Goal: Task Accomplishment & Management: Complete application form

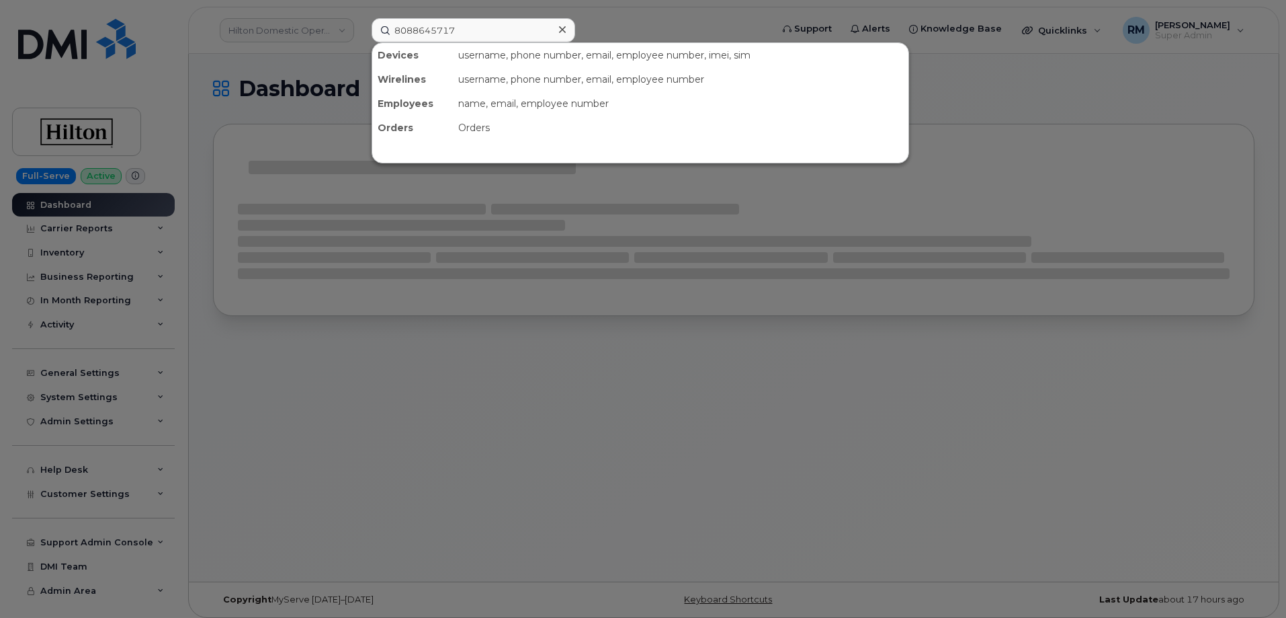
type input "8088645717"
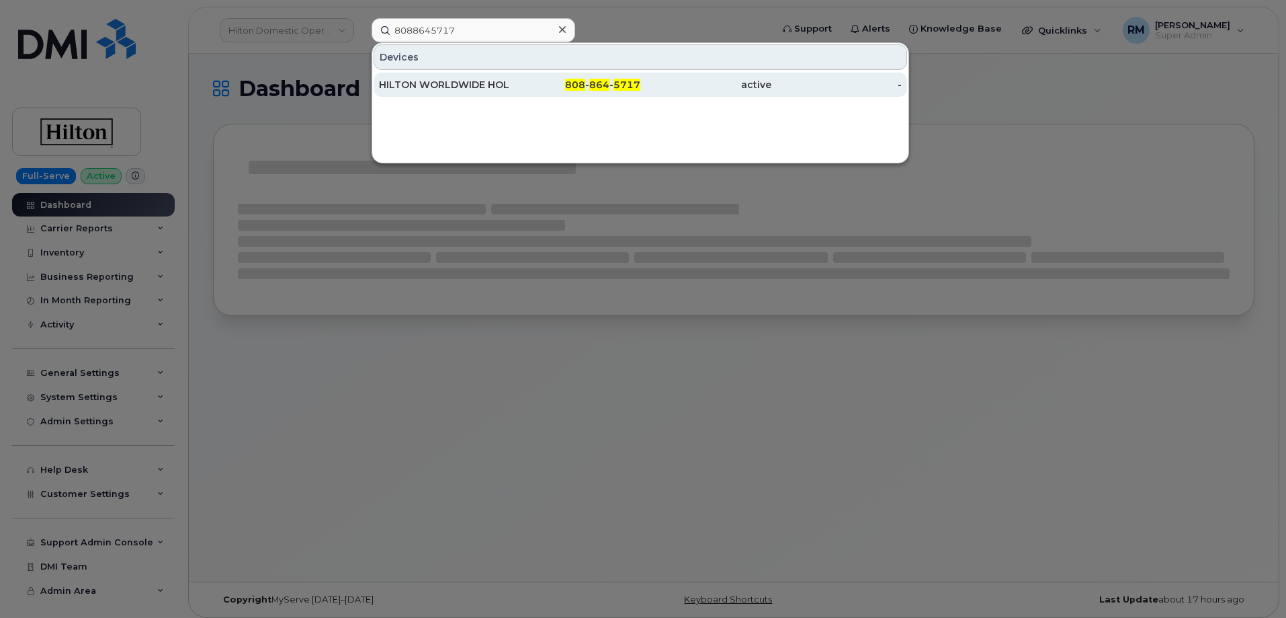
click at [442, 83] on div "HILTON WORLDWIDE HOLDINGS INC." at bounding box center [444, 84] width 131 height 13
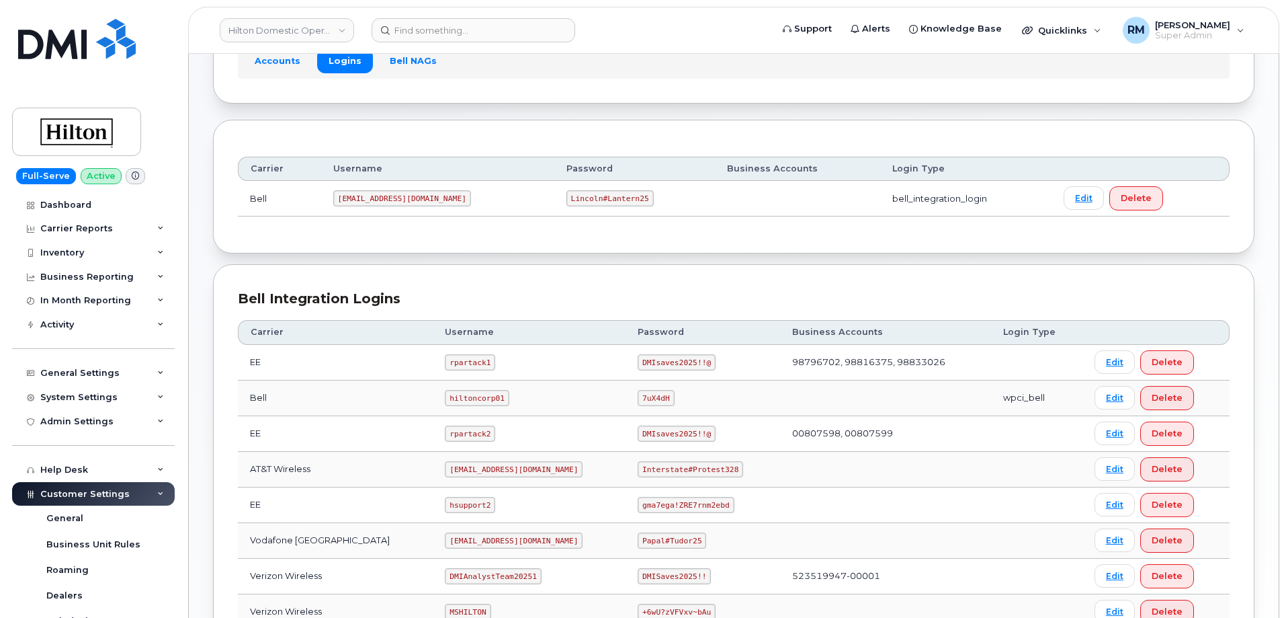
scroll to position [336, 0]
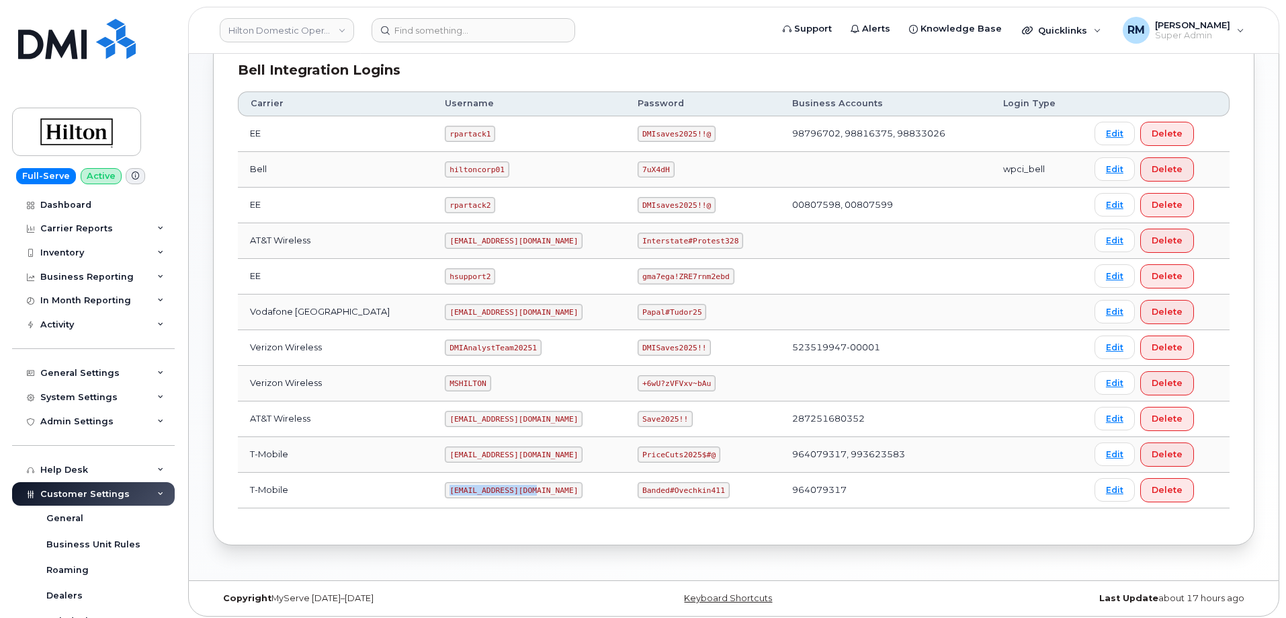
drag, startPoint x: 479, startPoint y: 490, endPoint x: 513, endPoint y: 491, distance: 33.6
click at [513, 491] on code "ms-hilton@dminc.com" at bounding box center [514, 490] width 138 height 16
copy code "ms-hilton@dminc.com"
drag, startPoint x: 632, startPoint y: 491, endPoint x: 712, endPoint y: 489, distance: 80.0
click at [712, 489] on td "Banded#Ovechkin411" at bounding box center [703, 490] width 155 height 36
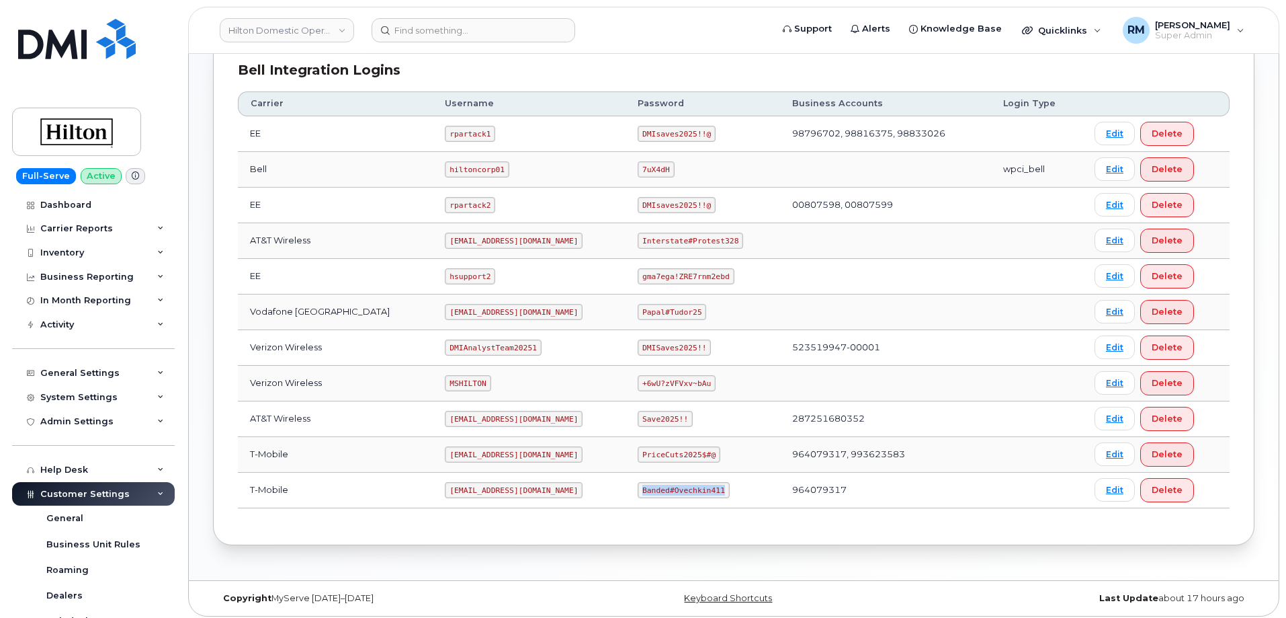
drag, startPoint x: 628, startPoint y: 489, endPoint x: 722, endPoint y: 493, distance: 94.2
click at [722, 493] on td "Banded#Ovechkin411" at bounding box center [703, 490] width 155 height 36
copy code "Banded#Ovechkin411"
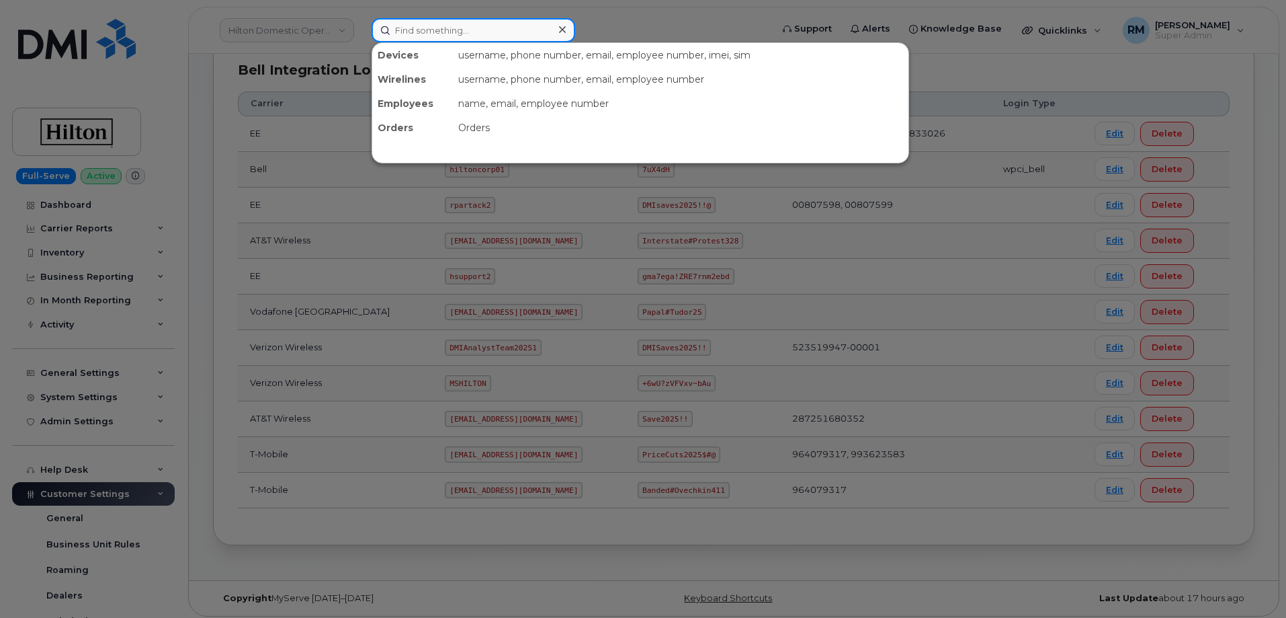
click at [452, 34] on input at bounding box center [474, 30] width 204 height 24
paste input "8087431244"
type input "8087431244"
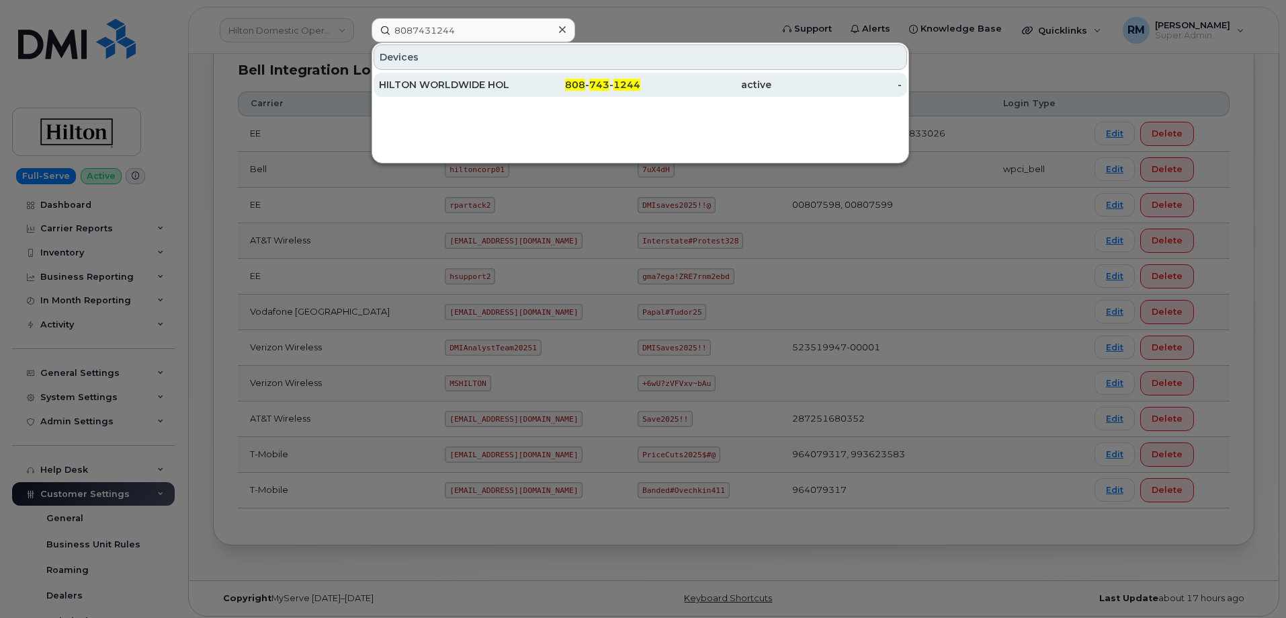
click at [458, 85] on div "HILTON WORLDWIDE HOLDINGS INC." at bounding box center [444, 84] width 131 height 13
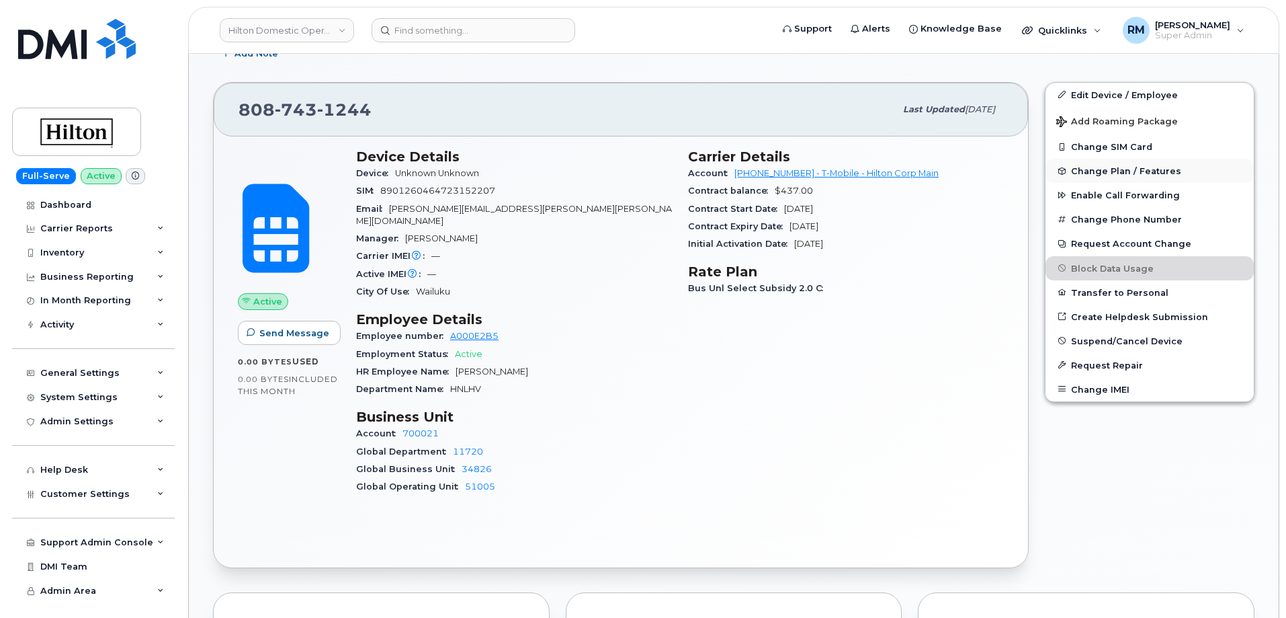
scroll to position [336, 0]
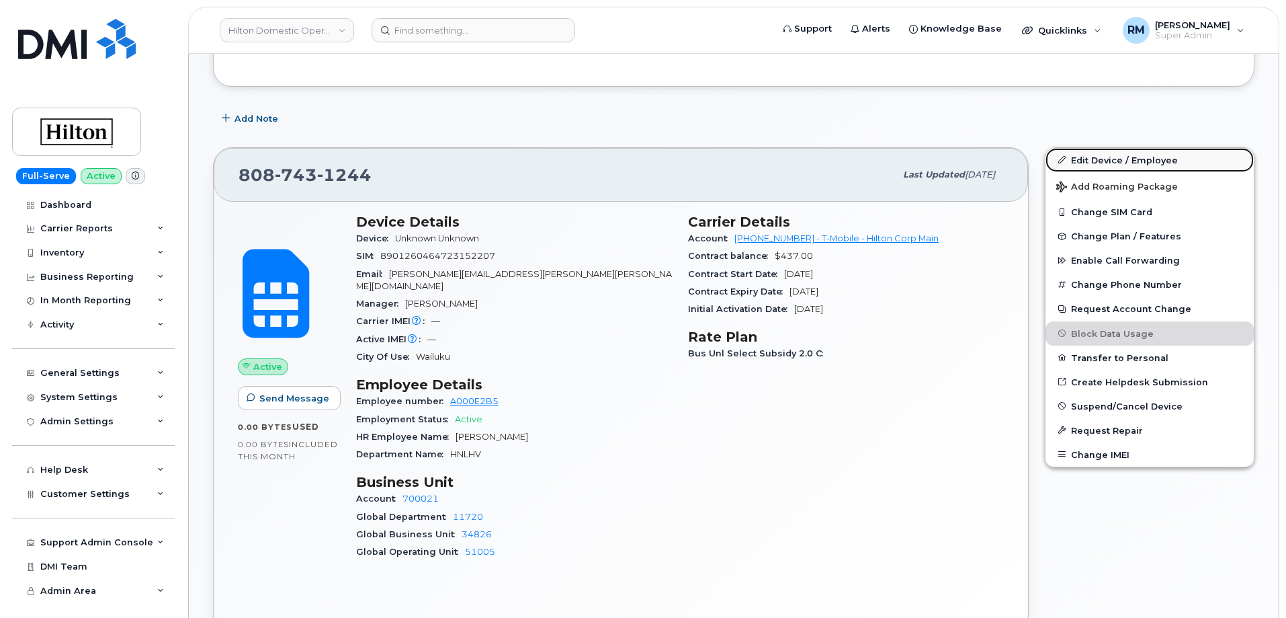
click at [1108, 159] on link "Edit Device / Employee" at bounding box center [1150, 160] width 208 height 24
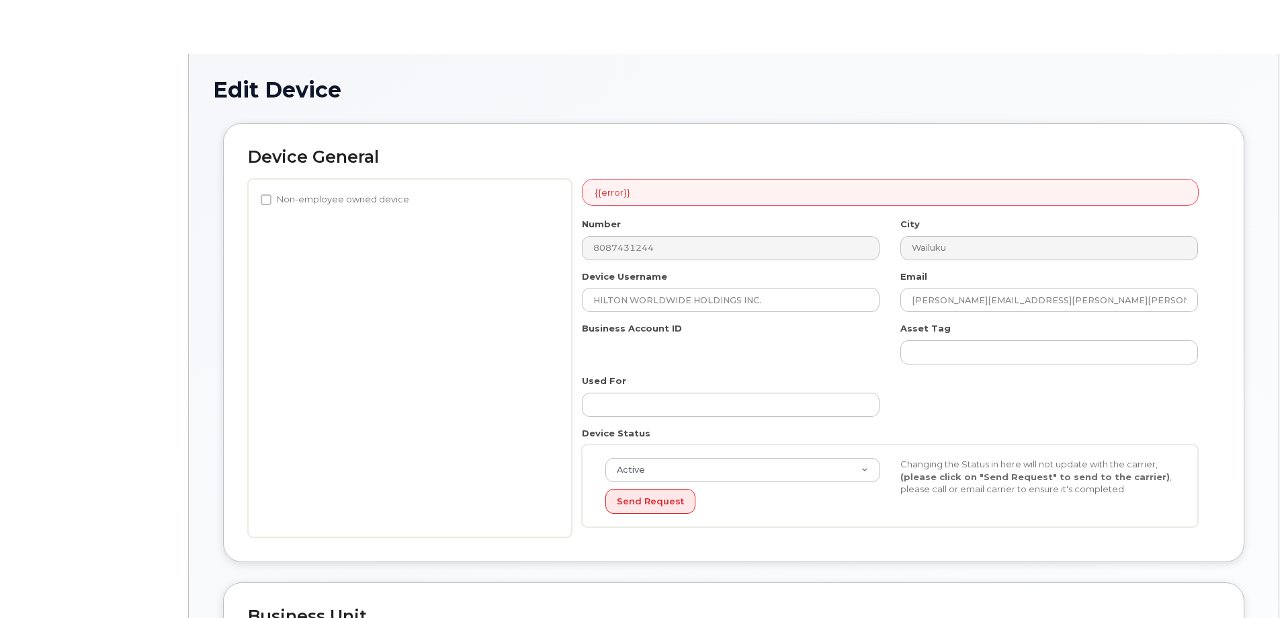
select select "34080331"
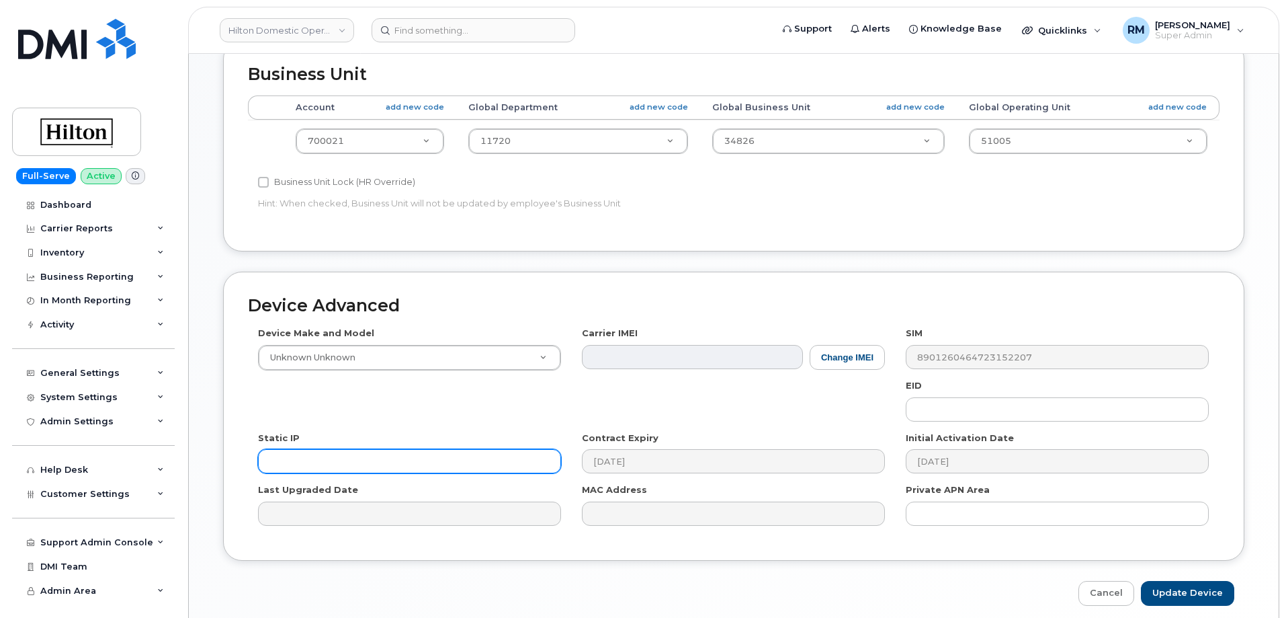
scroll to position [601, 0]
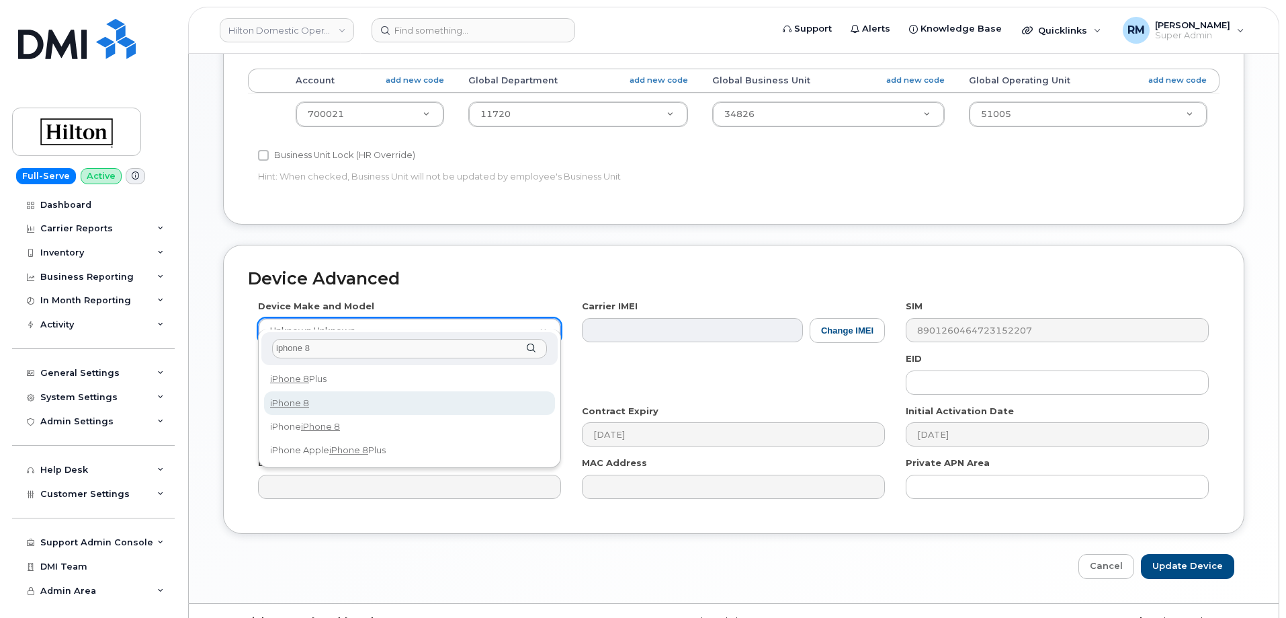
type input "iphone 8"
select select "1420"
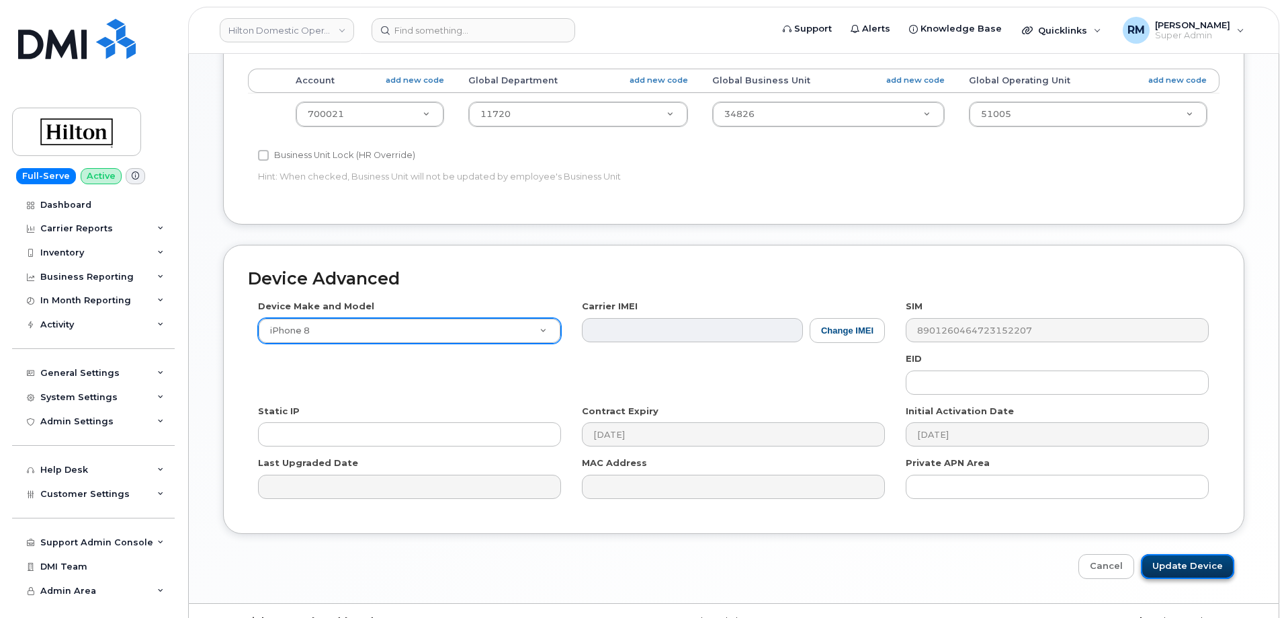
click at [1179, 557] on input "Update Device" at bounding box center [1187, 566] width 93 height 25
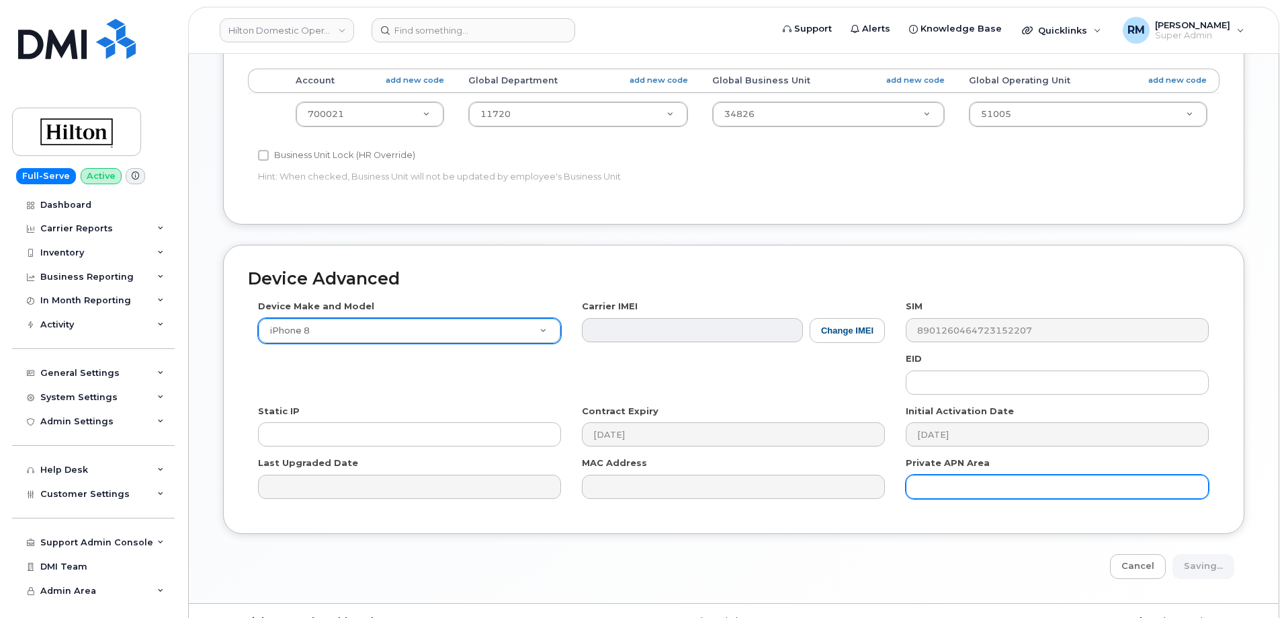
type input "Saving..."
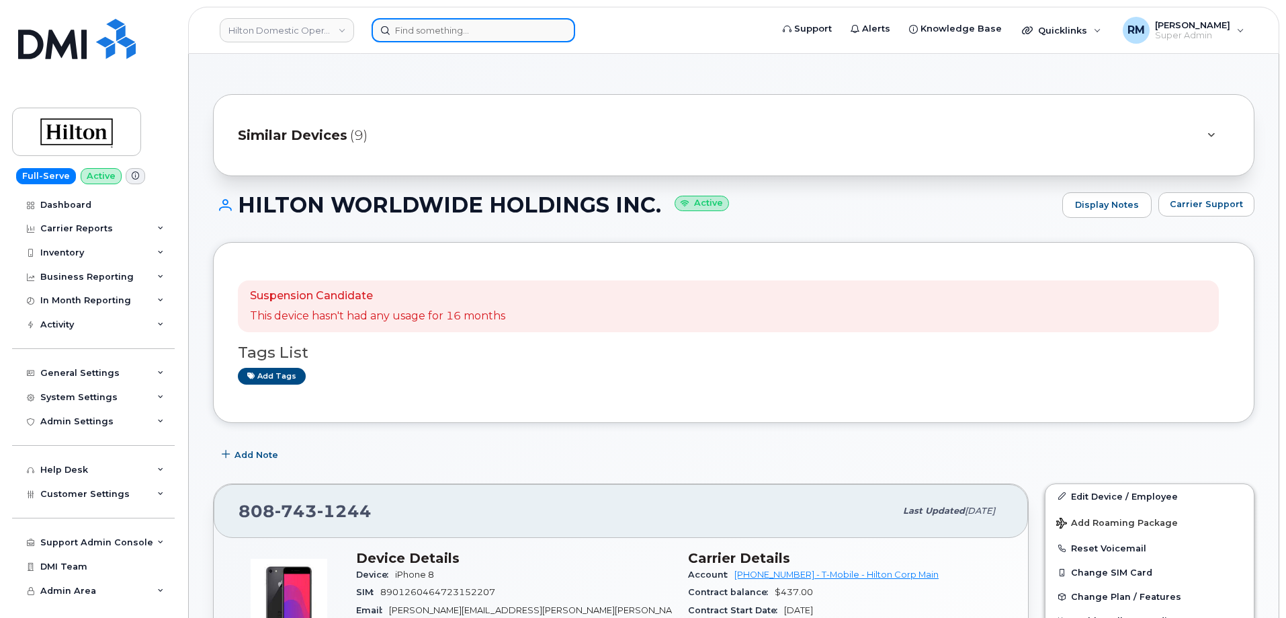
click at [442, 24] on input at bounding box center [474, 30] width 204 height 24
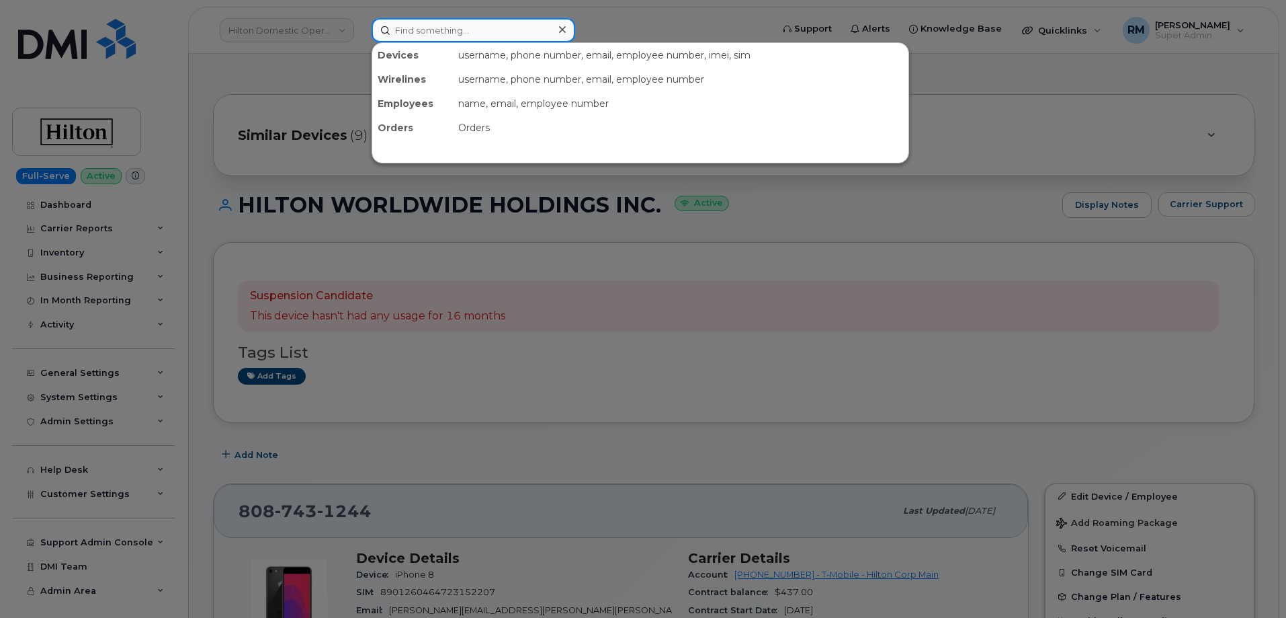
paste input "8087430673"
type input "8087430673"
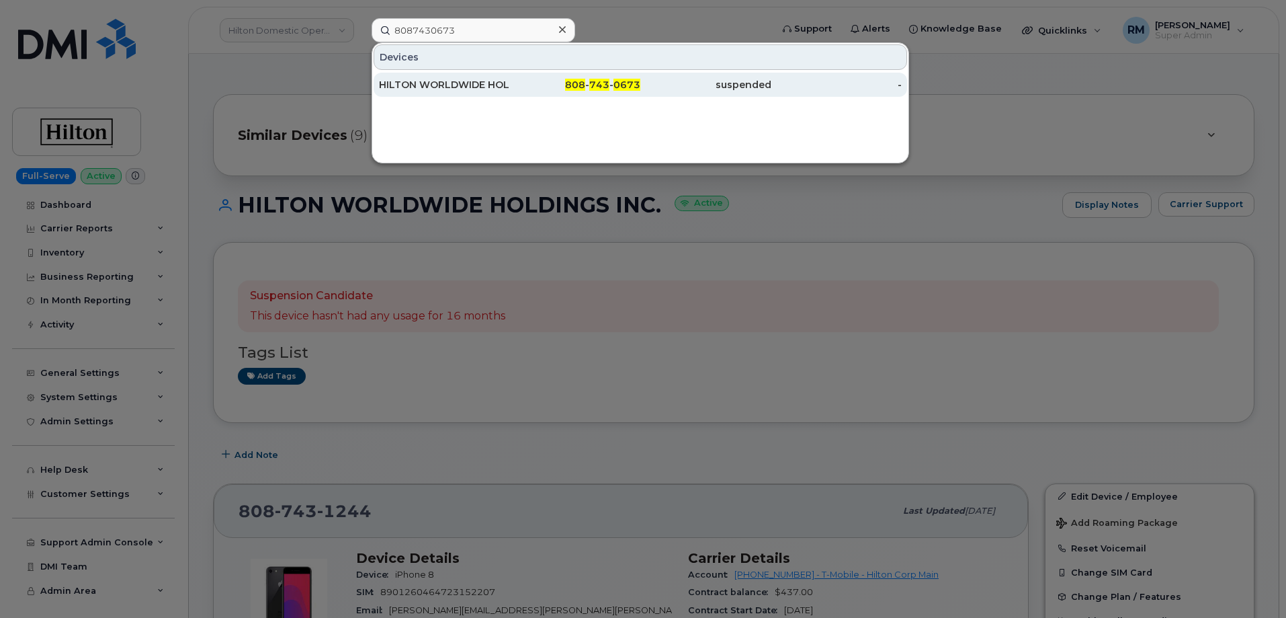
click at [468, 81] on div "HILTON WORLDWIDE HOLDINGS INC." at bounding box center [444, 84] width 131 height 13
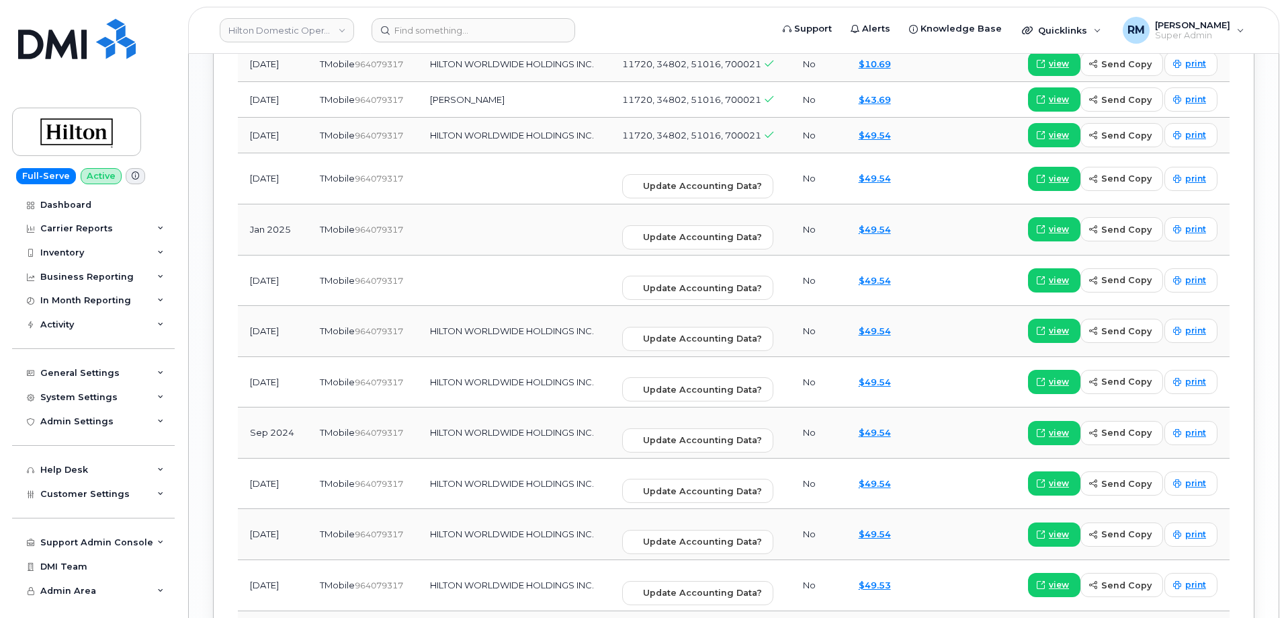
scroll to position [1143, 0]
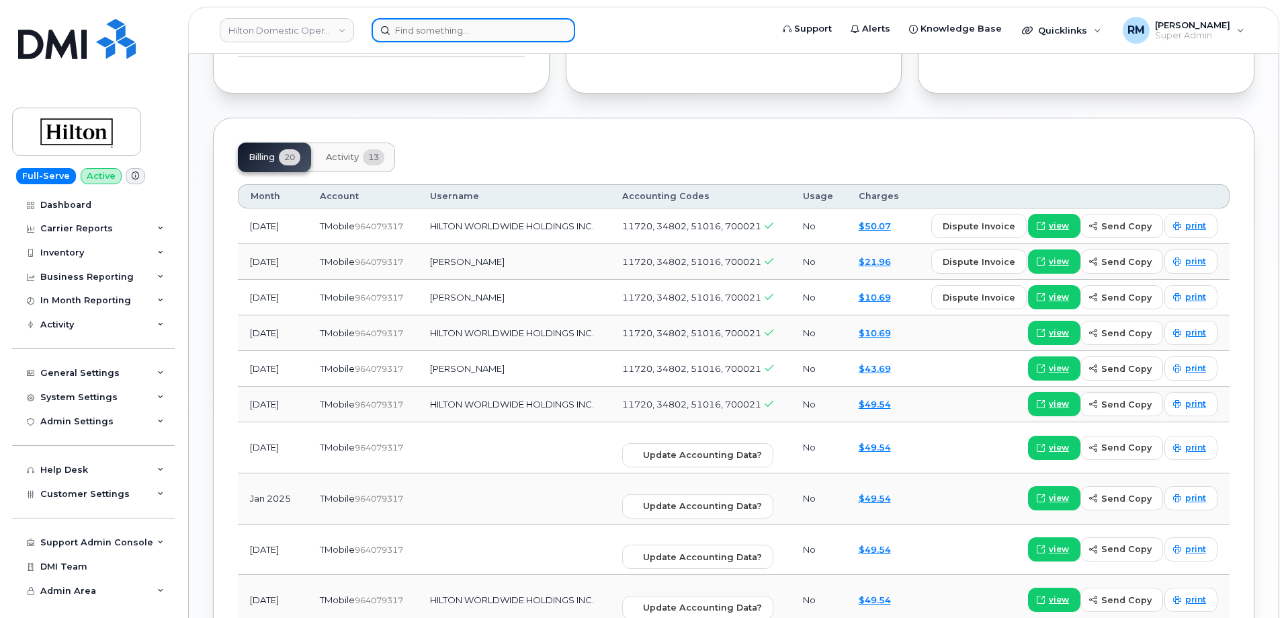
click at [415, 38] on input at bounding box center [474, 30] width 204 height 24
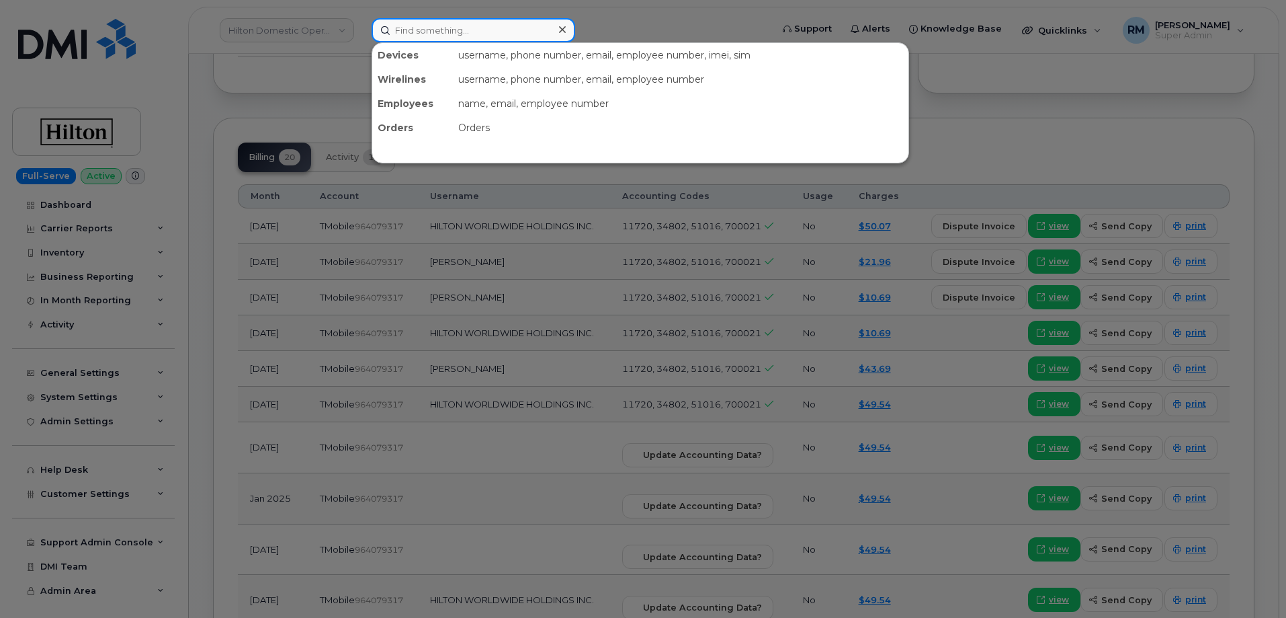
paste input "8087430672"
type input "8087430672"
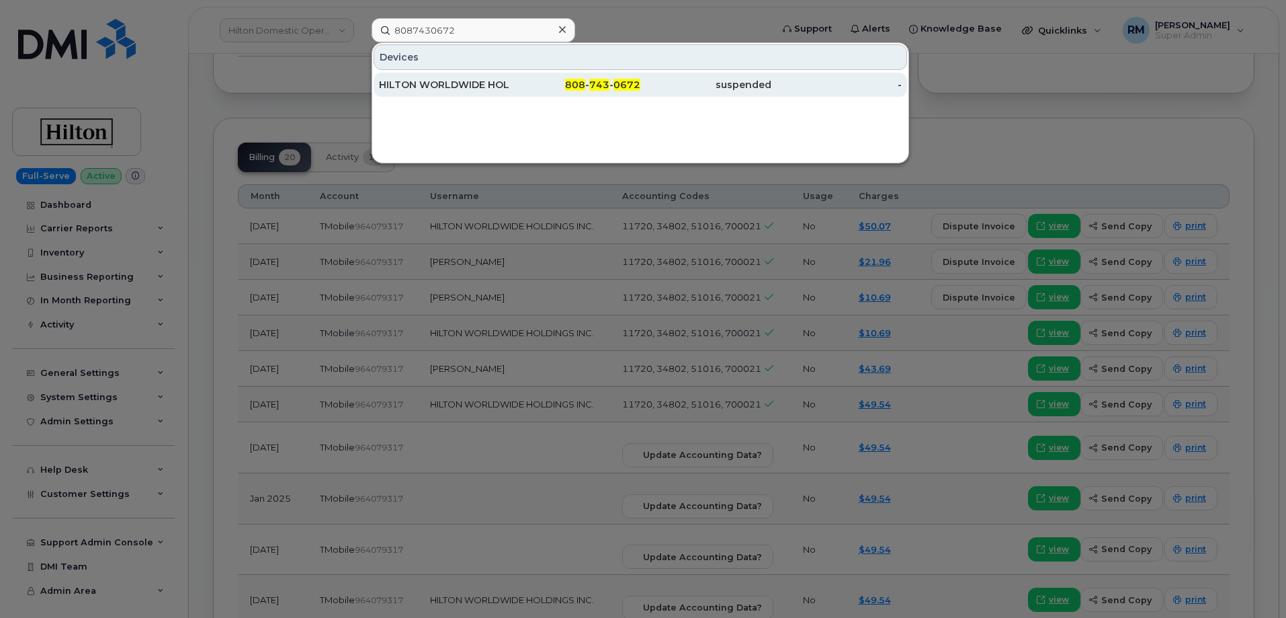
click at [417, 87] on div "HILTON WORLDWIDE HOLDINGS INC." at bounding box center [444, 84] width 131 height 13
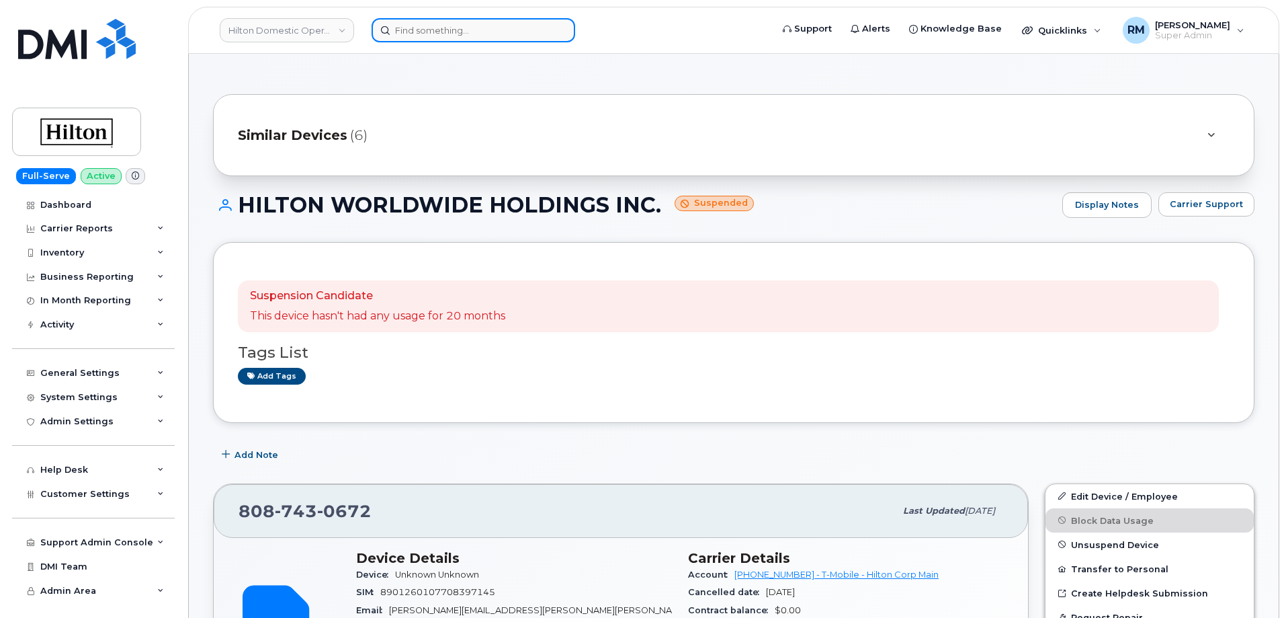
click at [429, 35] on input at bounding box center [474, 30] width 204 height 24
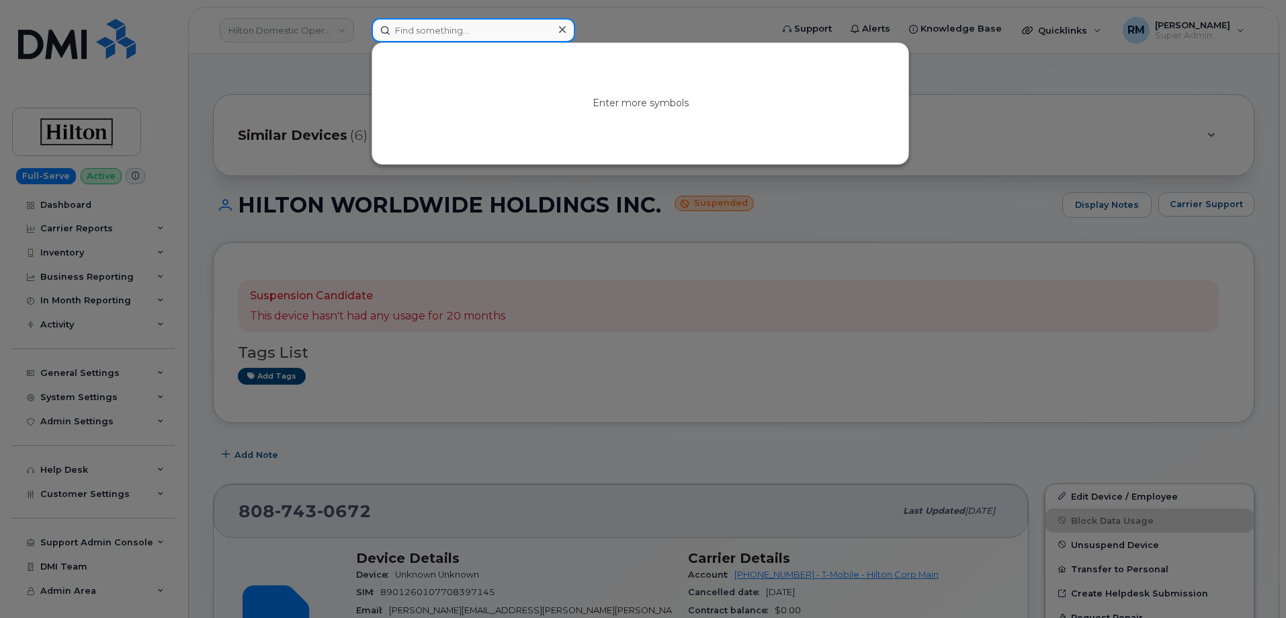
click at [481, 31] on input at bounding box center [474, 30] width 204 height 24
paste input "5859574505"
type input "5859574505"
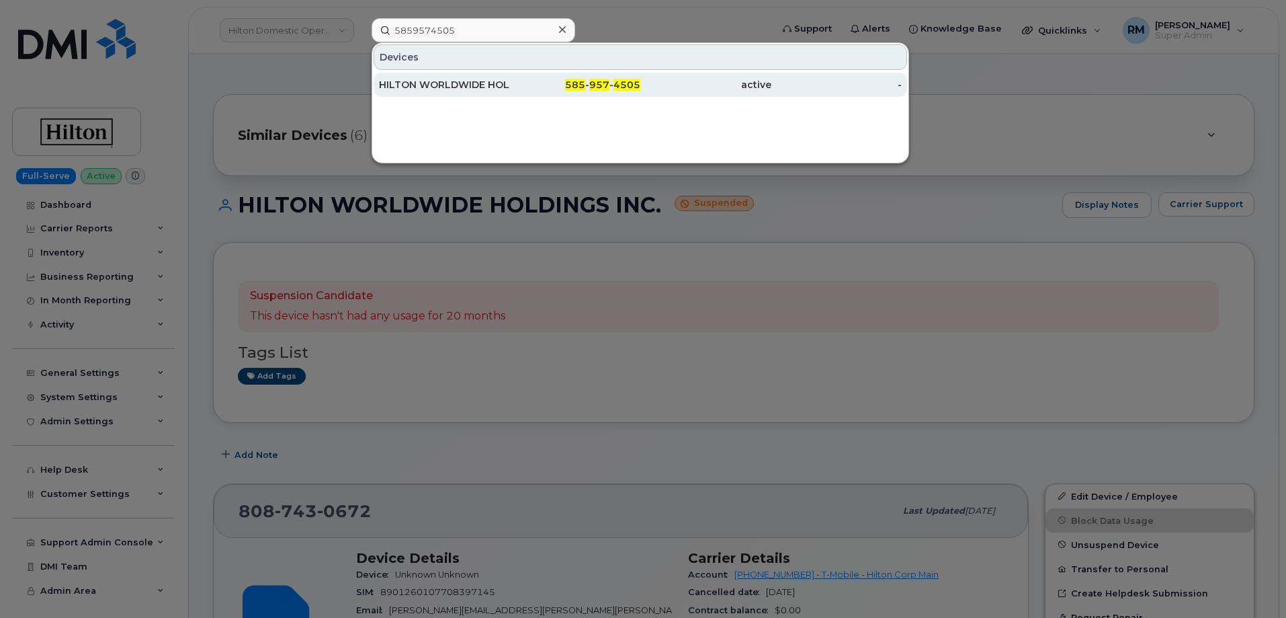
click at [440, 87] on div "HILTON WORLDWIDE HOLDINGS INC." at bounding box center [444, 84] width 131 height 13
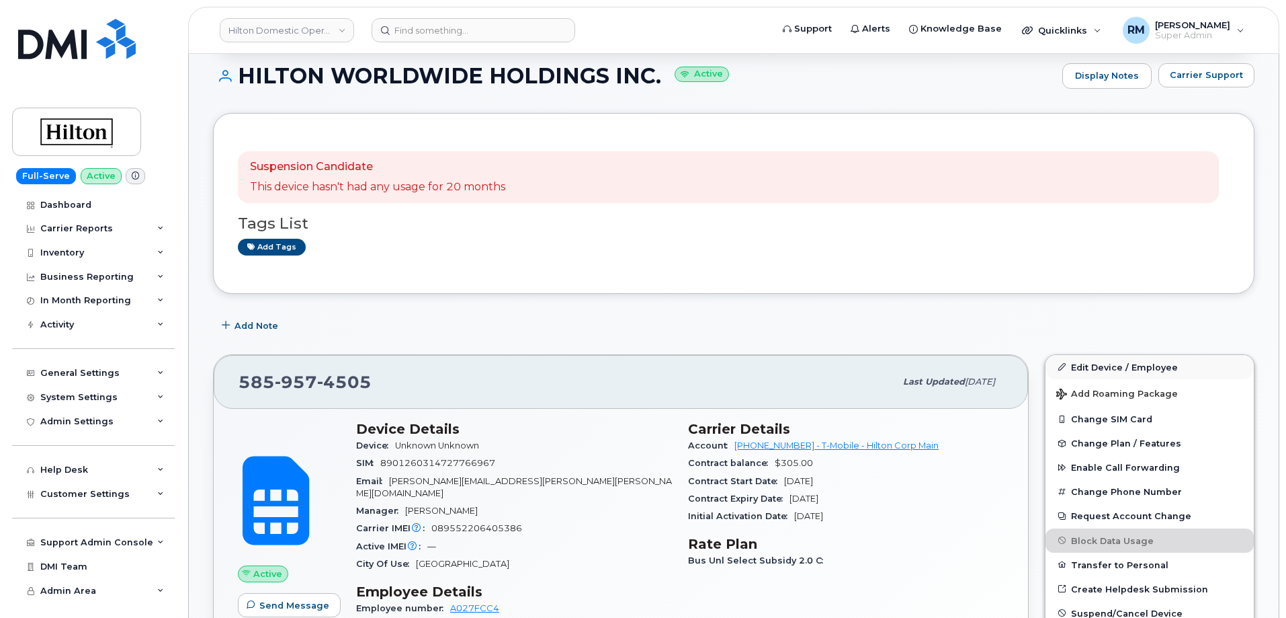
scroll to position [134, 0]
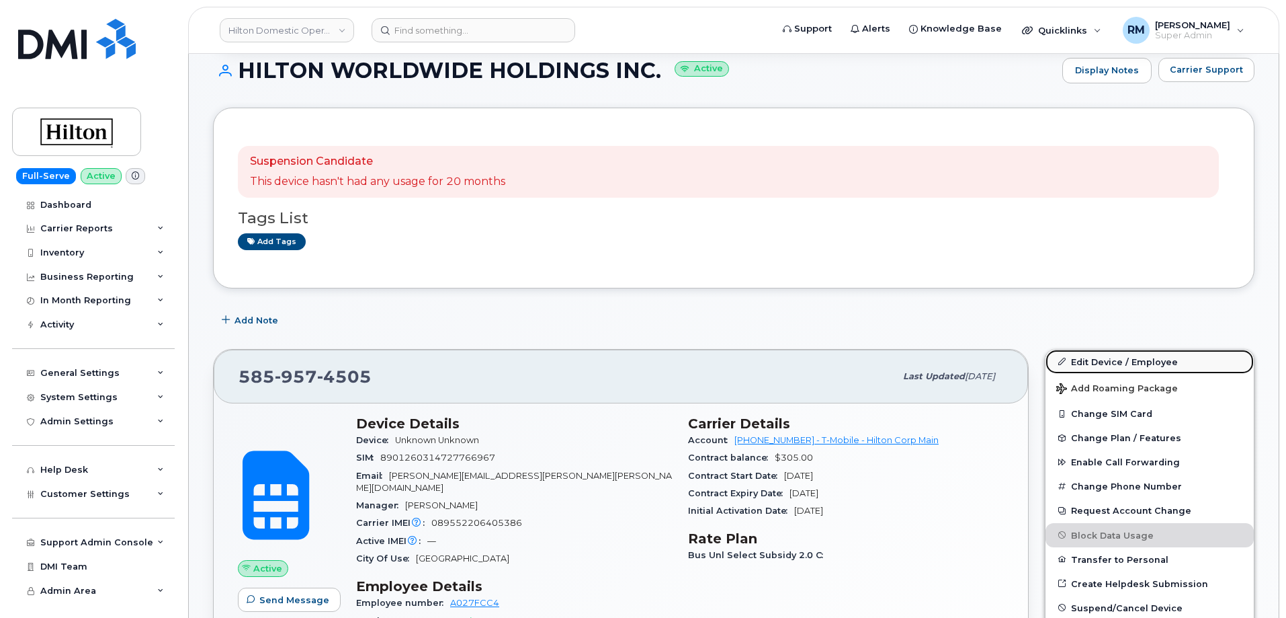
click at [1132, 362] on link "Edit Device / Employee" at bounding box center [1150, 361] width 208 height 24
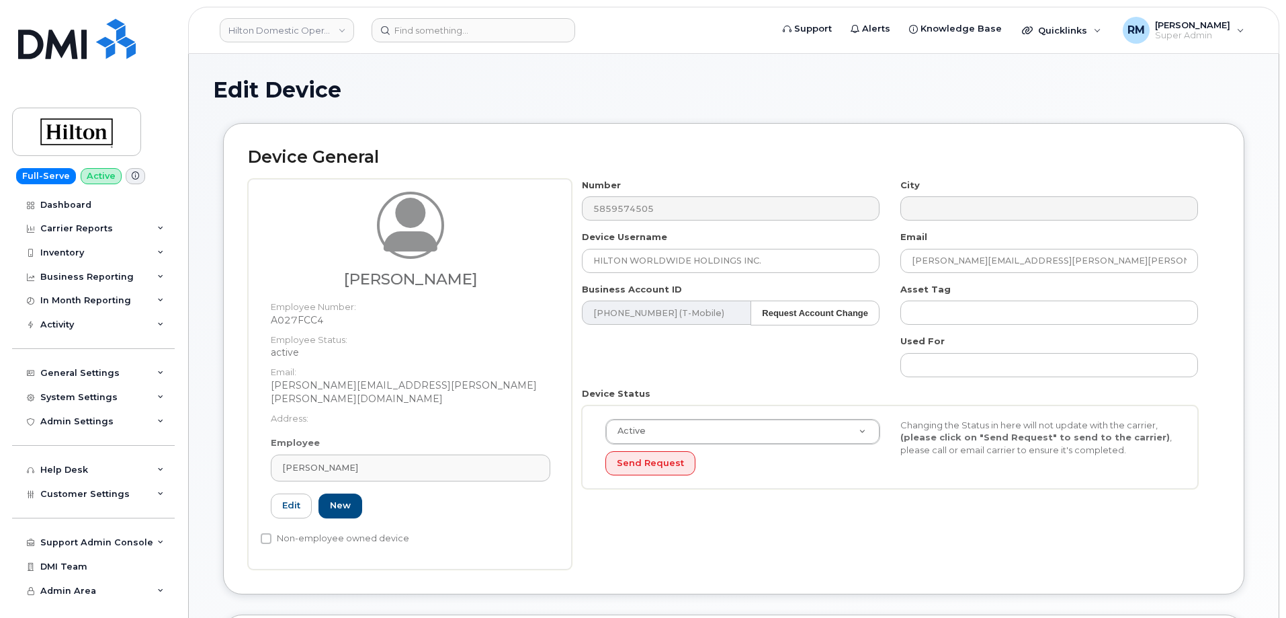
select select "34080331"
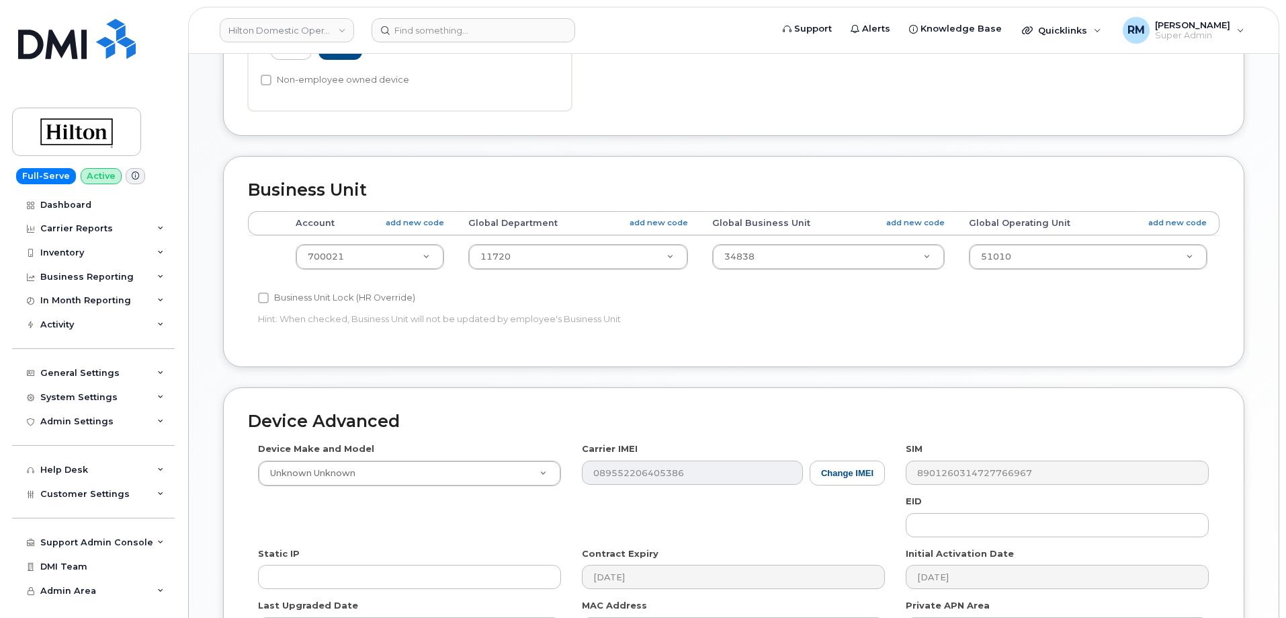
scroll to position [538, 0]
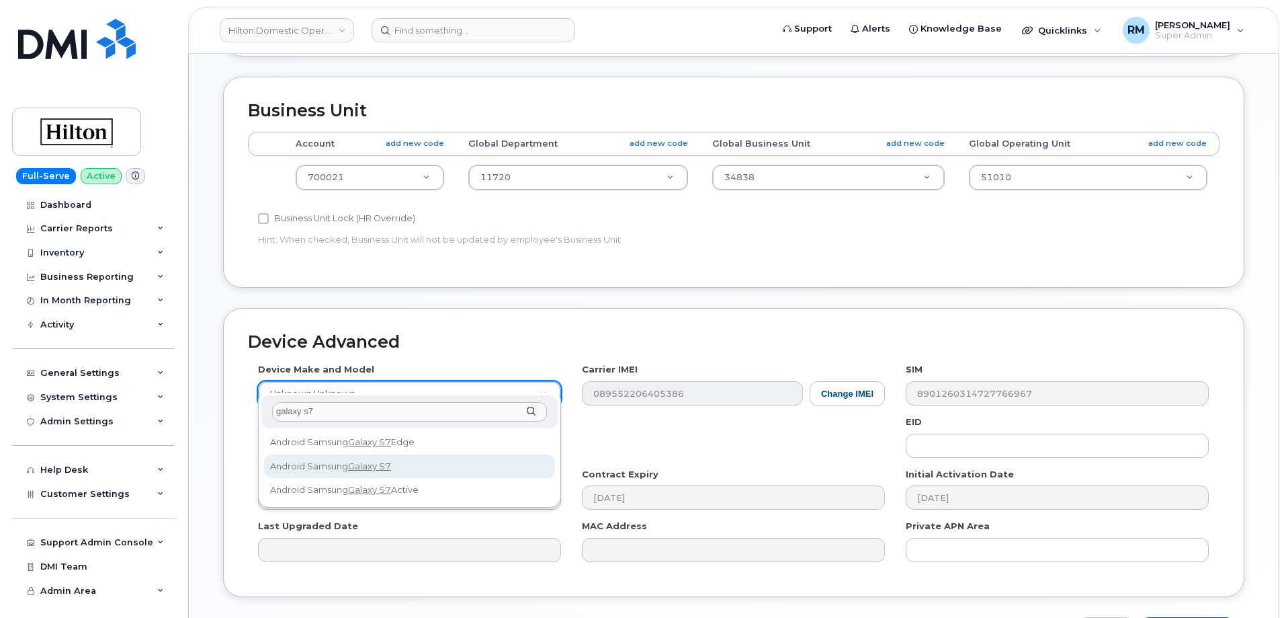
type input "galaxy s7"
select select "685"
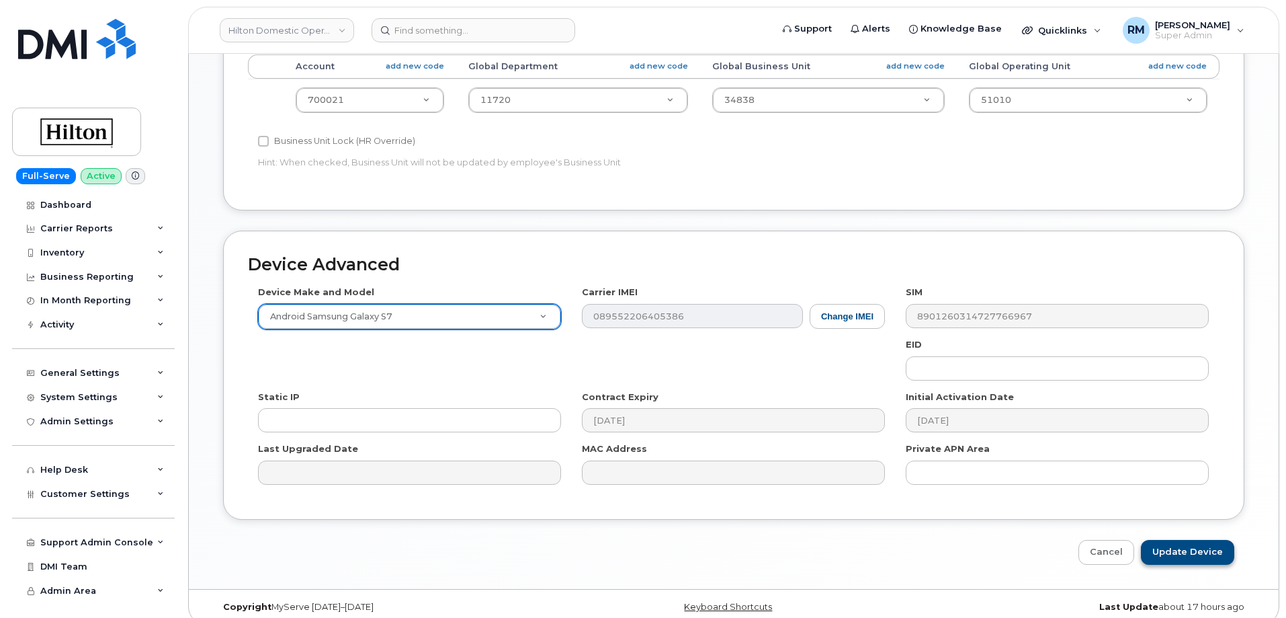
scroll to position [616, 0]
click at [1181, 540] on input "Update Device" at bounding box center [1187, 551] width 93 height 25
type input "Saving..."
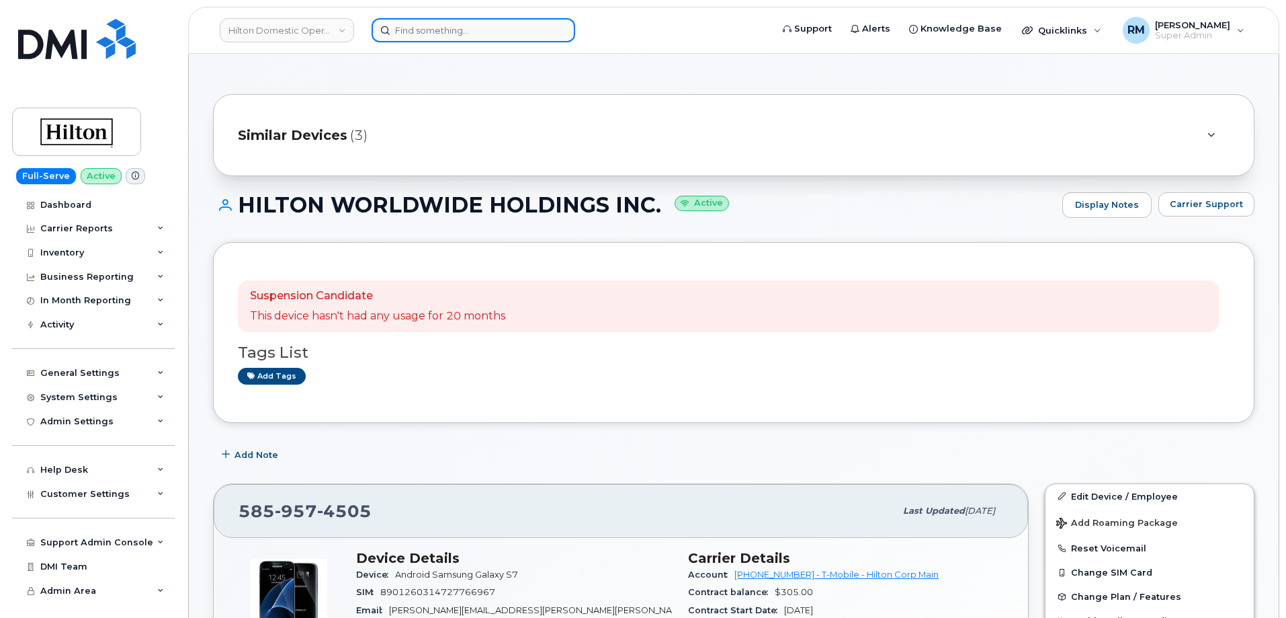
click at [437, 26] on input at bounding box center [474, 30] width 204 height 24
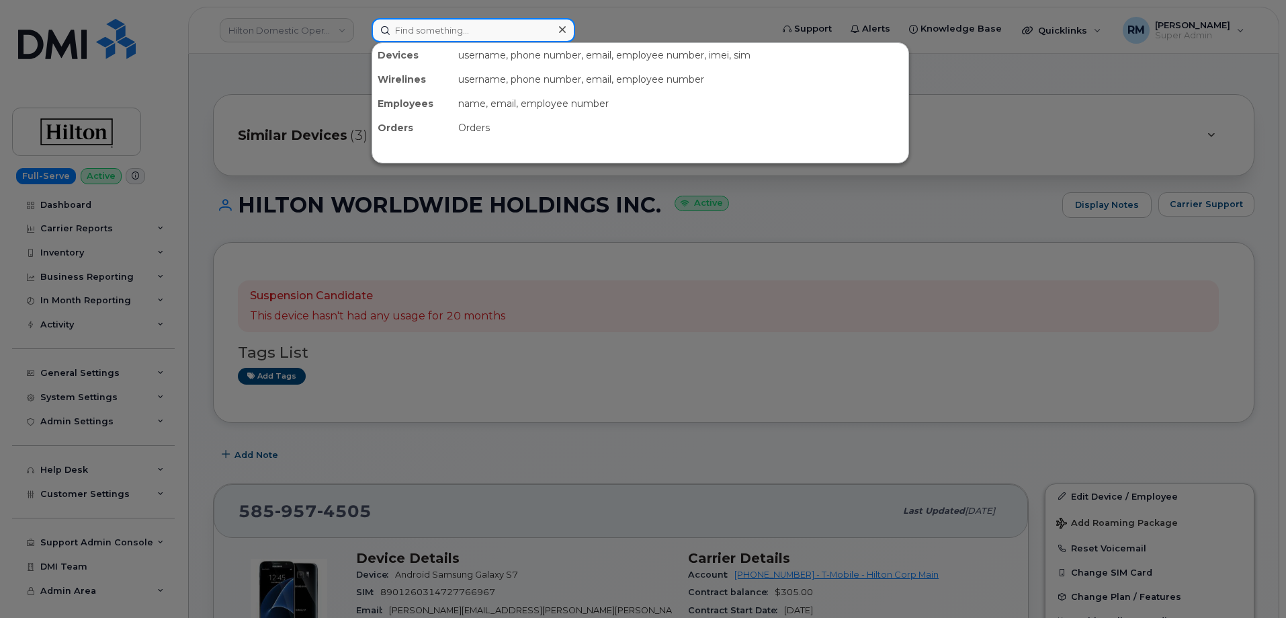
paste input "2294295182"
type input "2294295182"
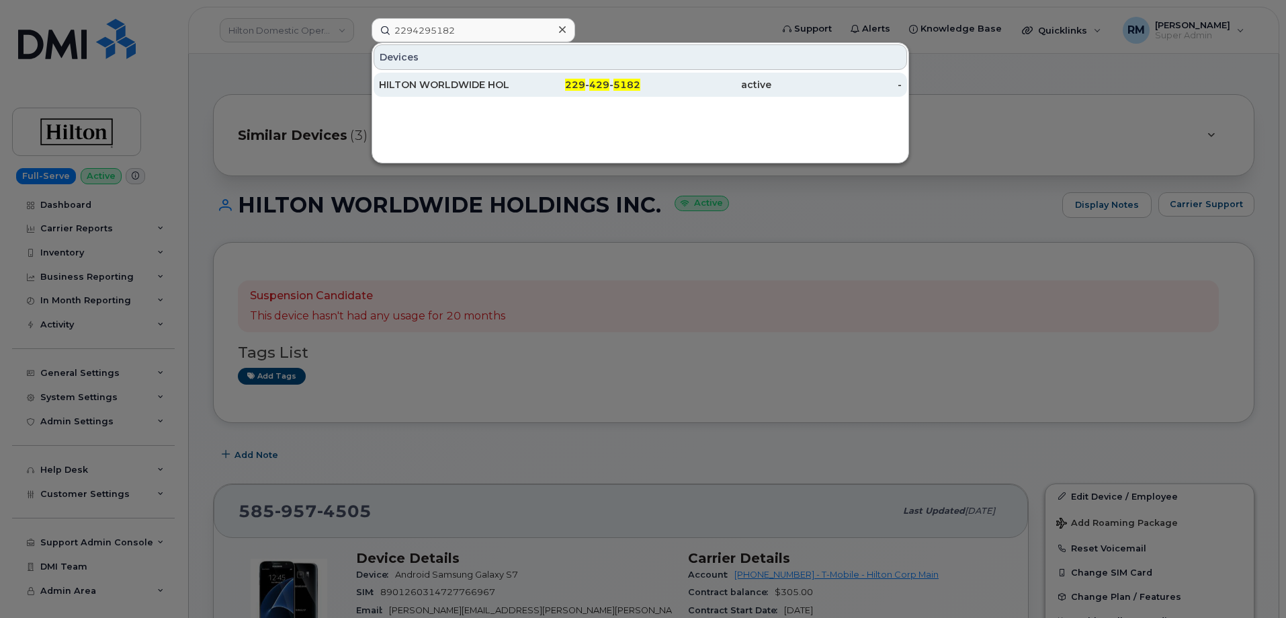
click at [476, 82] on div "HILTON WORLDWIDE HOLDINGS INC." at bounding box center [444, 84] width 131 height 13
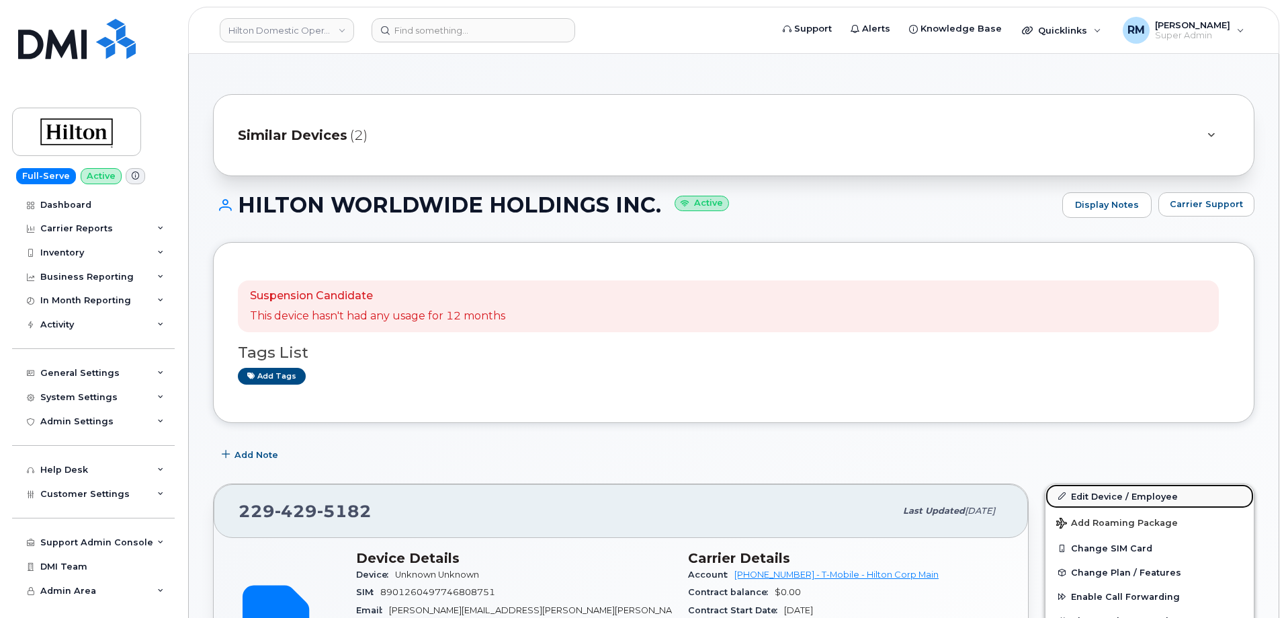
click at [1097, 498] on link "Edit Device / Employee" at bounding box center [1150, 496] width 208 height 24
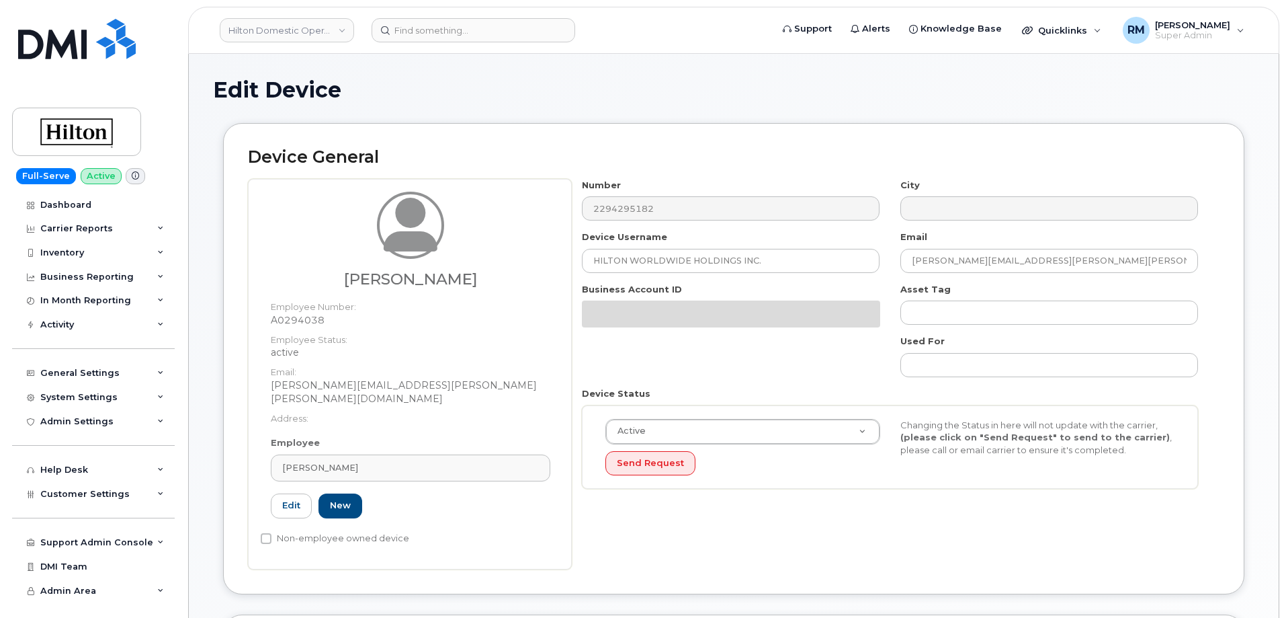
select select "34080331"
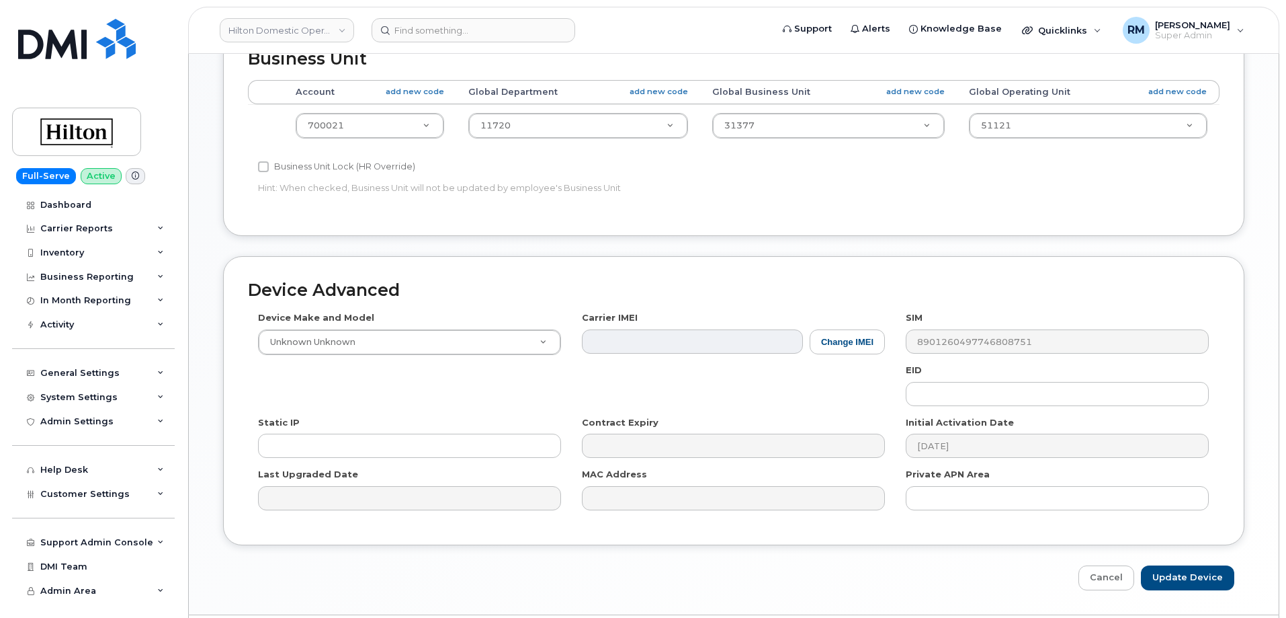
scroll to position [616, 0]
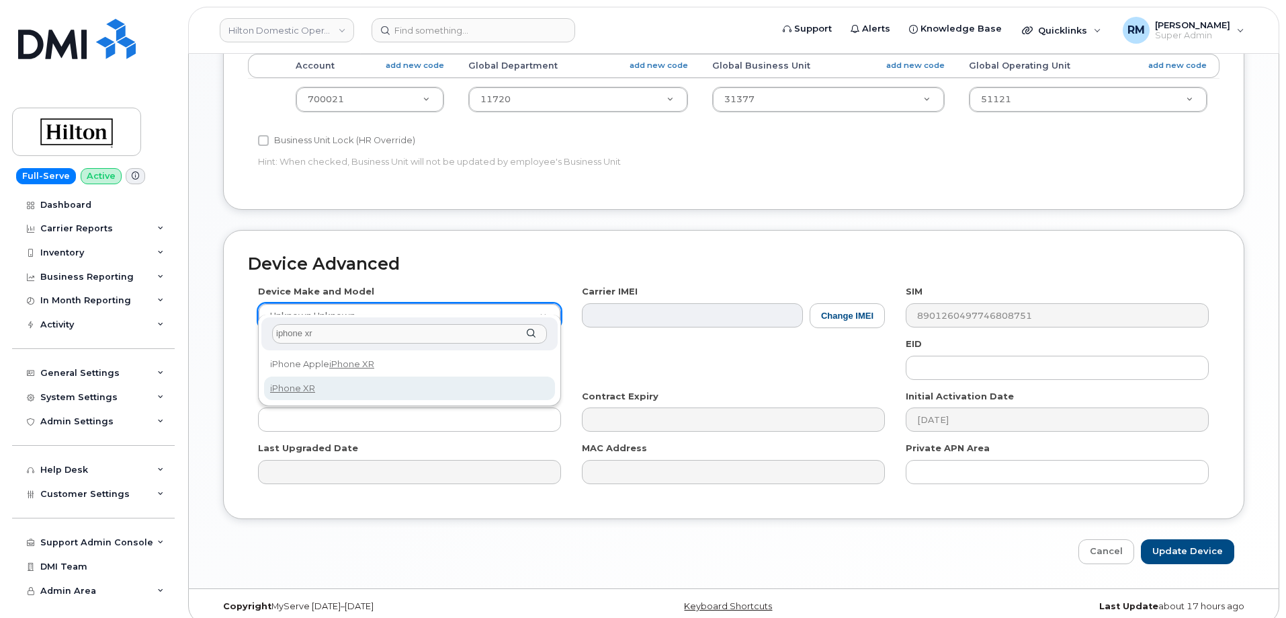
type input "iphone xr"
select select "2558"
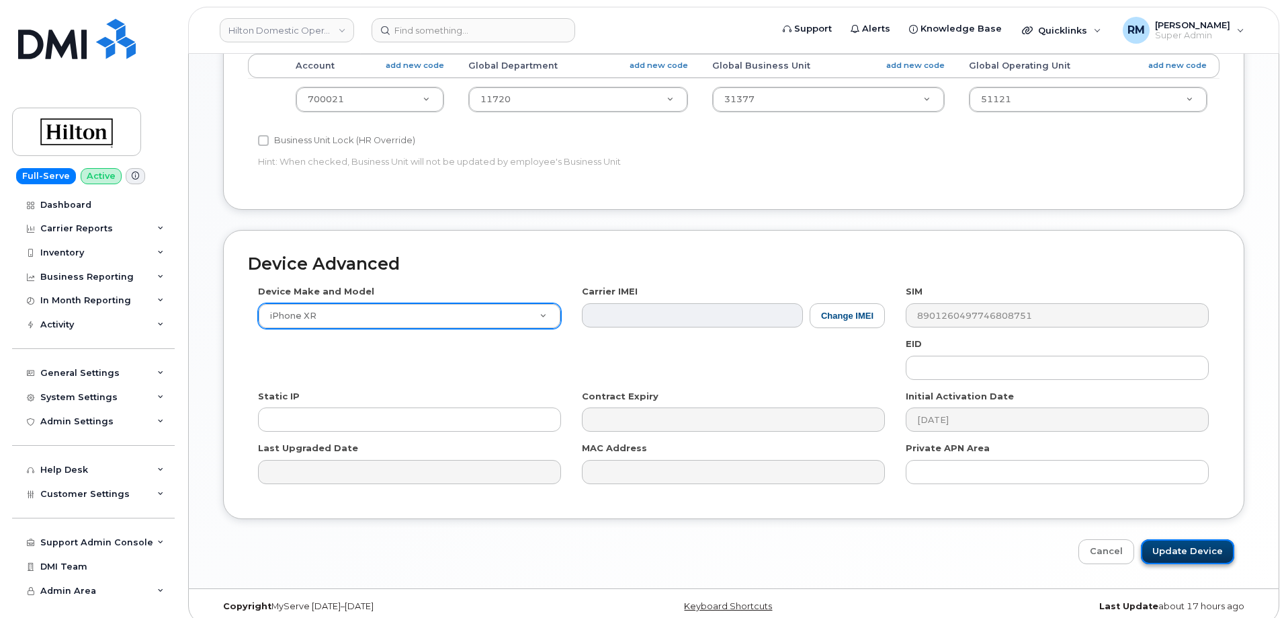
click at [1203, 543] on input "Update Device" at bounding box center [1187, 551] width 93 height 25
type input "Saving..."
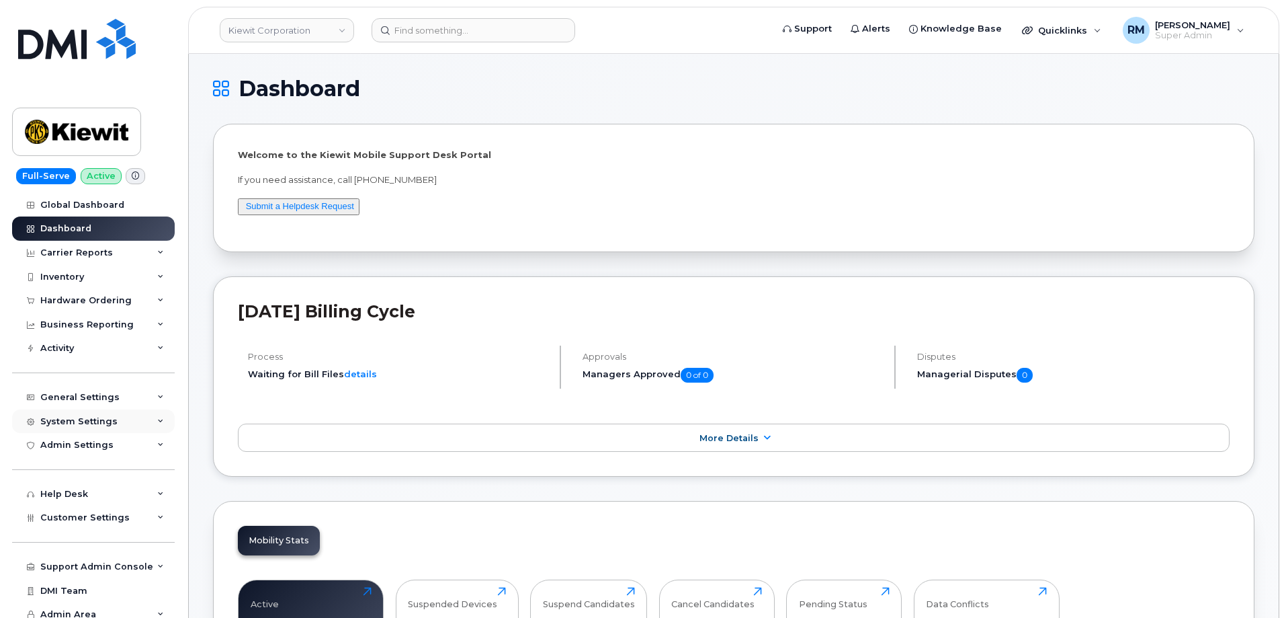
click div "System Settings"
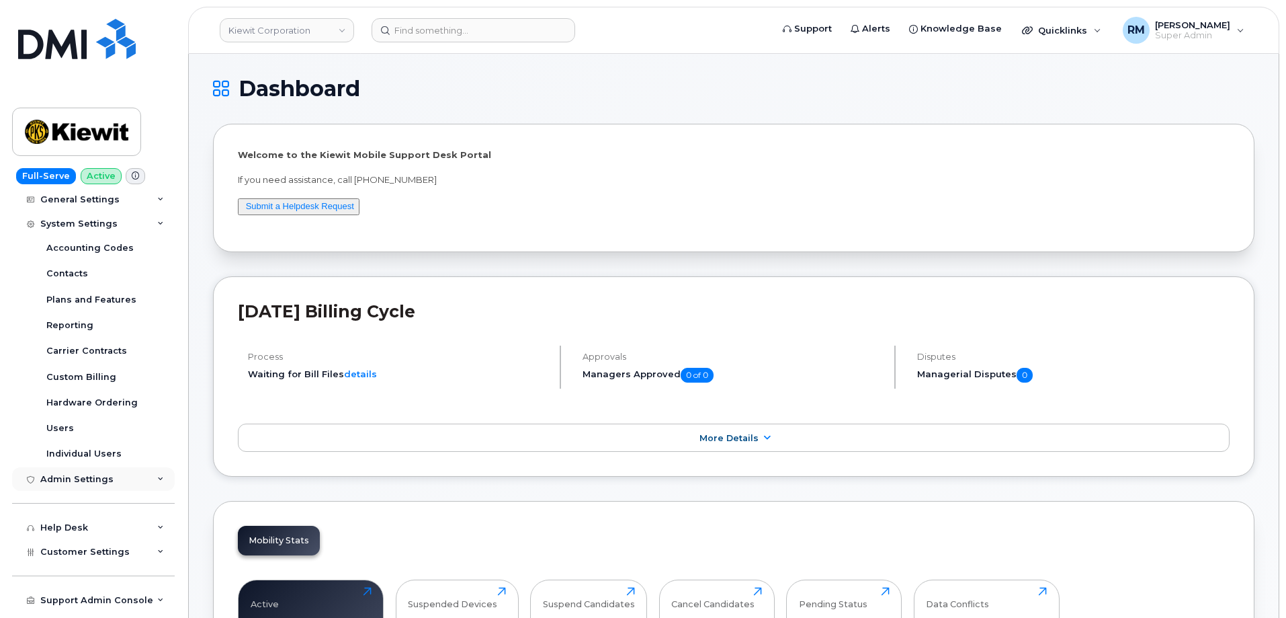
scroll to position [202, 0]
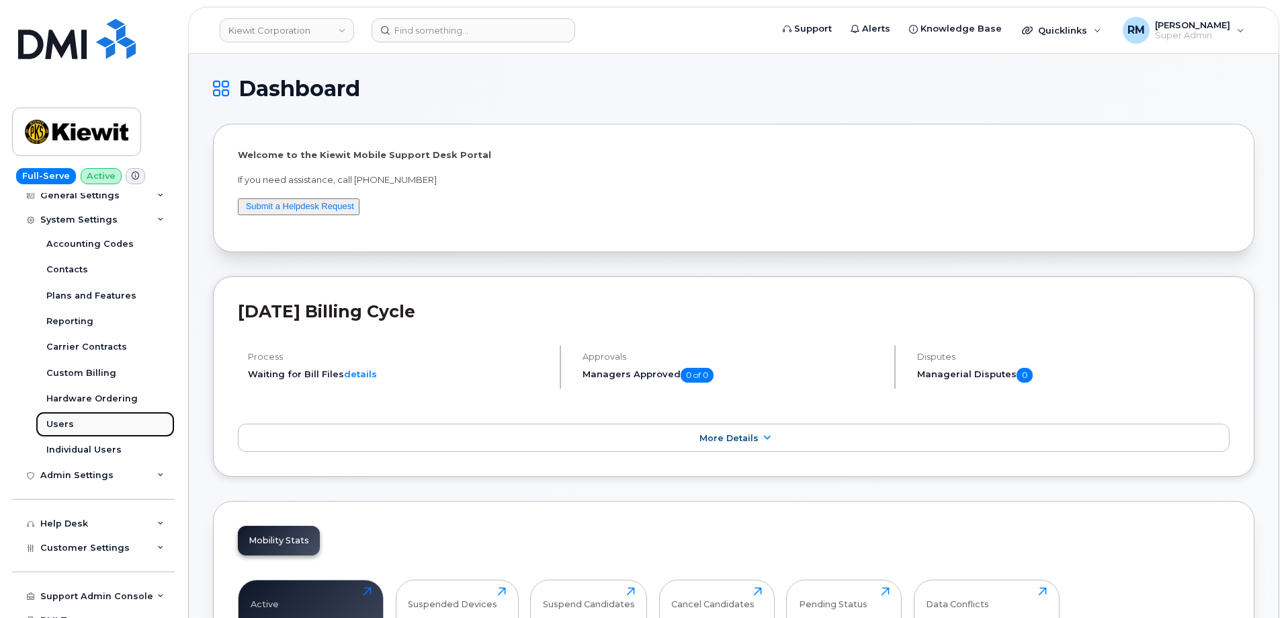
click div "Users"
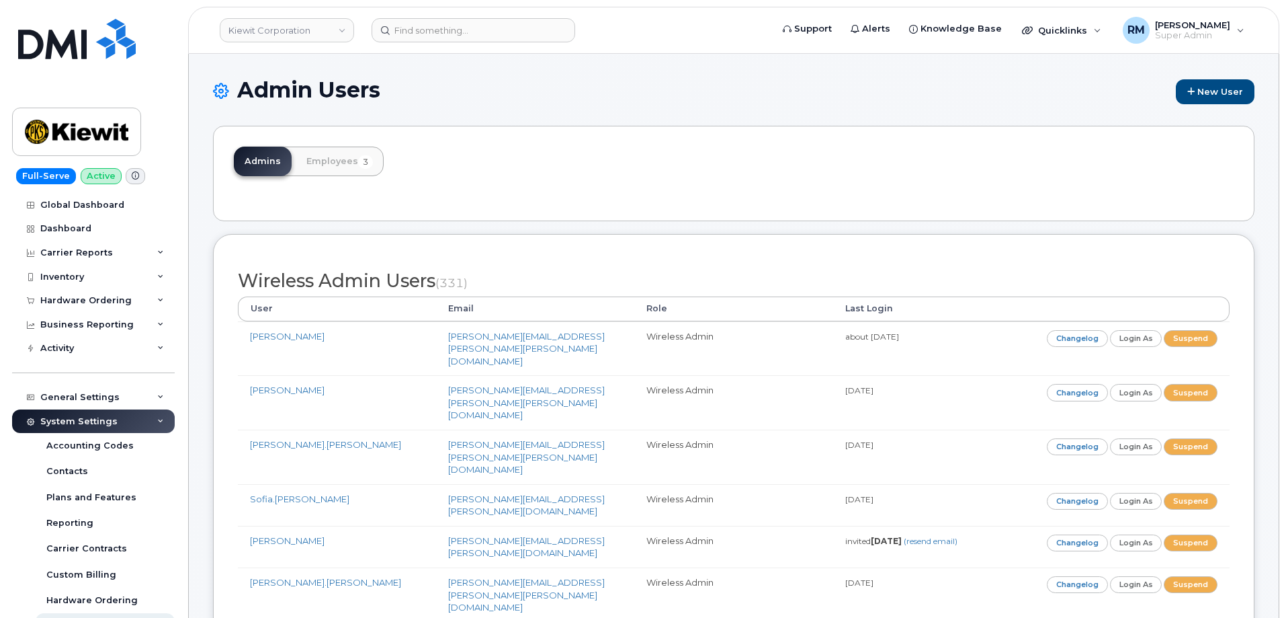
click at [528, 210] on div "Admins Employees 3" at bounding box center [734, 173] width 1042 height 95
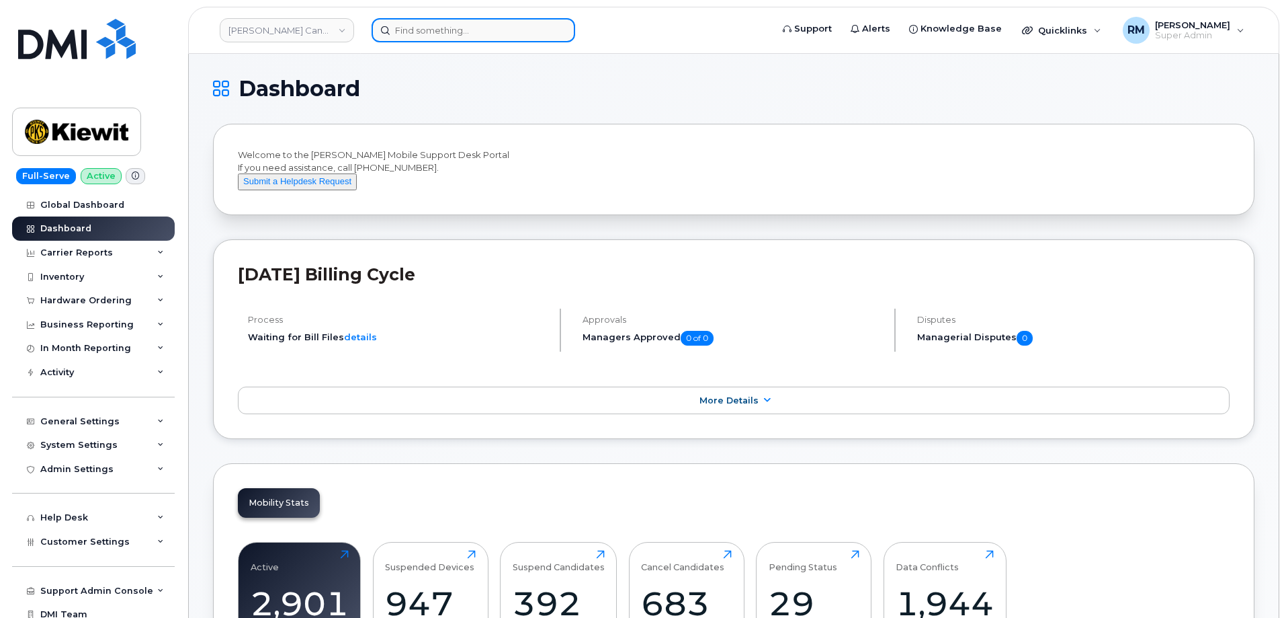
click at [392, 35] on input at bounding box center [474, 30] width 204 height 24
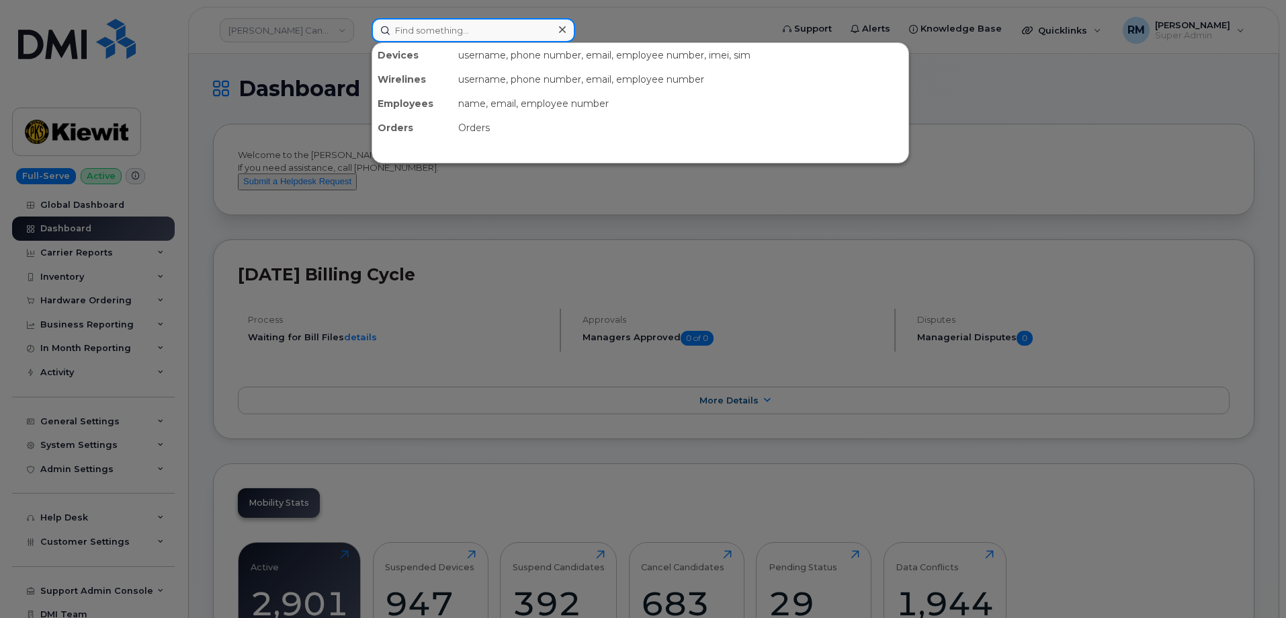
paste input "300952"
type input "300952"
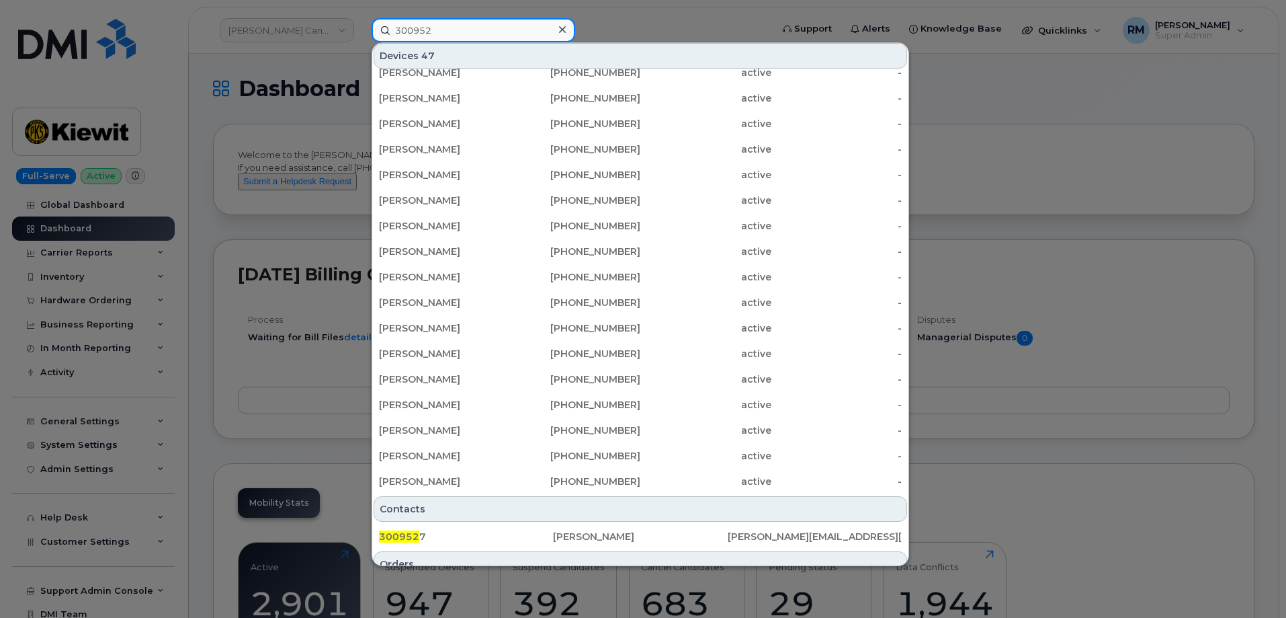
scroll to position [183, 0]
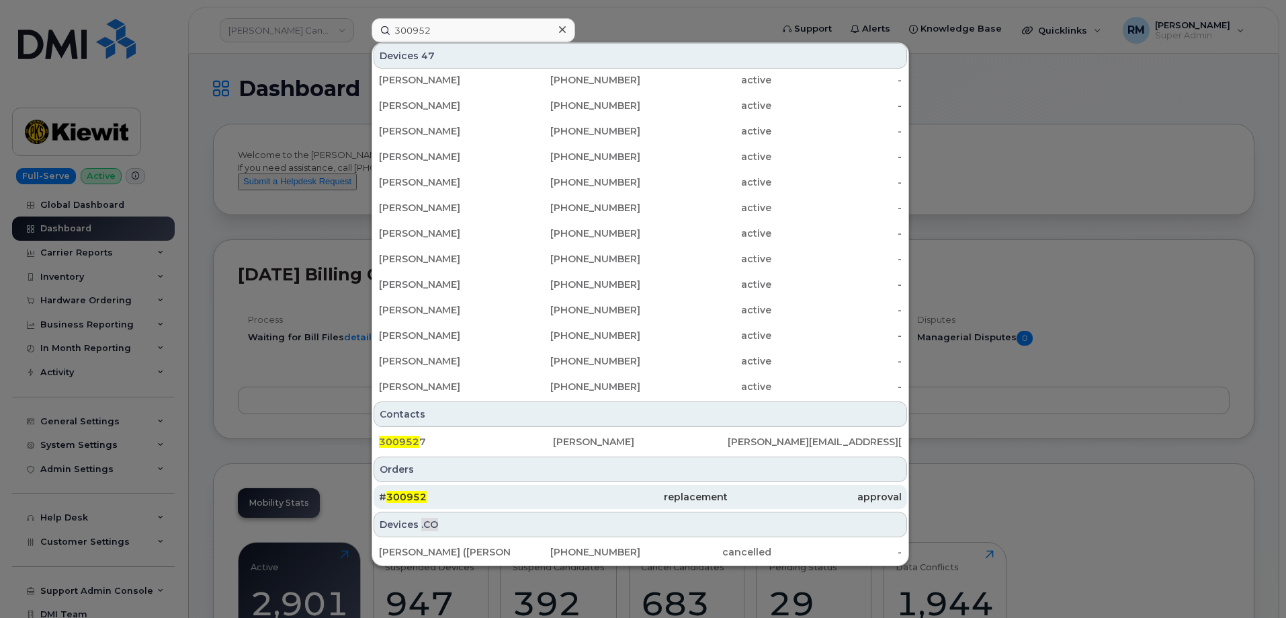
click at [405, 501] on span "300952" at bounding box center [406, 497] width 40 height 12
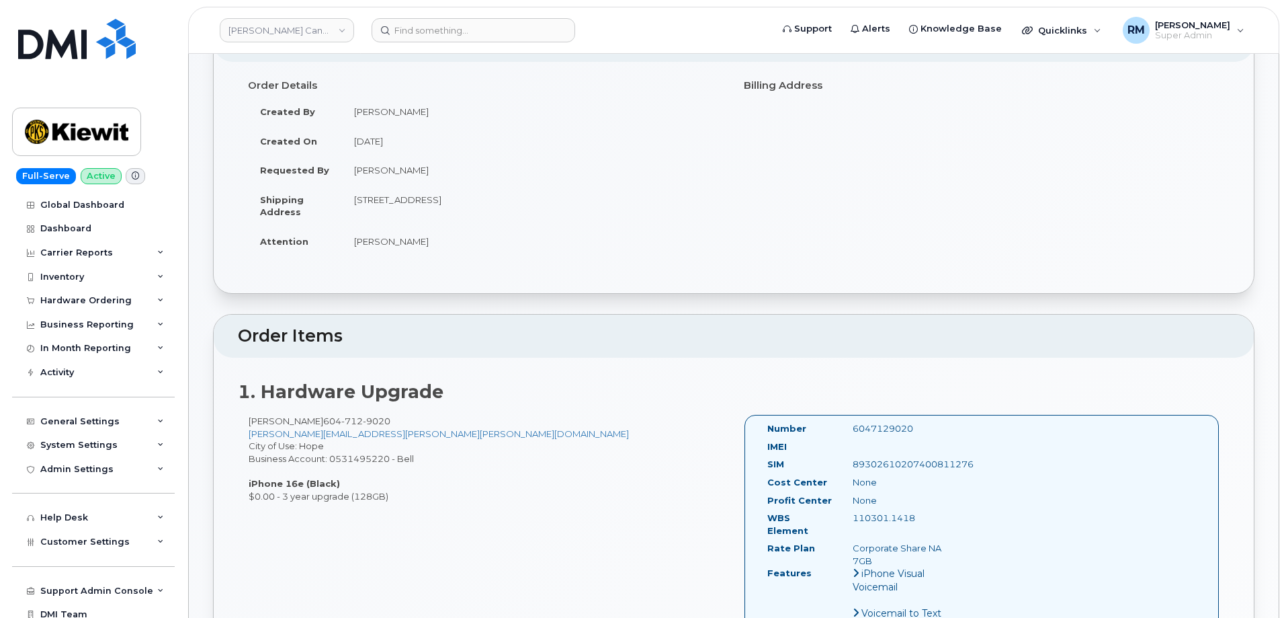
scroll to position [134, 0]
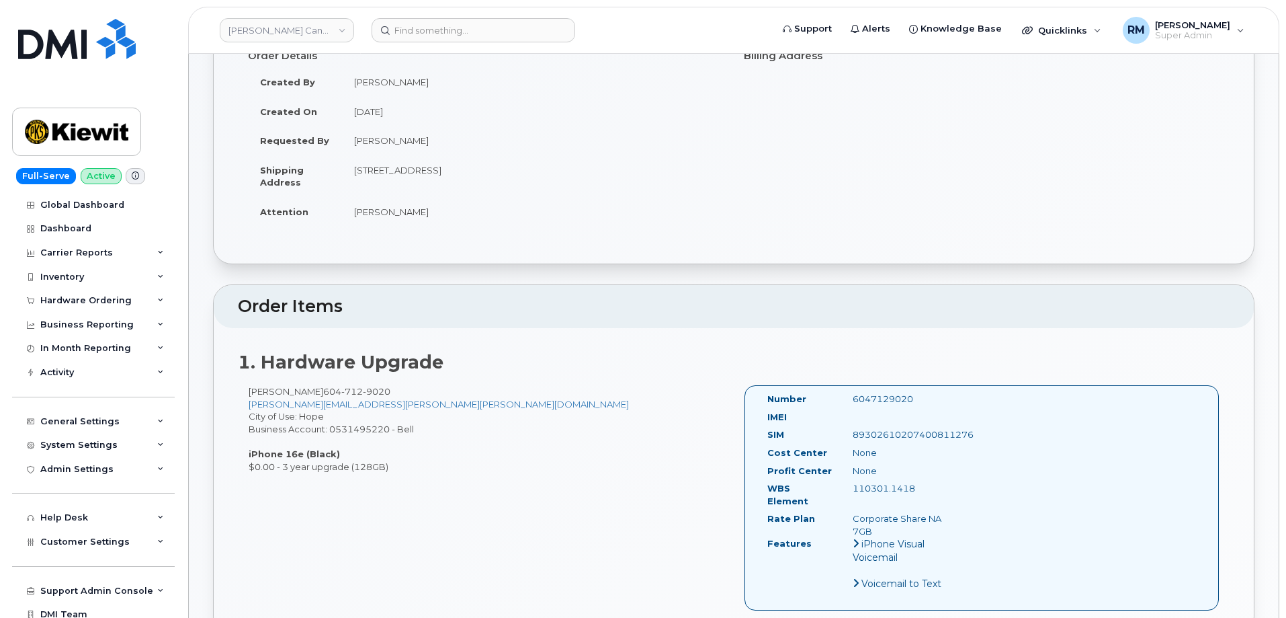
click at [422, 505] on div "Raghav Mehta 604 712 9020 RAGHAV.MEHTA@KIEWIT.COM City of Use: Hope Business Ac…" at bounding box center [734, 503] width 992 height 237
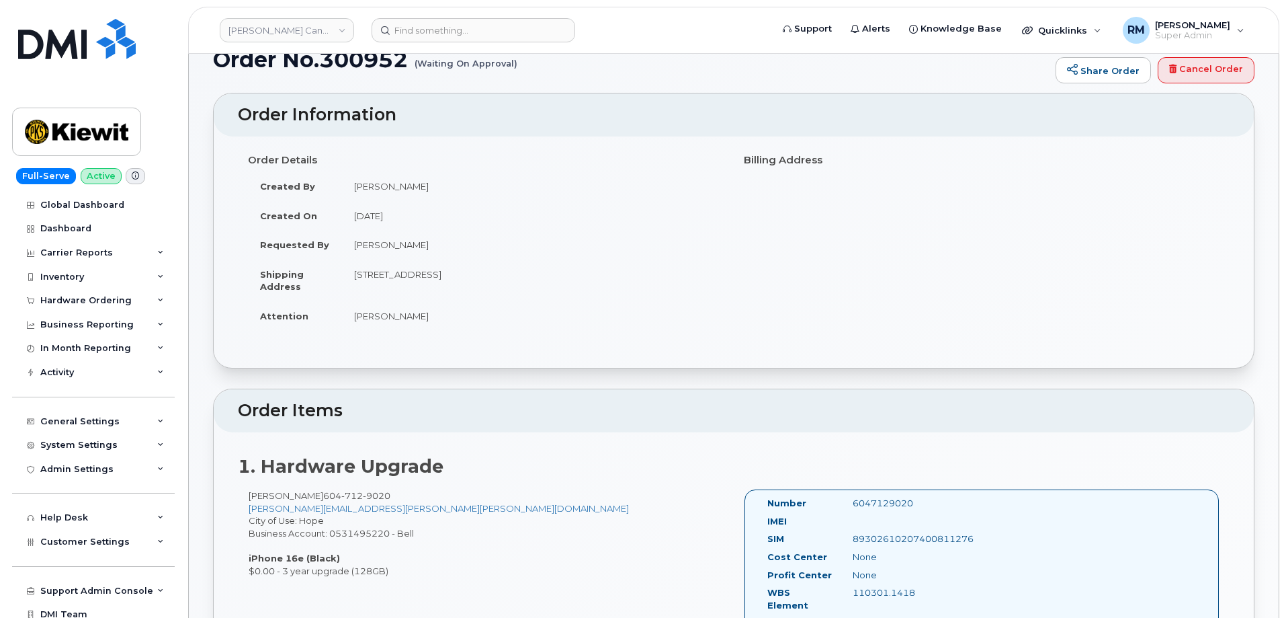
scroll to position [0, 0]
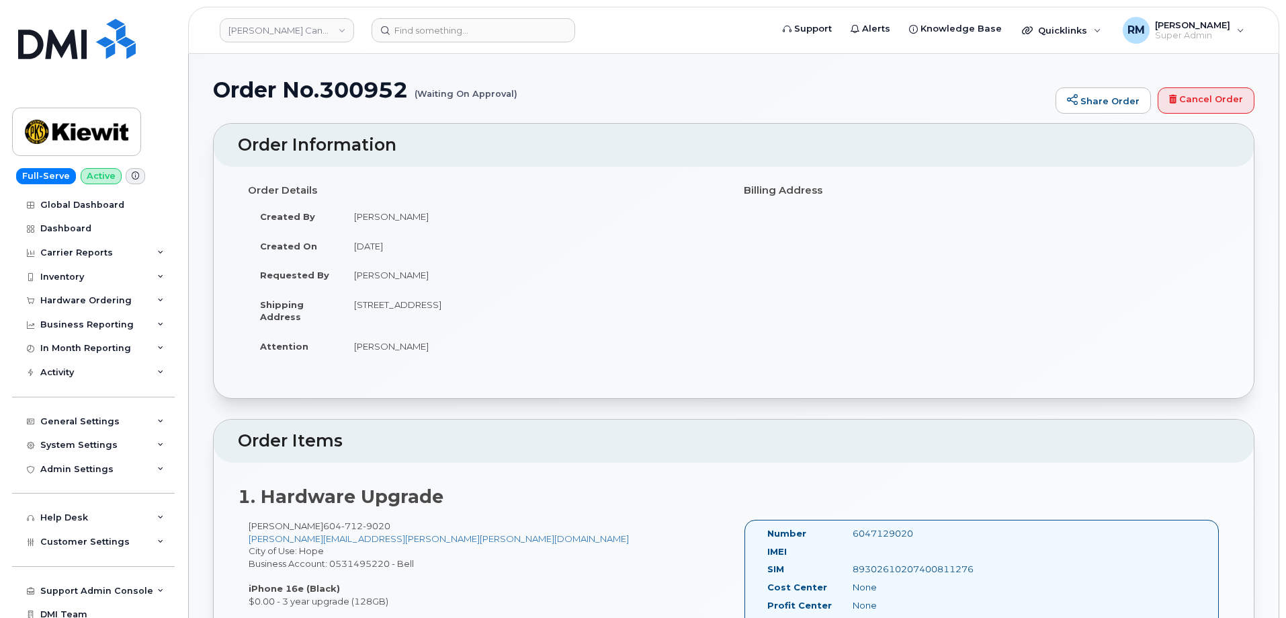
click at [356, 92] on h1 "Order No.300952 (Waiting On Approval)" at bounding box center [631, 90] width 836 height 24
copy h1 "300952"
click at [59, 304] on div "Hardware Ordering" at bounding box center [85, 300] width 91 height 11
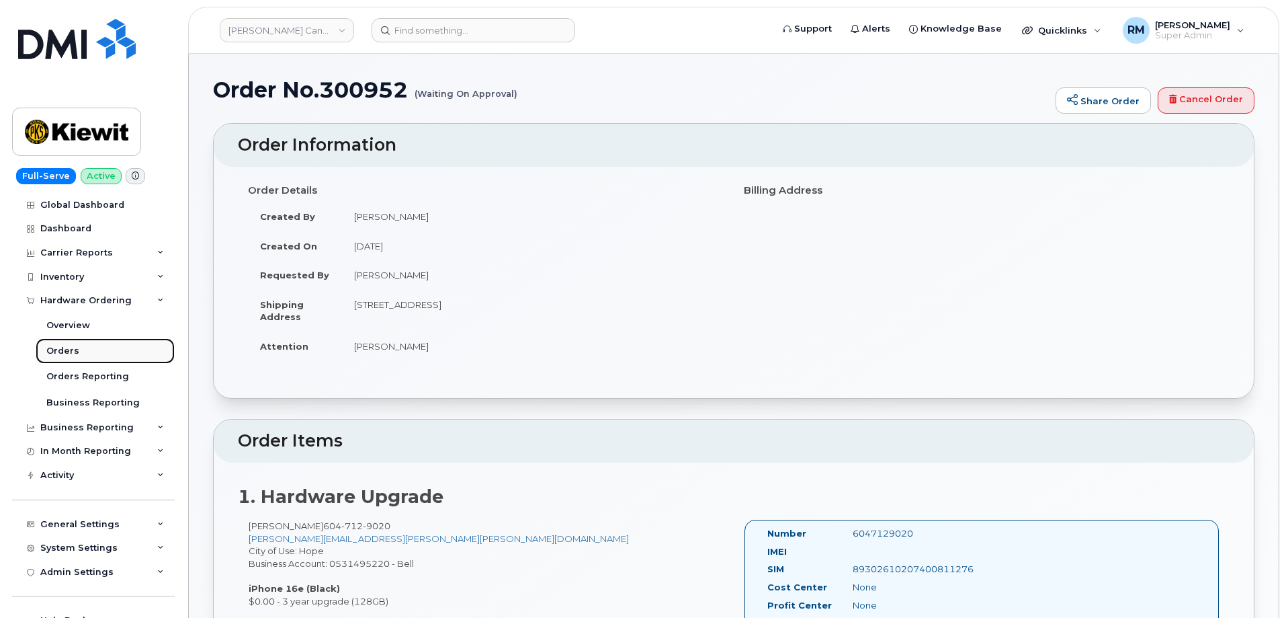
click at [63, 351] on div "Orders" at bounding box center [62, 351] width 33 height 12
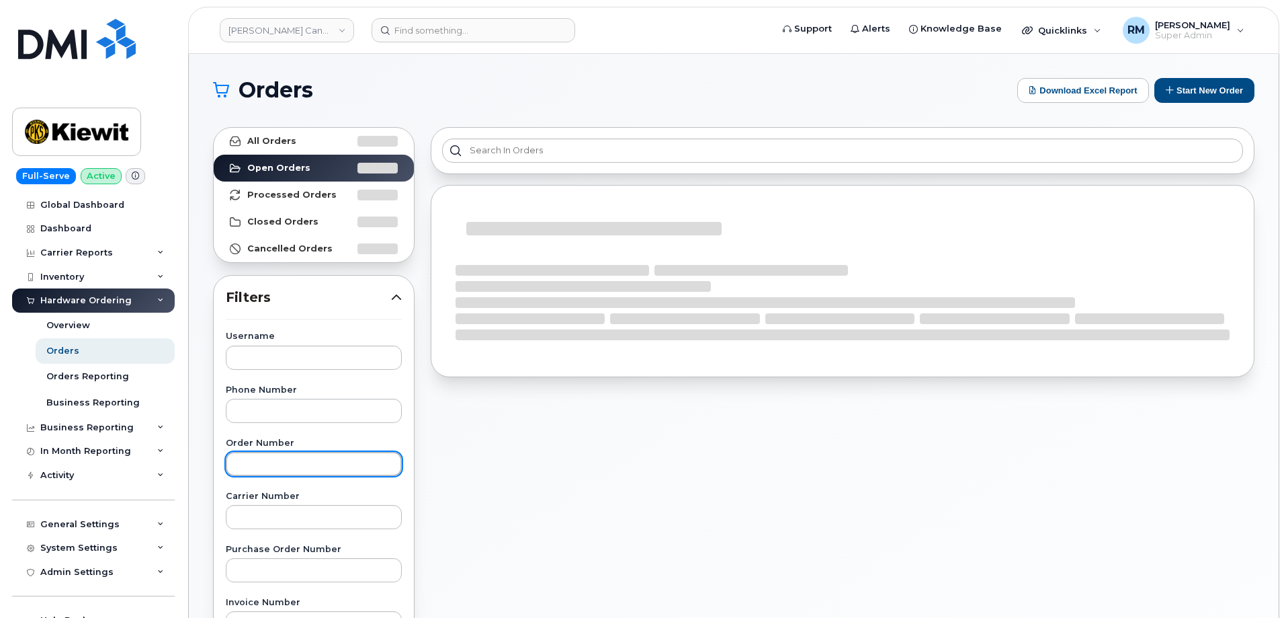
click at [263, 468] on input "text" at bounding box center [314, 464] width 176 height 24
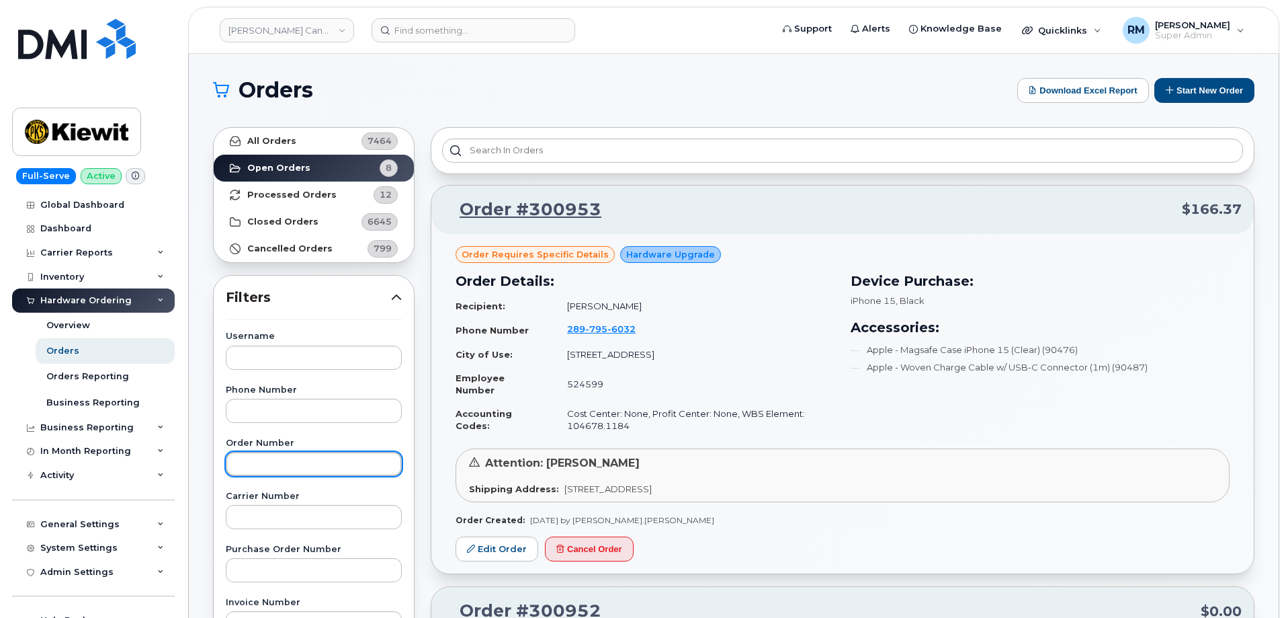
paste input "300952"
type input "300952"
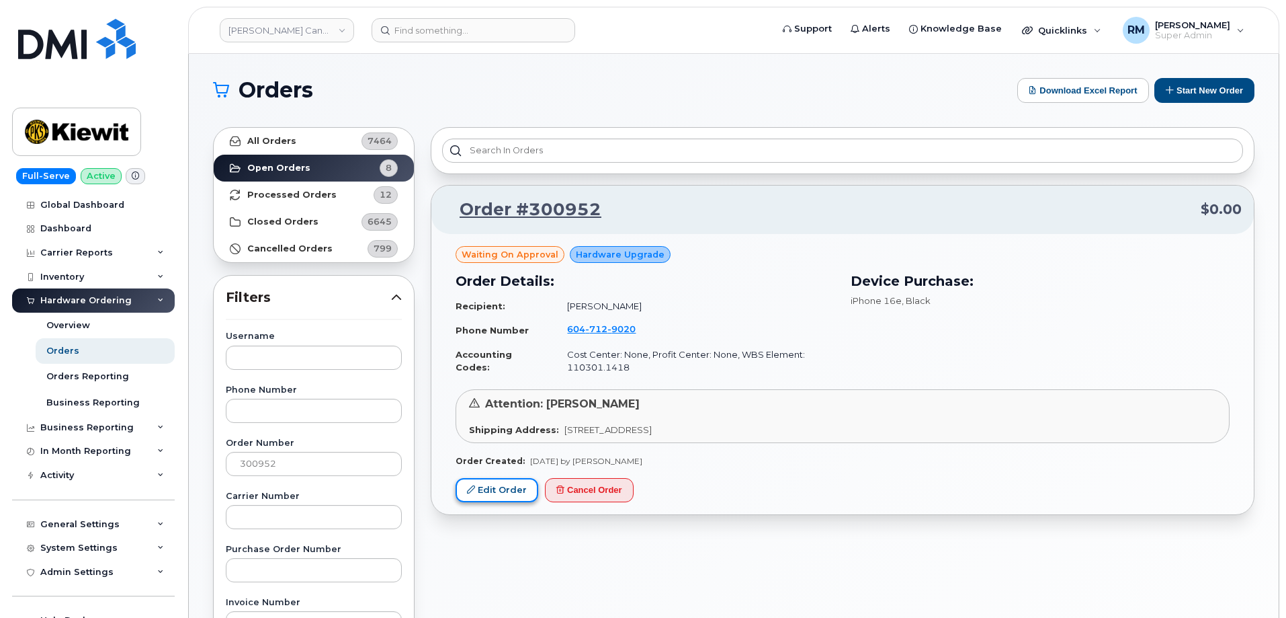
click at [498, 491] on link "Edit Order" at bounding box center [497, 490] width 83 height 25
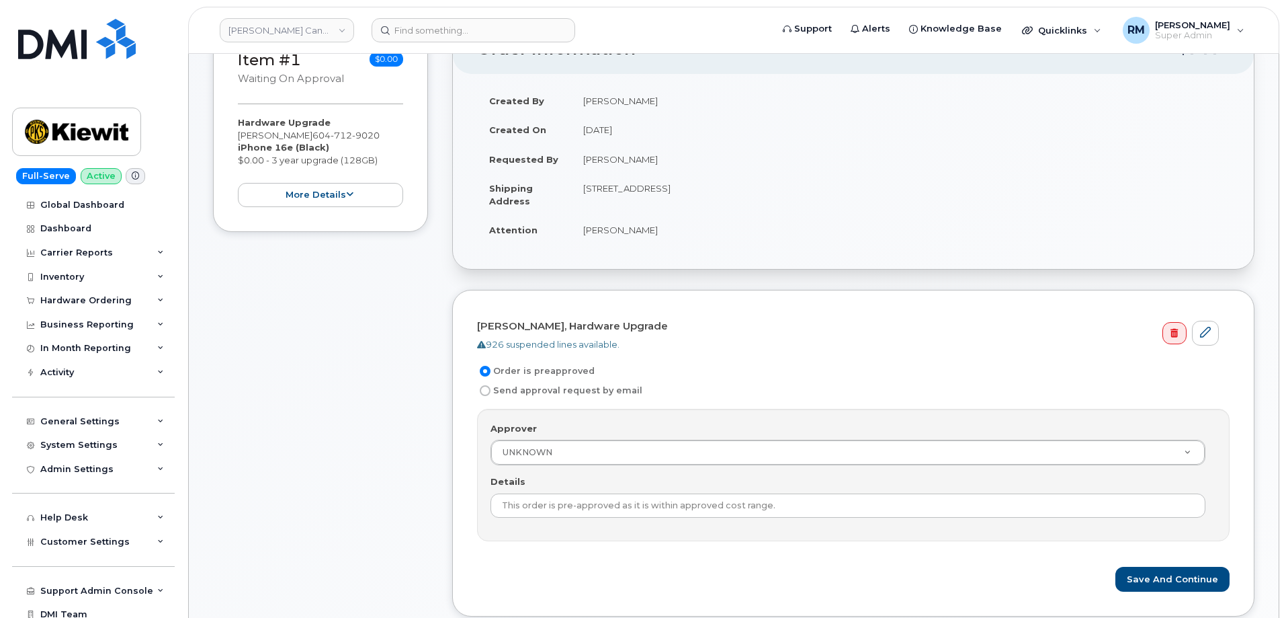
scroll to position [202, 0]
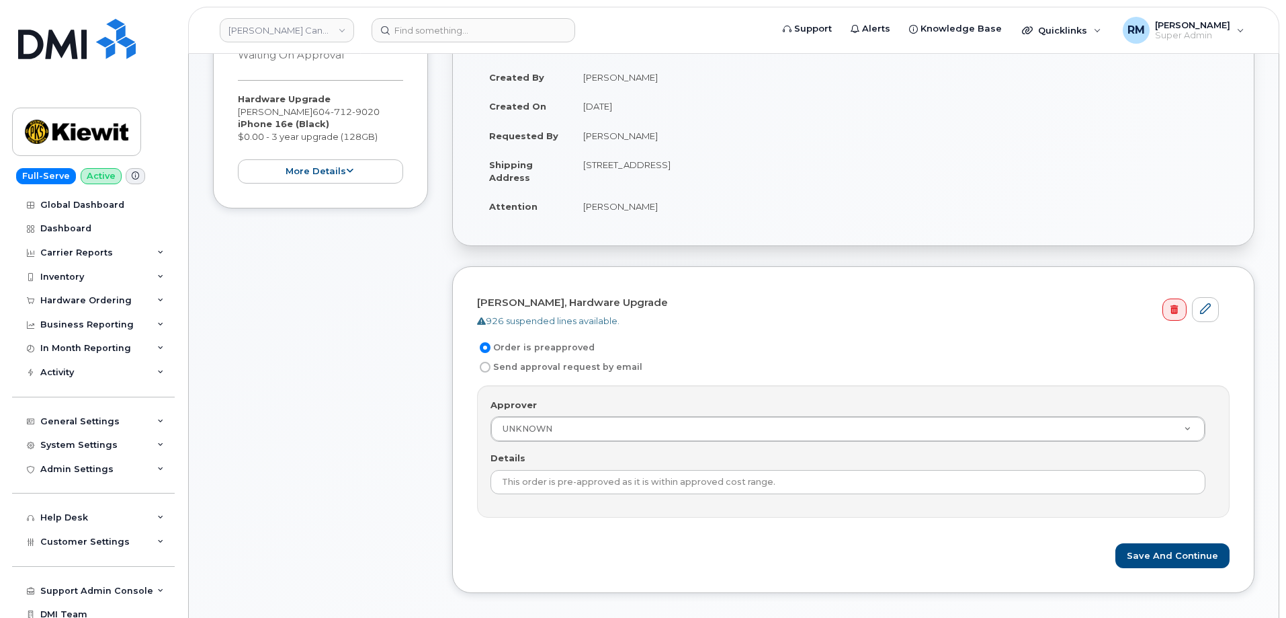
click at [484, 366] on input "Send approval request by email" at bounding box center [485, 367] width 11 height 11
radio input "true"
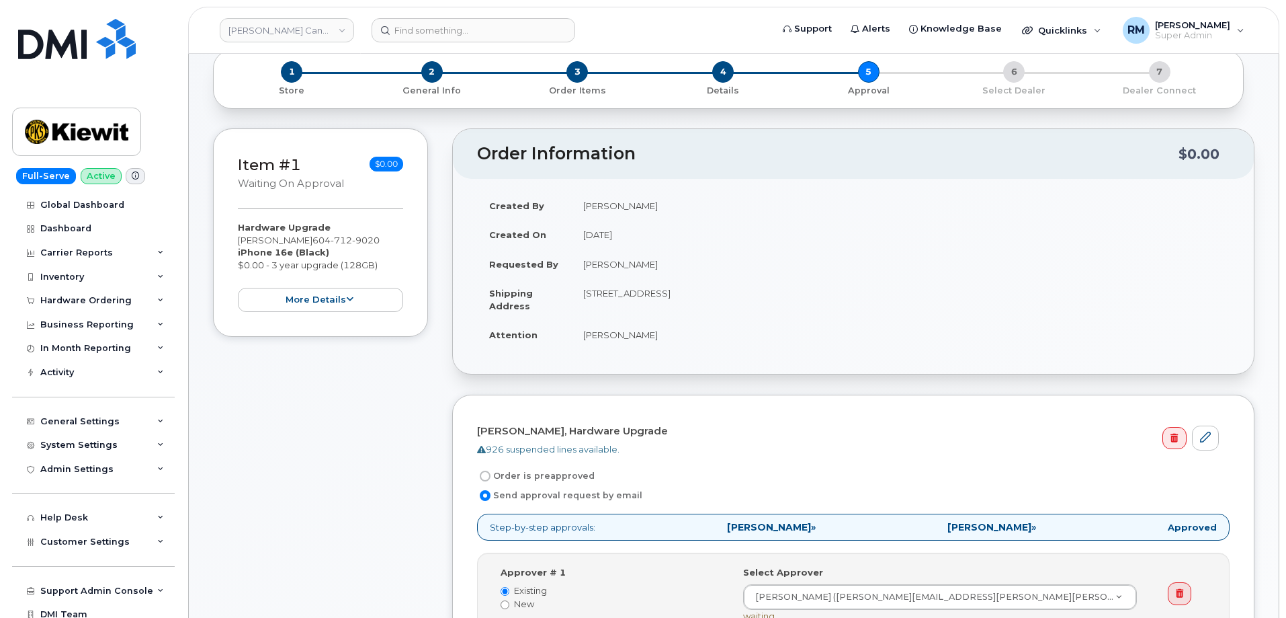
scroll to position [67, 0]
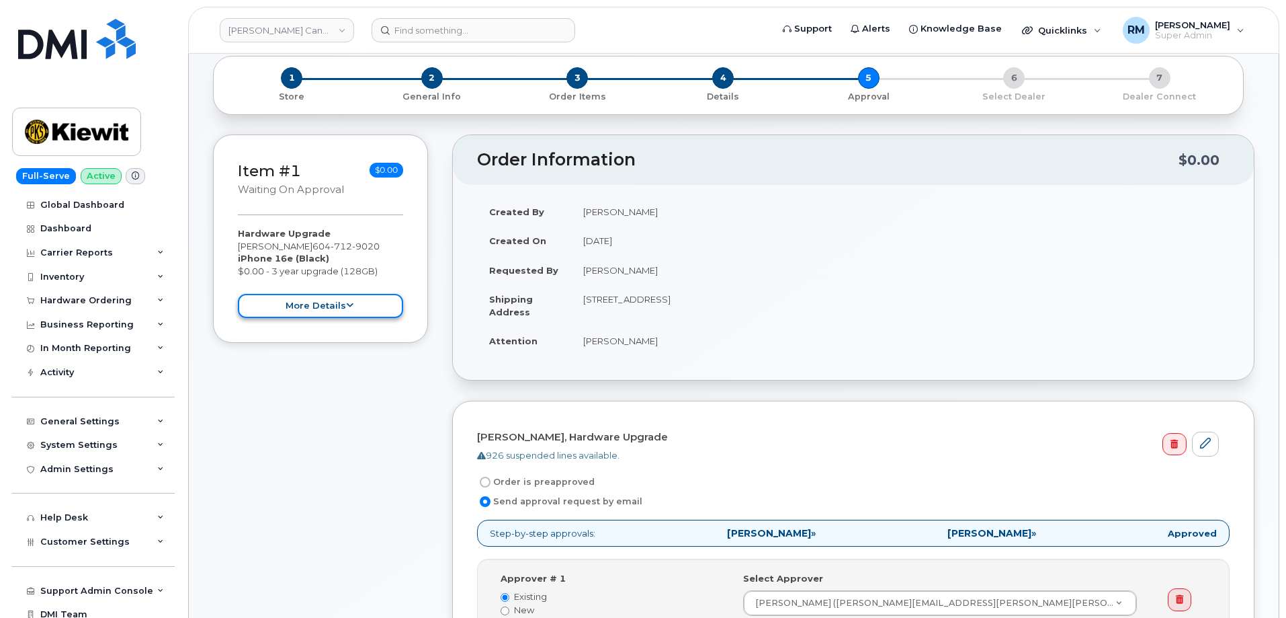
click at [335, 306] on button "more details" at bounding box center [320, 306] width 165 height 25
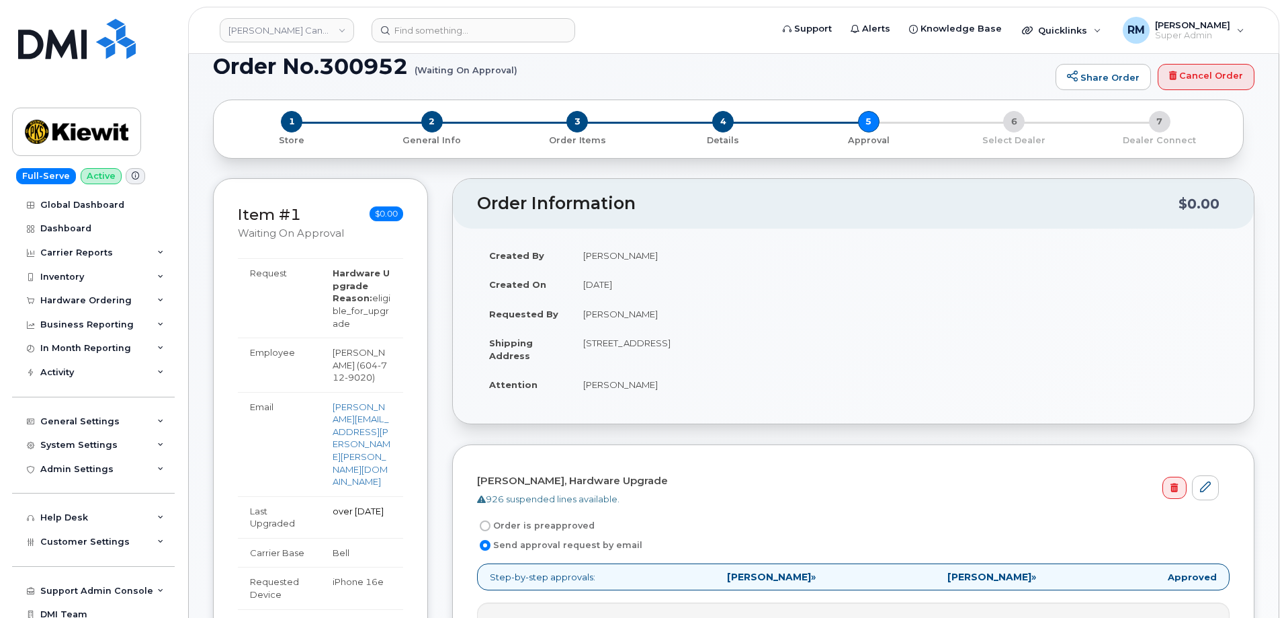
scroll to position [0, 0]
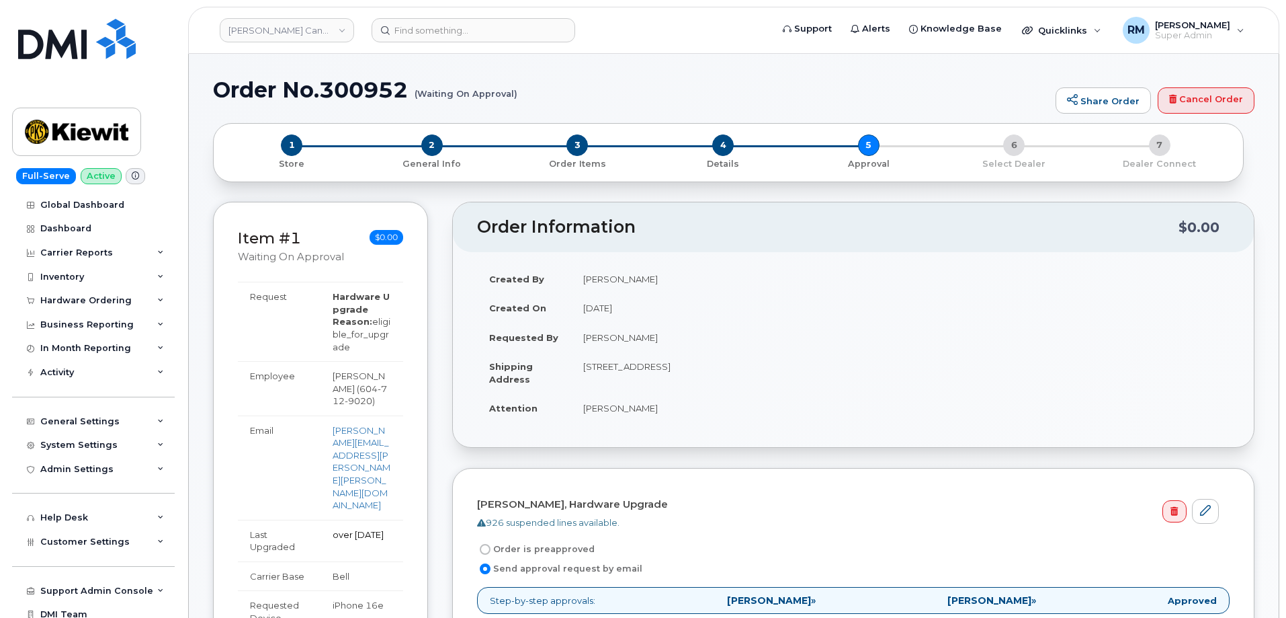
click at [291, 144] on span "1" at bounding box center [292, 145] width 22 height 22
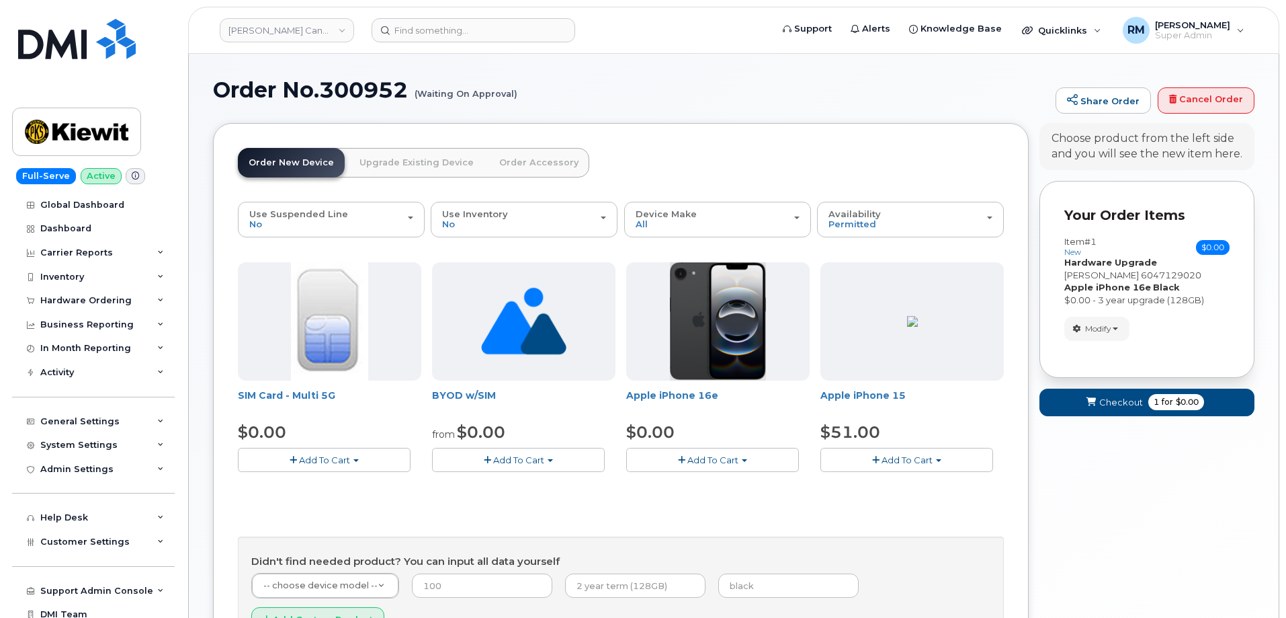
click at [706, 464] on span "Add To Cart" at bounding box center [713, 459] width 51 height 11
click at [696, 484] on link "$0.00 - 3 Year Activation (128GB)" at bounding box center [716, 484] width 173 height 17
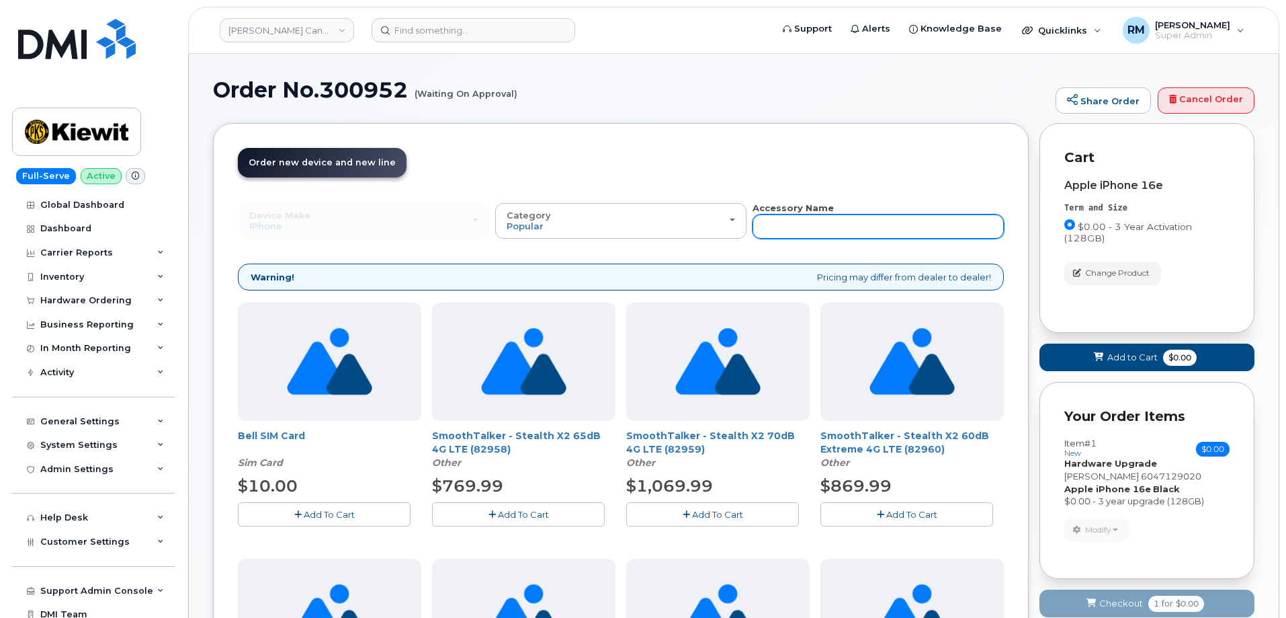
click at [828, 222] on input "text" at bounding box center [878, 226] width 251 height 24
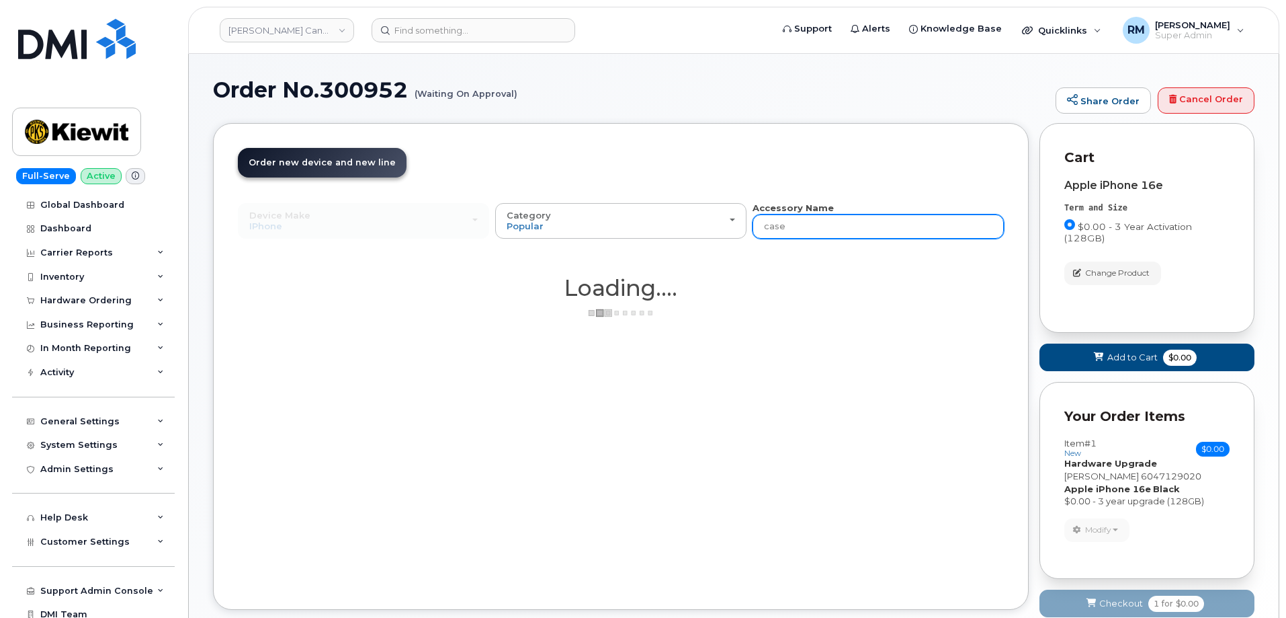
type input "case"
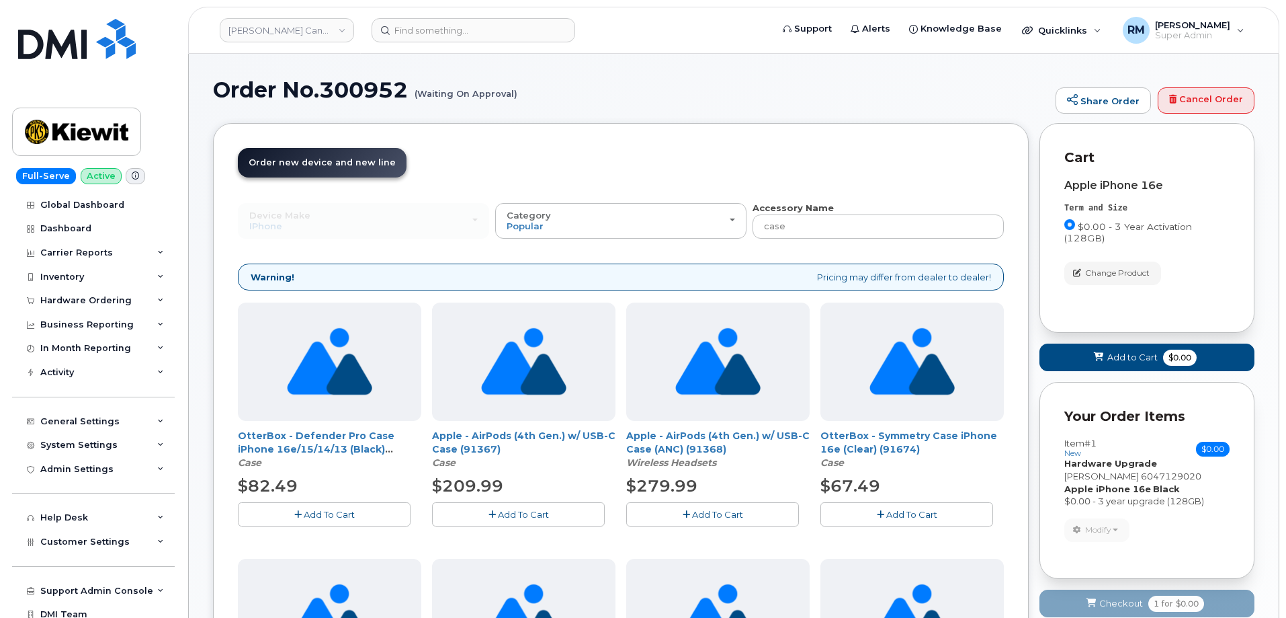
click at [324, 517] on span "Add To Cart" at bounding box center [329, 514] width 51 height 11
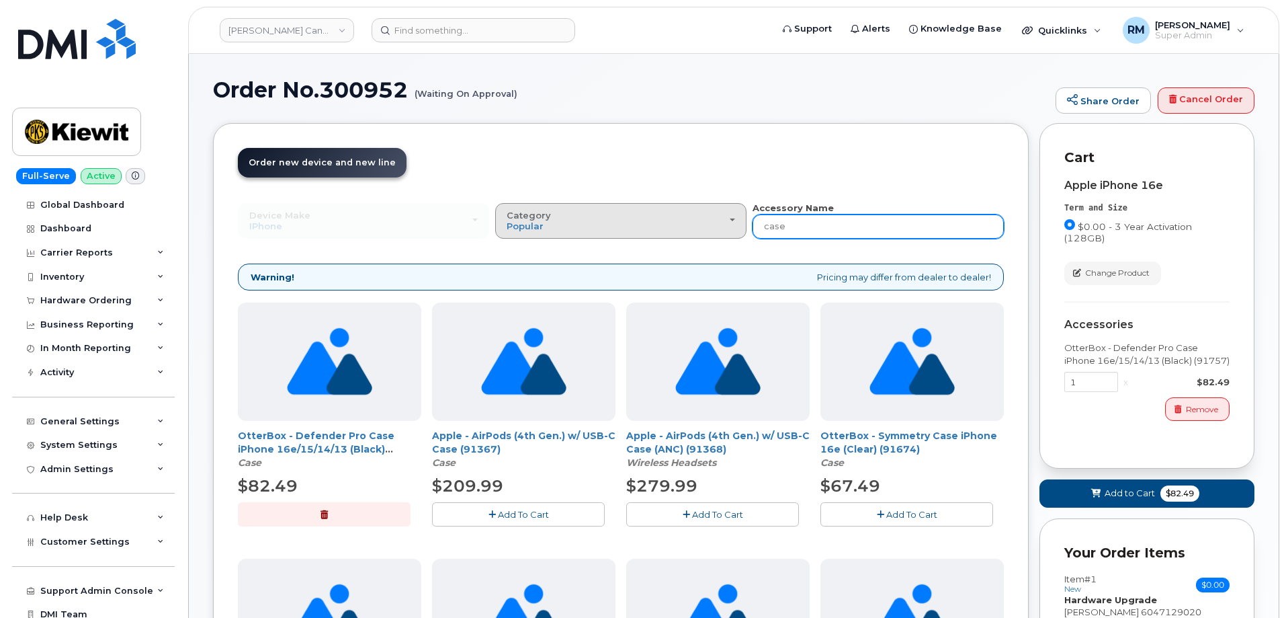
drag, startPoint x: 798, startPoint y: 229, endPoint x: 682, endPoint y: 234, distance: 116.4
click at [682, 234] on div "Device Make All Android Cell Phone HUB iPhone Modem Tablet All Android Cell Pho…" at bounding box center [621, 220] width 766 height 37
type input "block"
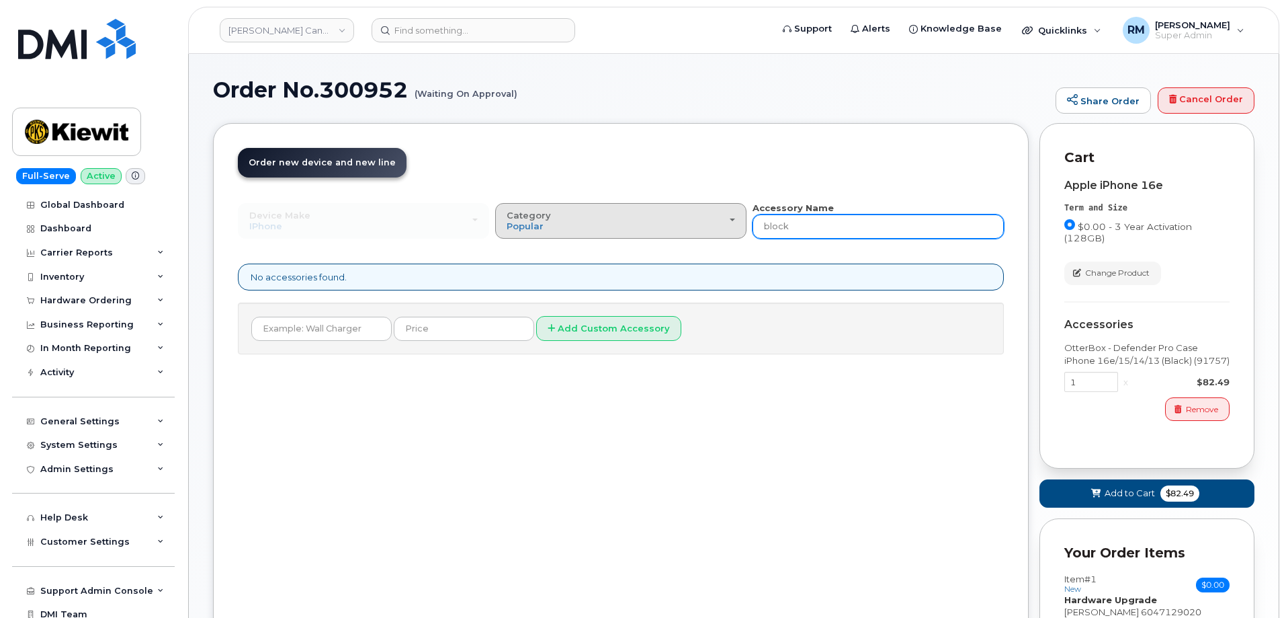
drag, startPoint x: 803, startPoint y: 222, endPoint x: 690, endPoint y: 235, distance: 113.6
click at [694, 235] on div "Device Make All Android Cell Phone HUB iPhone Modem Tablet All Android Cell Pho…" at bounding box center [621, 220] width 766 height 37
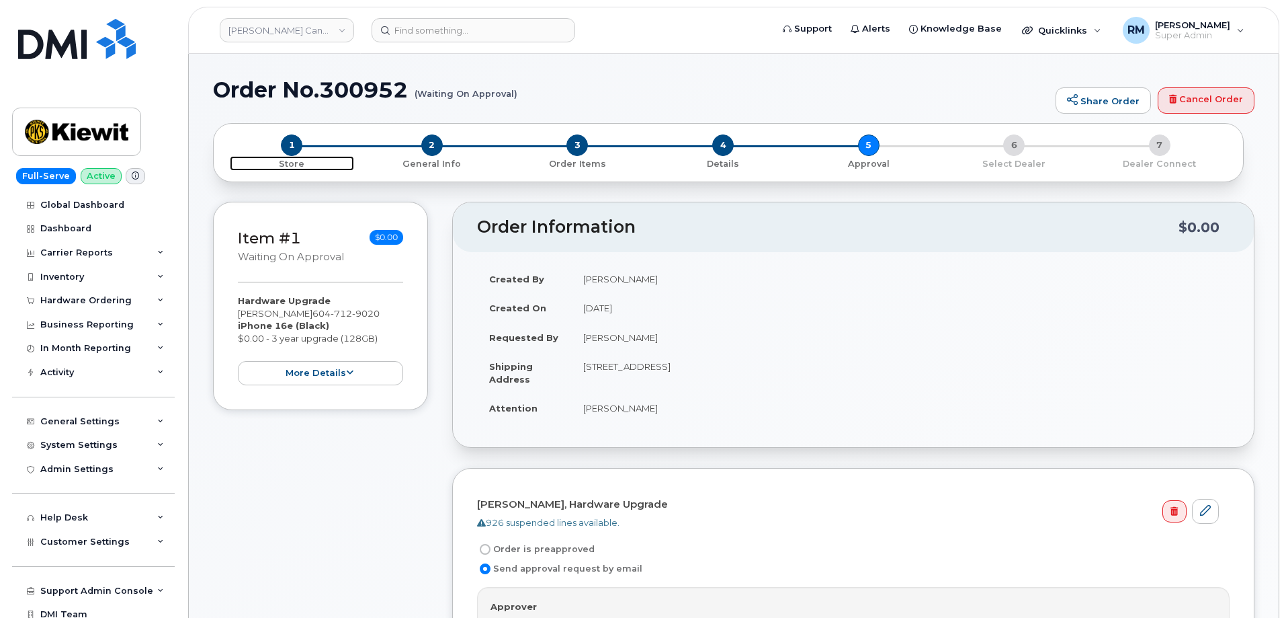
click at [288, 142] on span "1" at bounding box center [292, 145] width 22 height 22
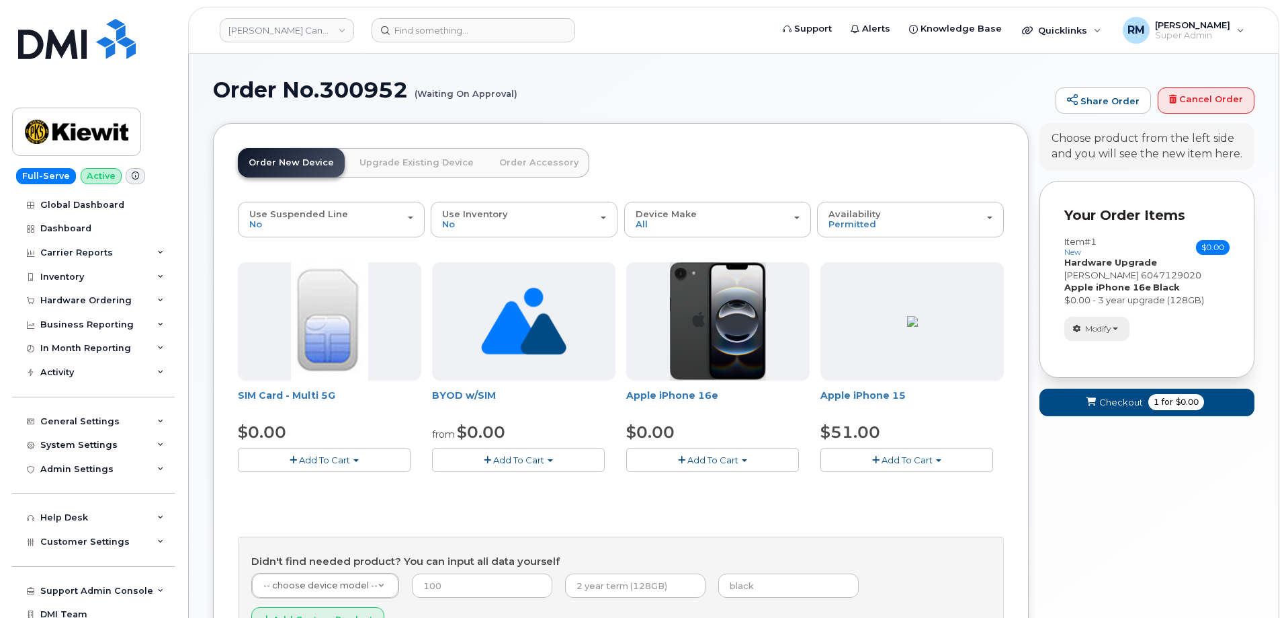
click at [1116, 327] on span "button" at bounding box center [1115, 328] width 5 height 3
click at [1109, 352] on link "change" at bounding box center [1129, 349] width 128 height 16
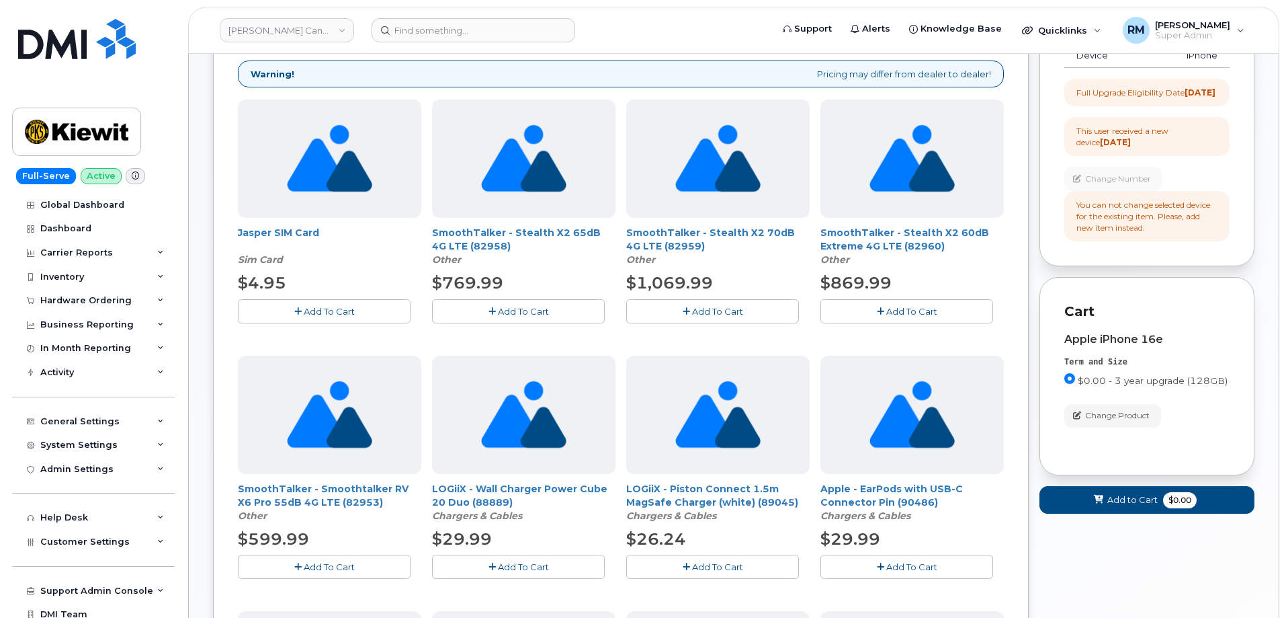
scroll to position [67, 0]
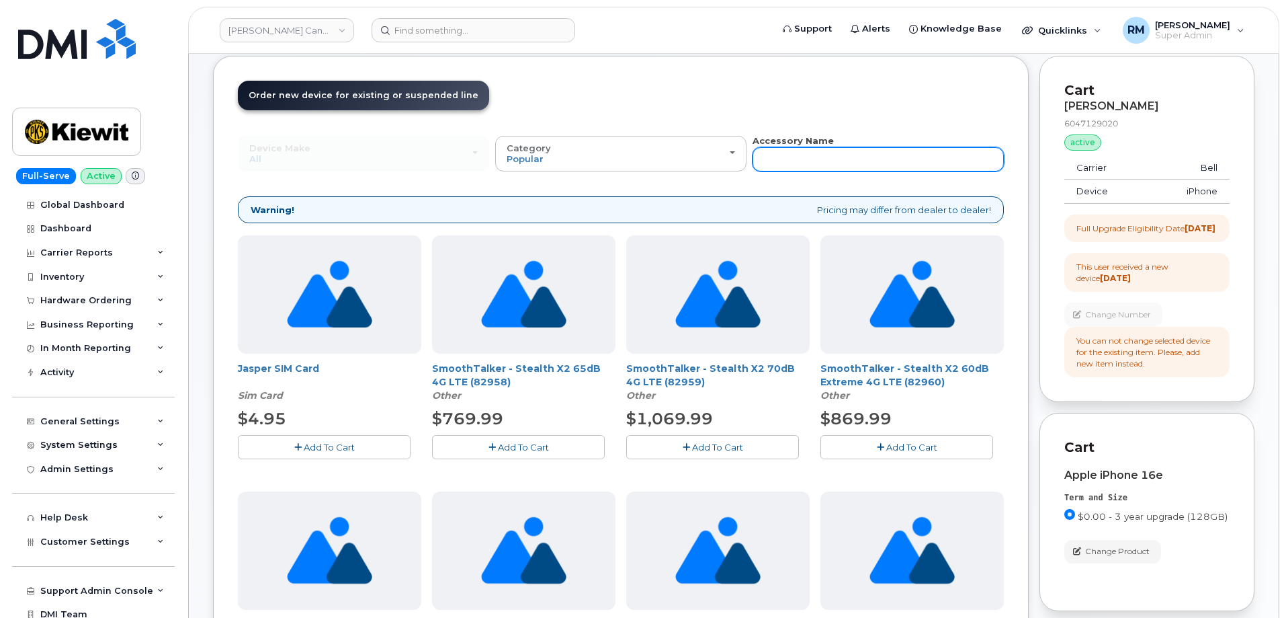
click at [832, 161] on input "text" at bounding box center [878, 159] width 251 height 24
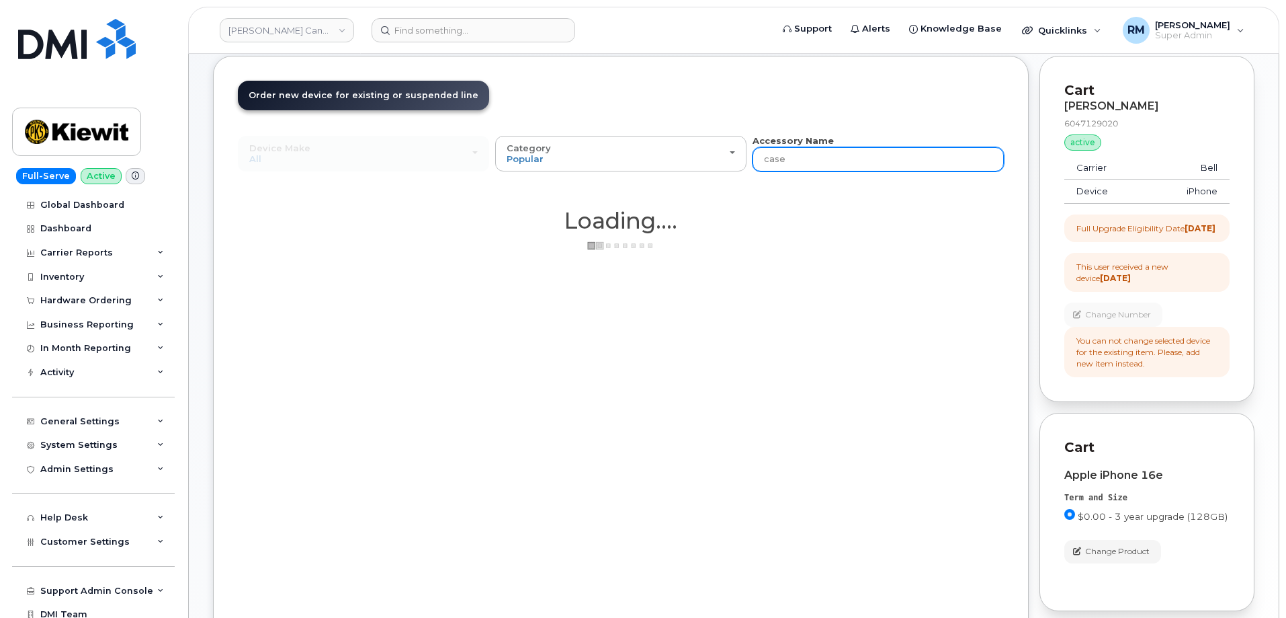
type input "case"
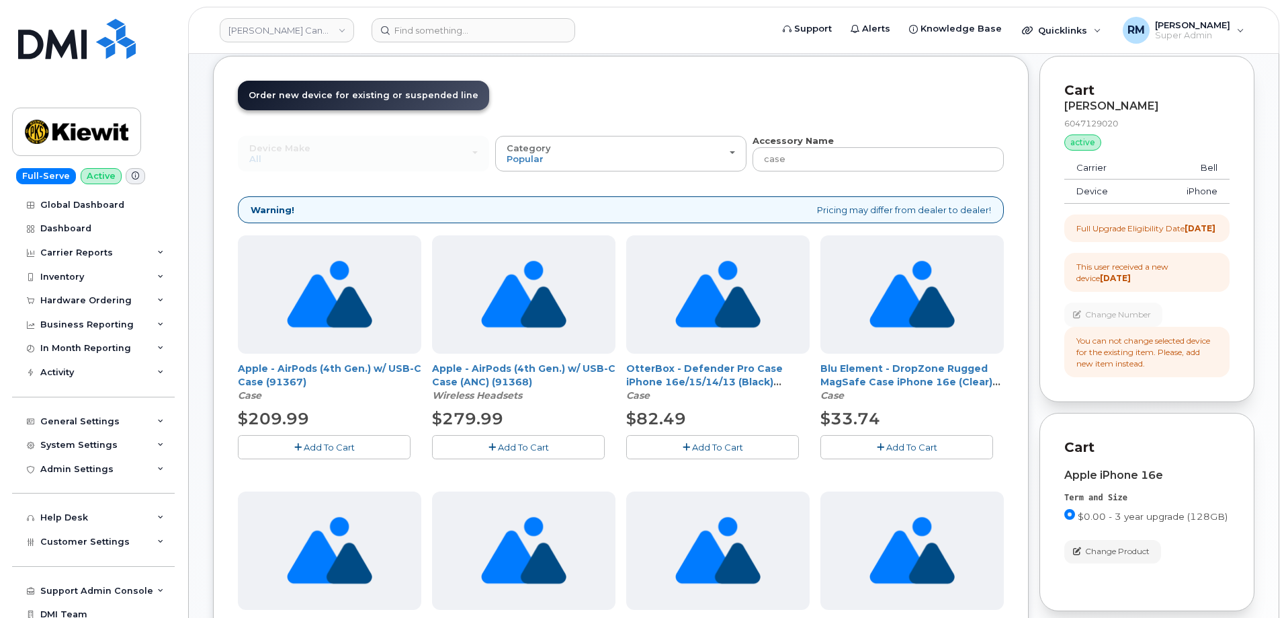
click at [698, 452] on span "Add To Cart" at bounding box center [717, 447] width 51 height 11
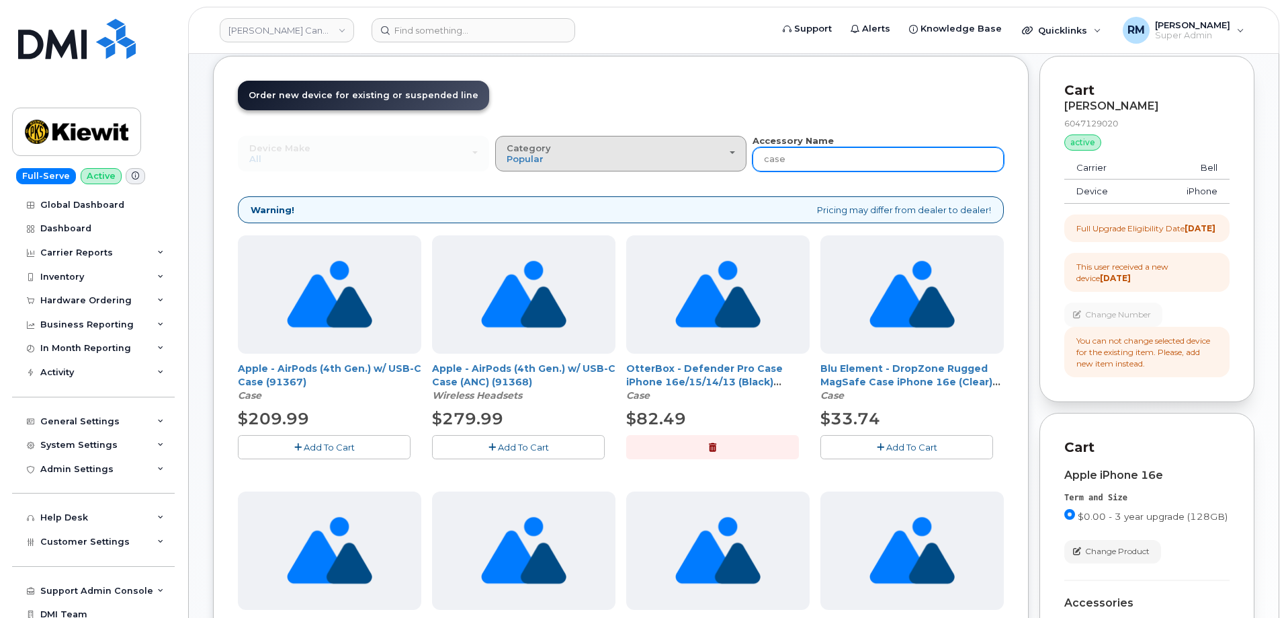
drag, startPoint x: 802, startPoint y: 165, endPoint x: 718, endPoint y: 168, distance: 84.1
click at [718, 168] on div "Device Make All Android Cell Phone HUB iPhone Modem Tablet All Android Cell Pho…" at bounding box center [621, 152] width 766 height 37
type input "20"
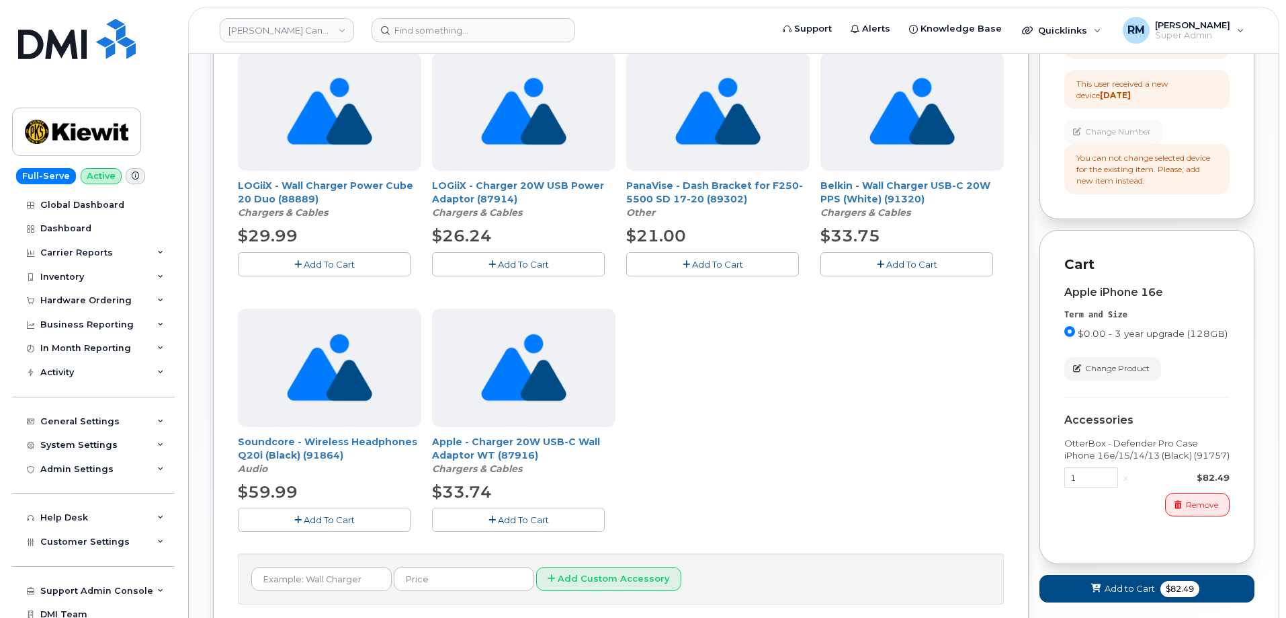
scroll to position [269, 0]
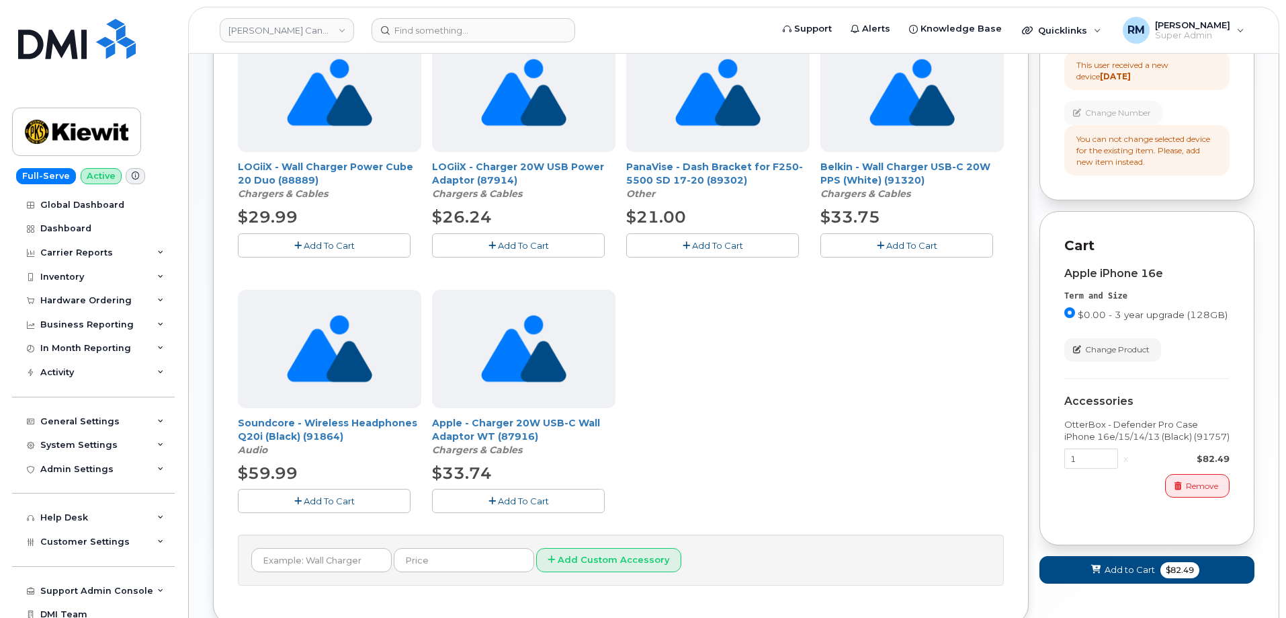
click at [517, 501] on span "Add To Cart" at bounding box center [523, 500] width 51 height 11
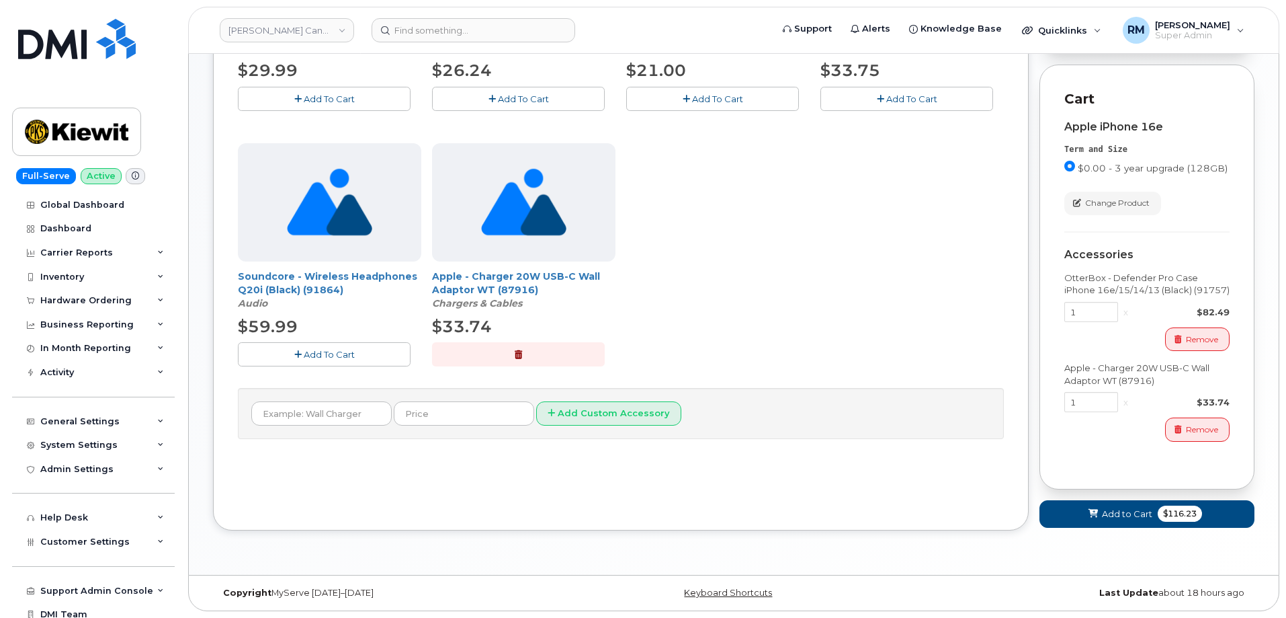
scroll to position [427, 0]
click at [1114, 515] on span "Add to Cart" at bounding box center [1127, 513] width 50 height 13
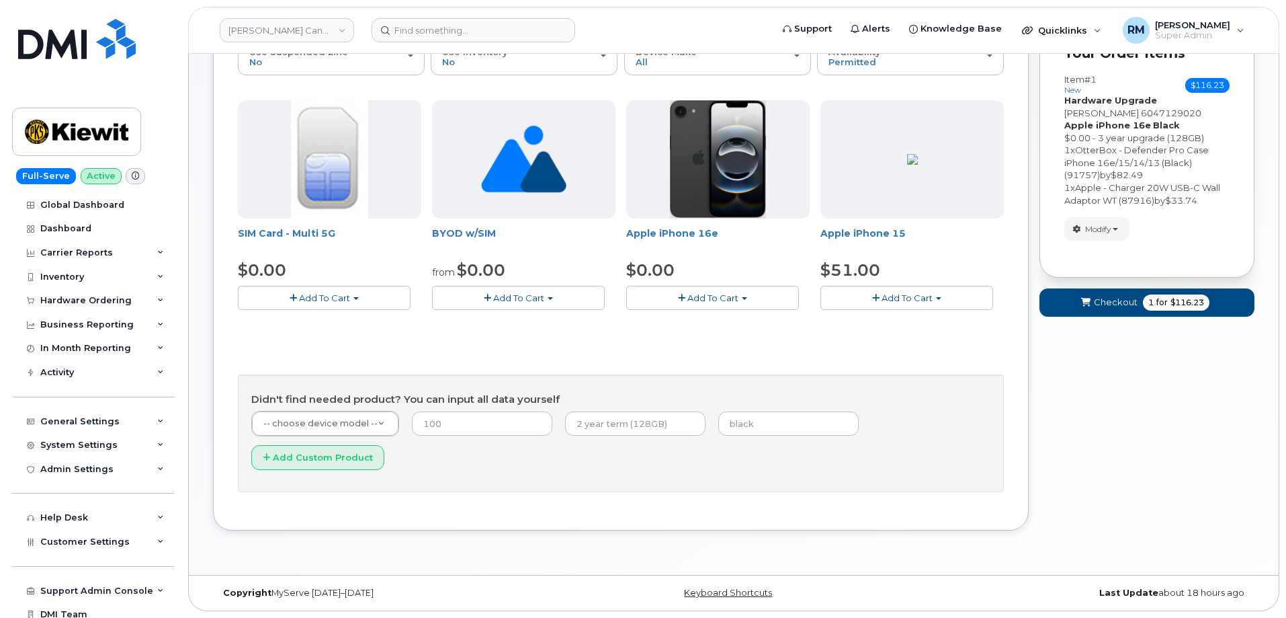
scroll to position [128, 0]
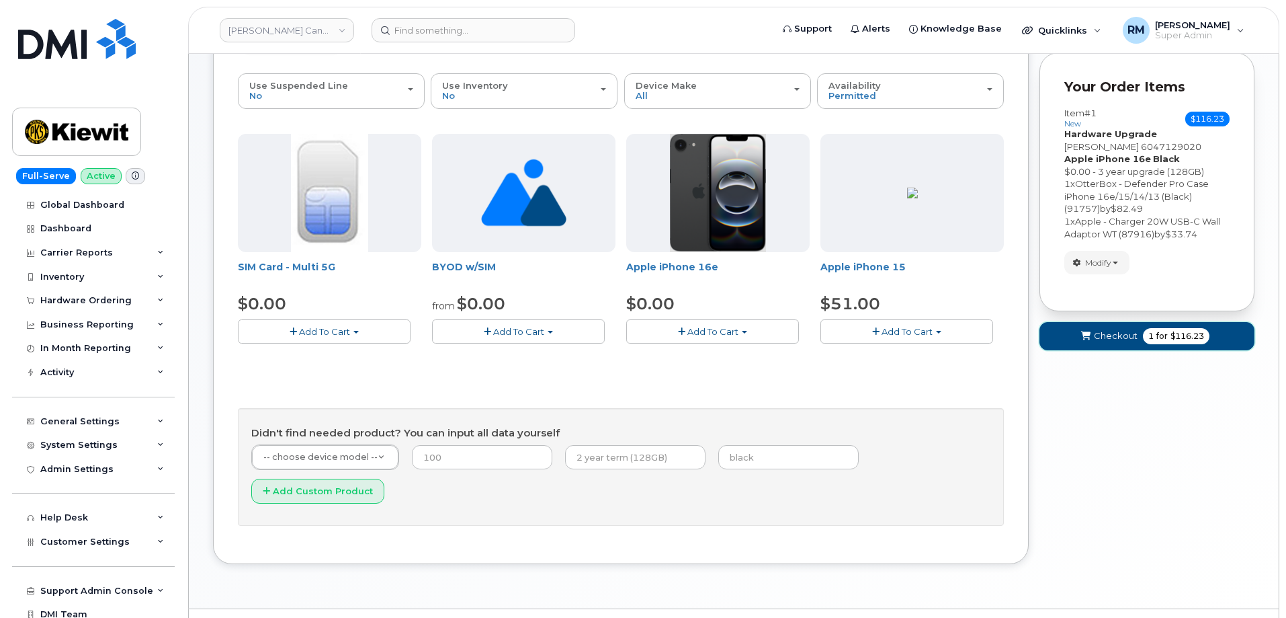
click at [1105, 329] on span "Checkout" at bounding box center [1116, 335] width 44 height 13
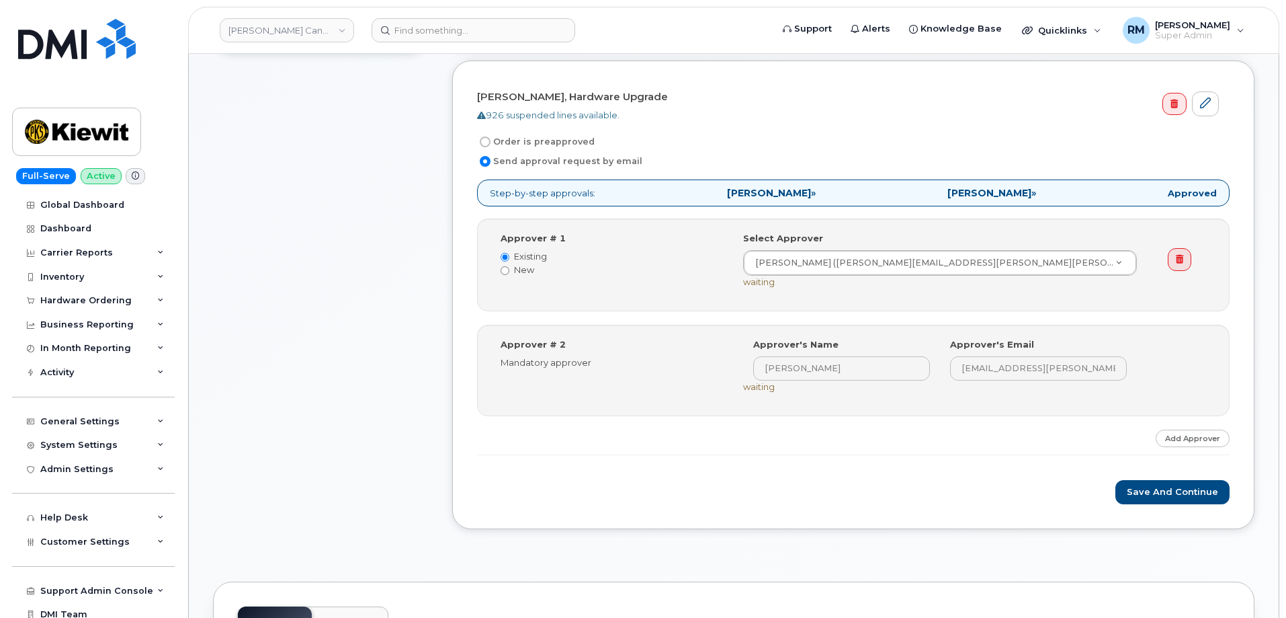
scroll to position [538, 0]
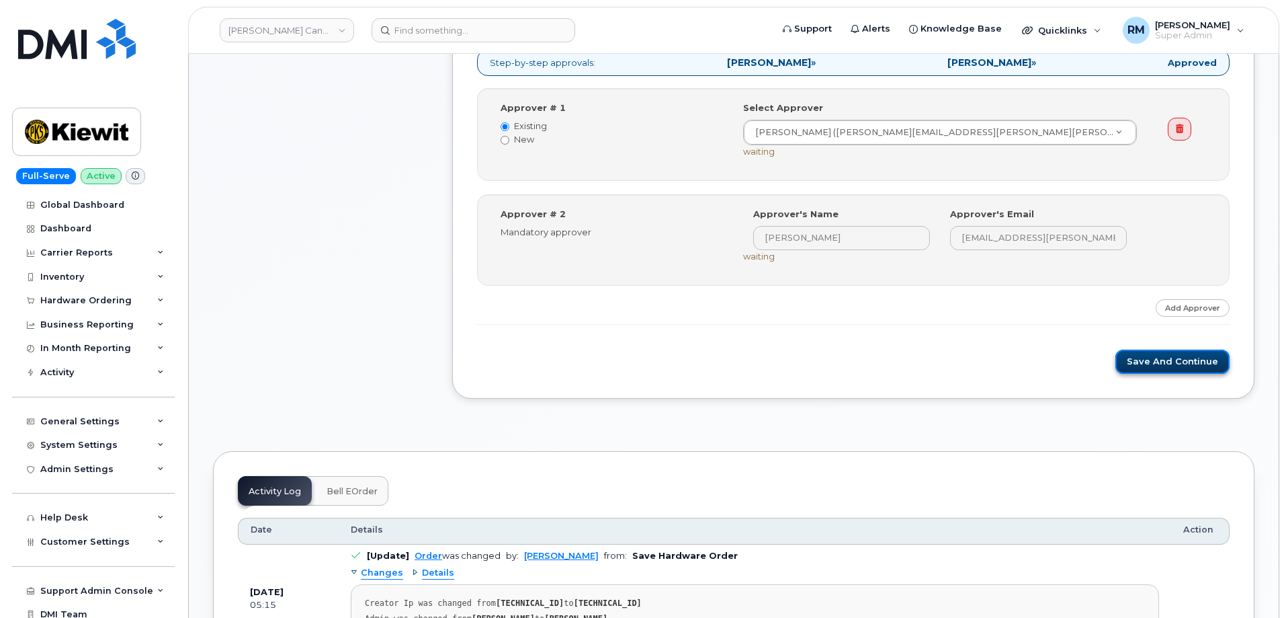
click at [1169, 349] on button "Save and Continue" at bounding box center [1173, 361] width 114 height 25
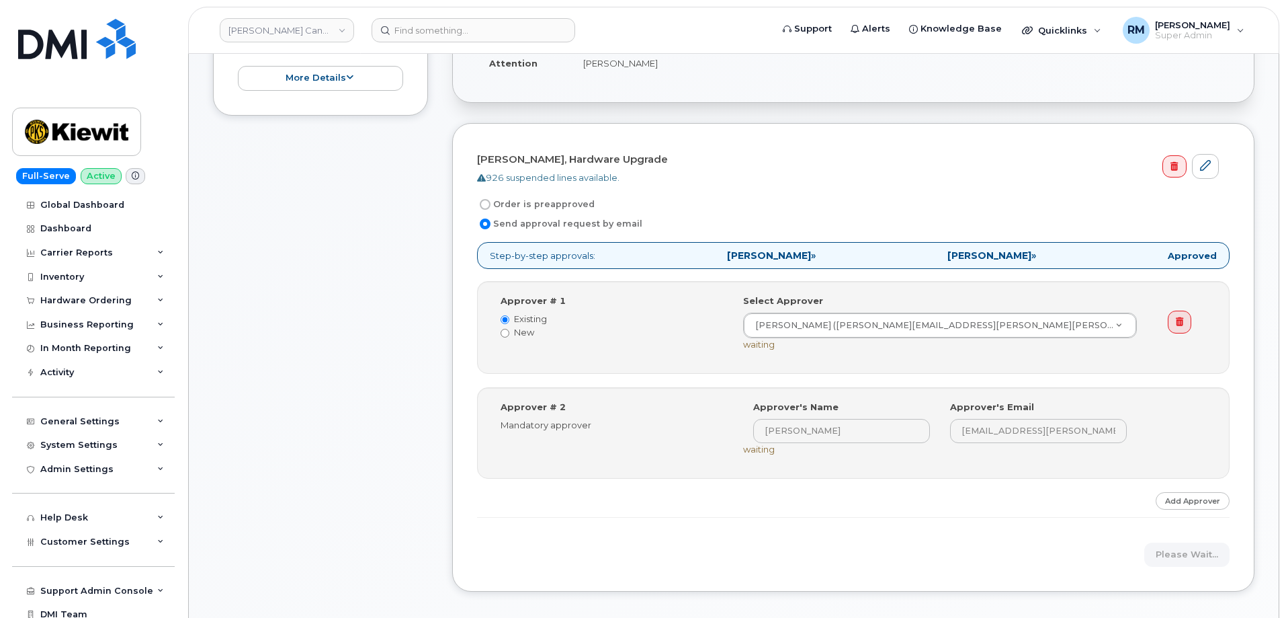
scroll to position [336, 0]
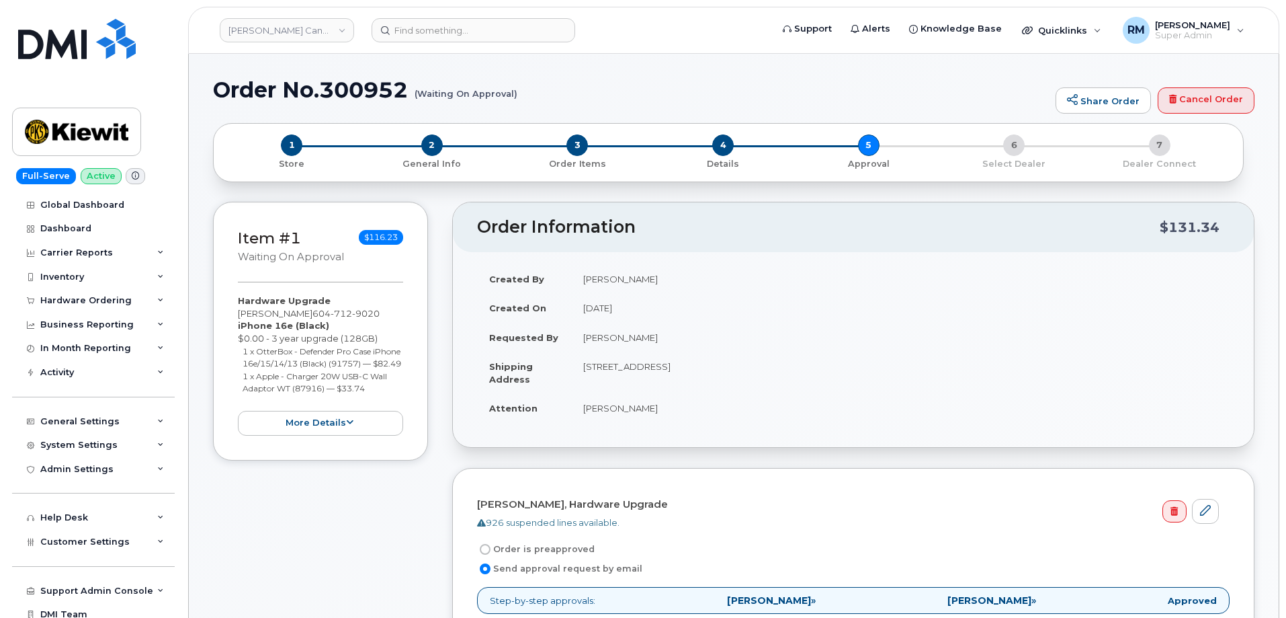
click at [444, 476] on div "Item #1 Waiting On Approval $116.23 Hardware Upgrade [PERSON_NAME] [PHONE_NUMBE…" at bounding box center [734, 585] width 1042 height 767
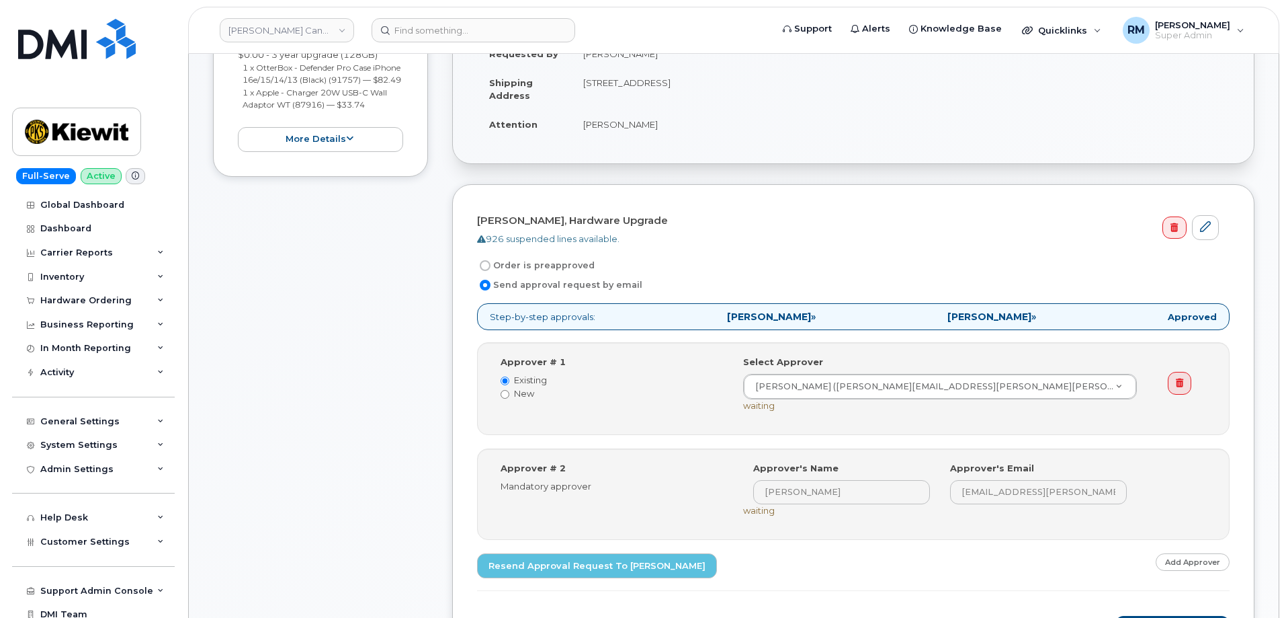
scroll to position [470, 0]
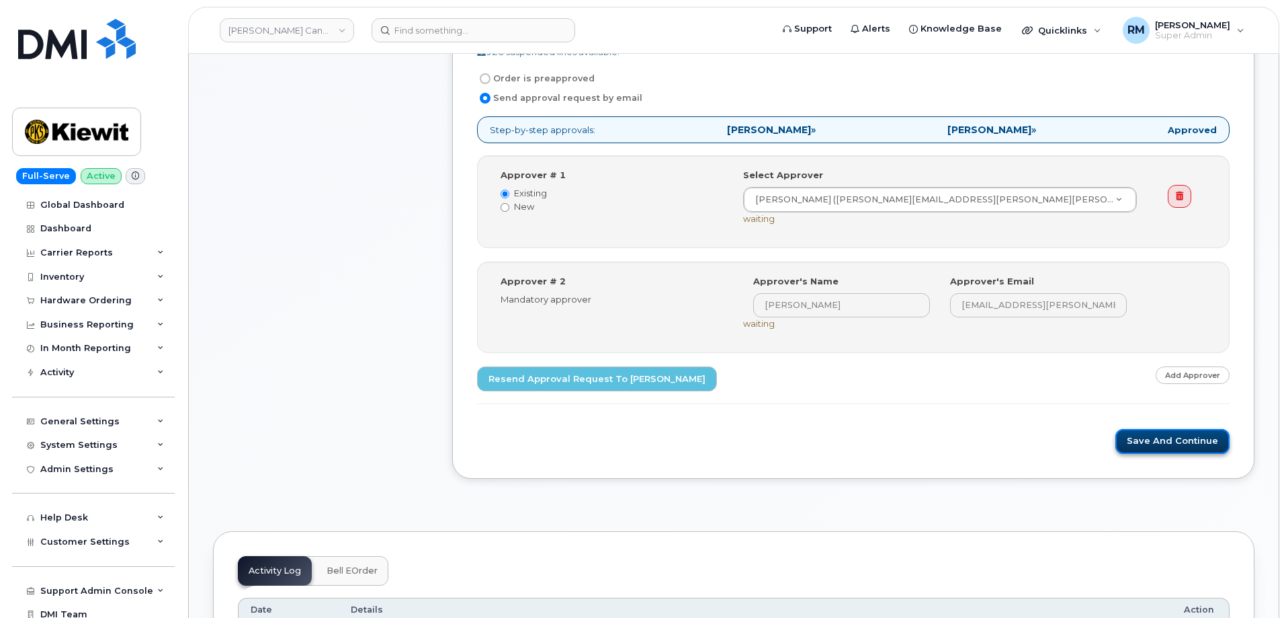
click at [1185, 446] on button "Save and Continue" at bounding box center [1173, 441] width 114 height 25
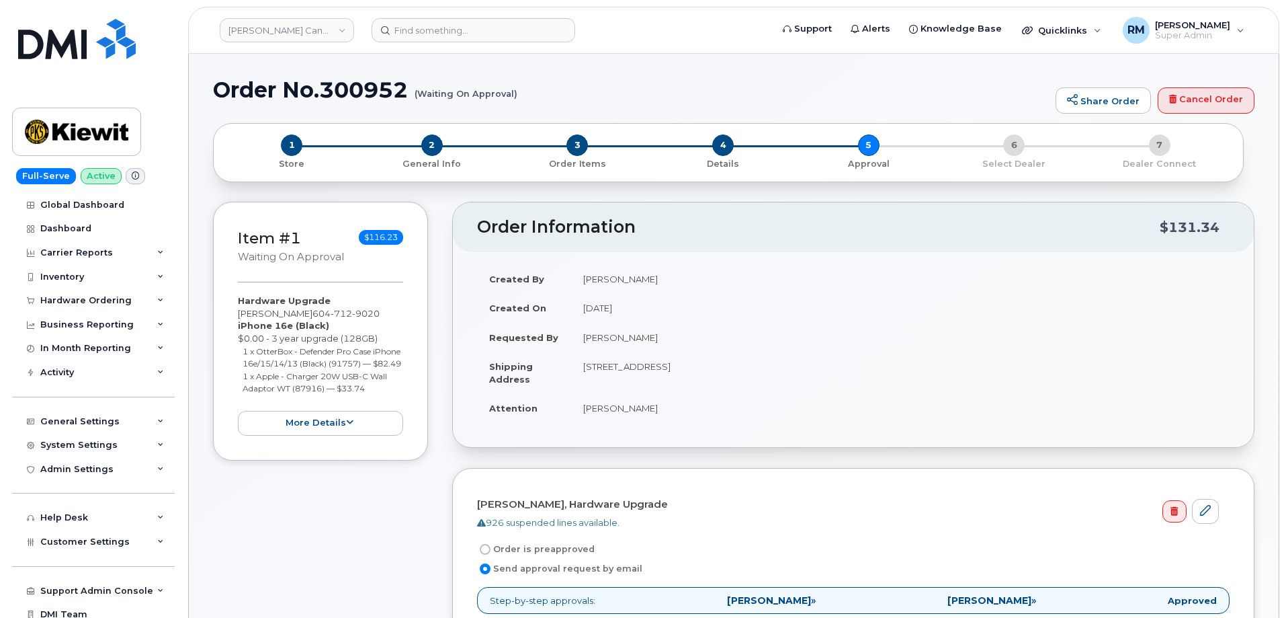
click at [446, 449] on div "Item #1 Waiting On Approval $116.23 Hardware Upgrade [PERSON_NAME] [PHONE_NUMBE…" at bounding box center [734, 585] width 1042 height 767
click at [435, 337] on div "Item #1 Waiting On Approval $116.23 Hardware Upgrade Raghav Mehta 604 712 9020 …" at bounding box center [734, 585] width 1042 height 767
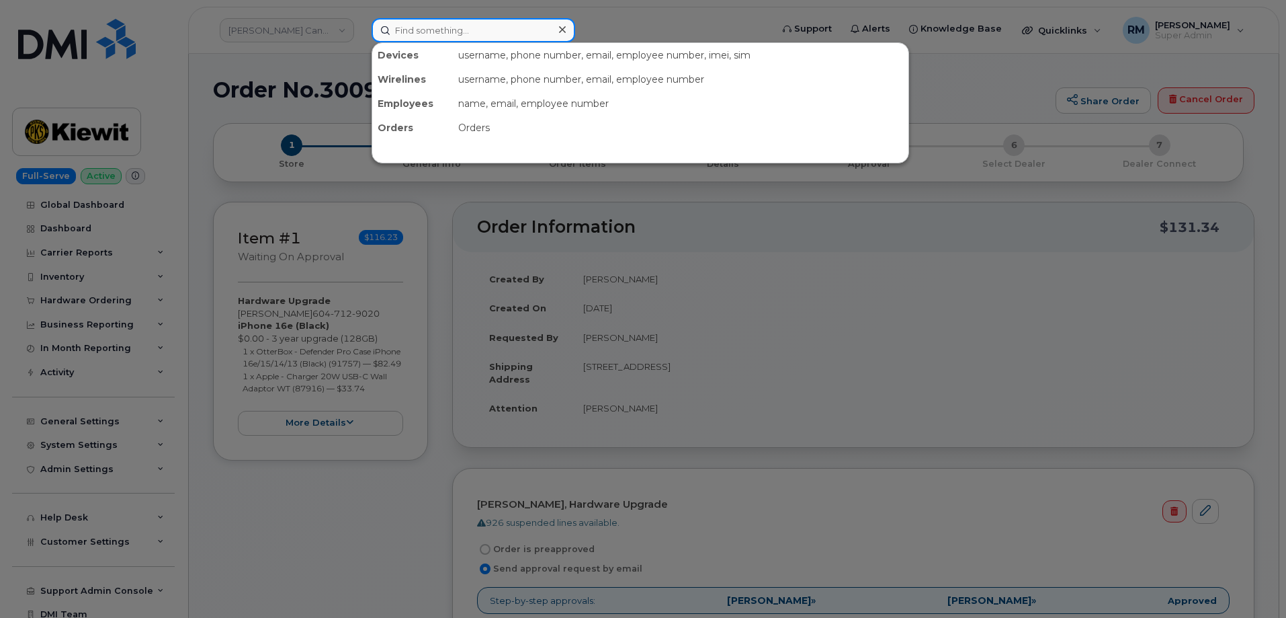
click at [400, 34] on input at bounding box center [474, 30] width 204 height 24
paste input "305-632-3162"
type input "305-632-3162"
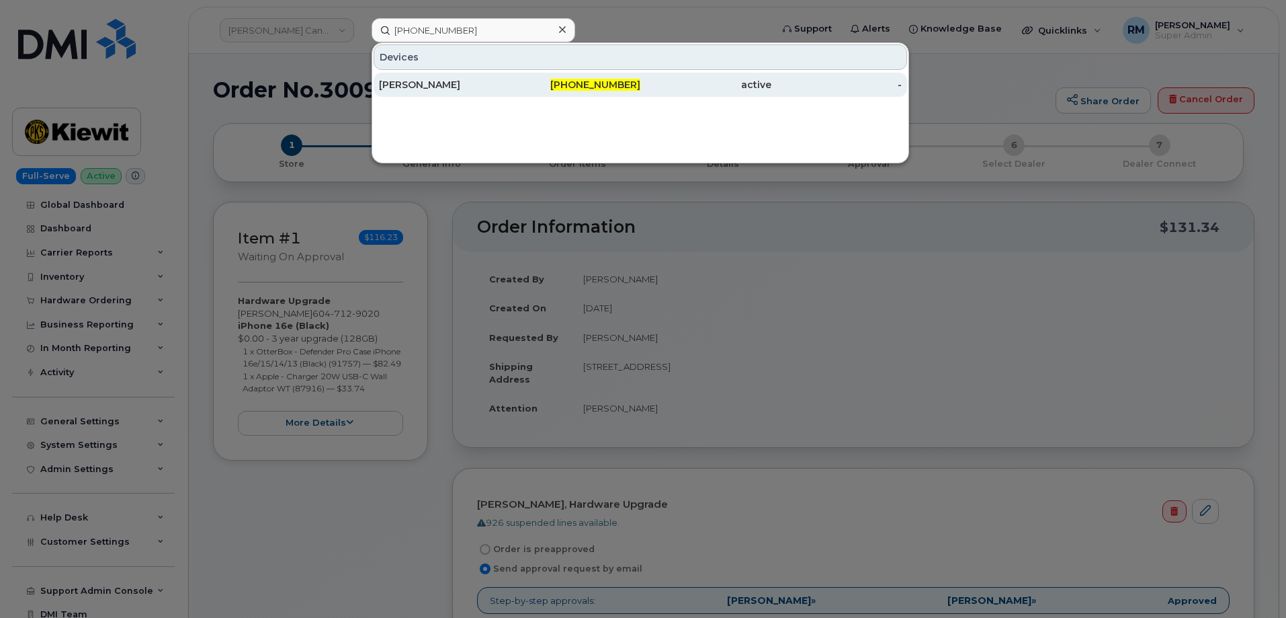
click at [558, 83] on div "305-632-3162" at bounding box center [575, 84] width 131 height 13
